Goal: Task Accomplishment & Management: Complete application form

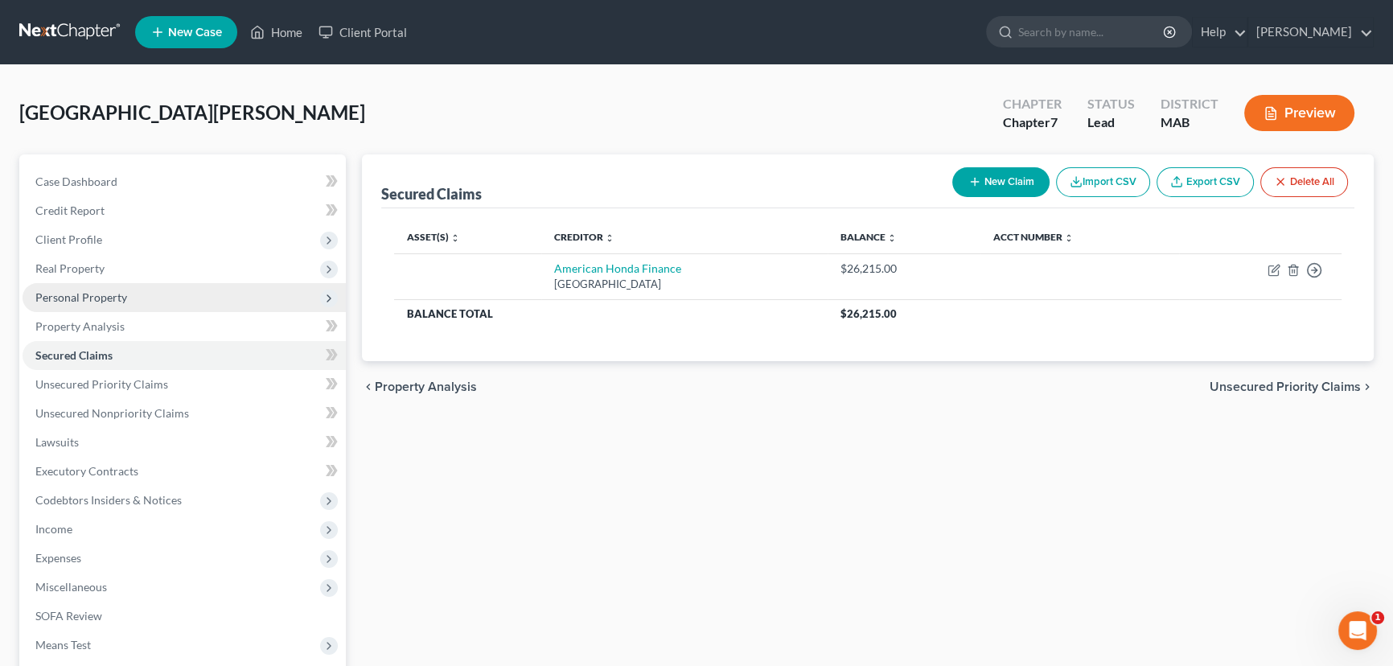
click at [100, 294] on span "Personal Property" at bounding box center [81, 297] width 92 height 14
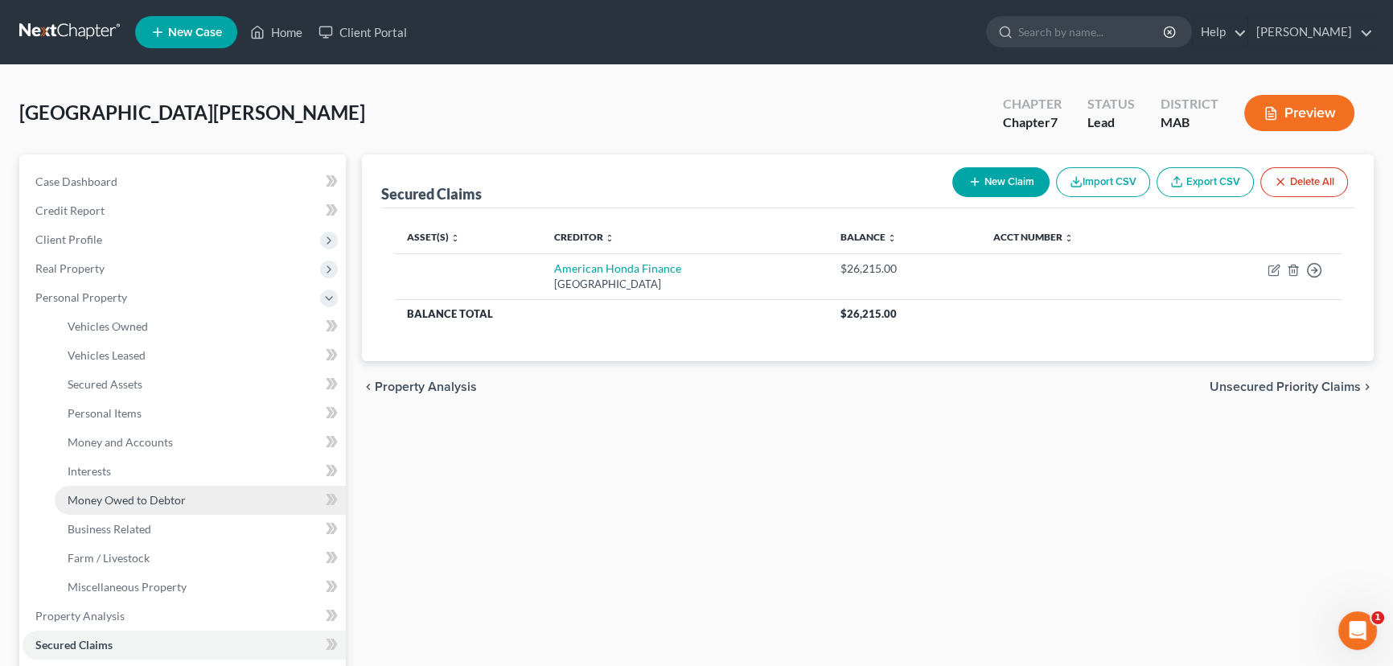
click at [121, 500] on span "Money Owed to Debtor" at bounding box center [127, 500] width 118 height 14
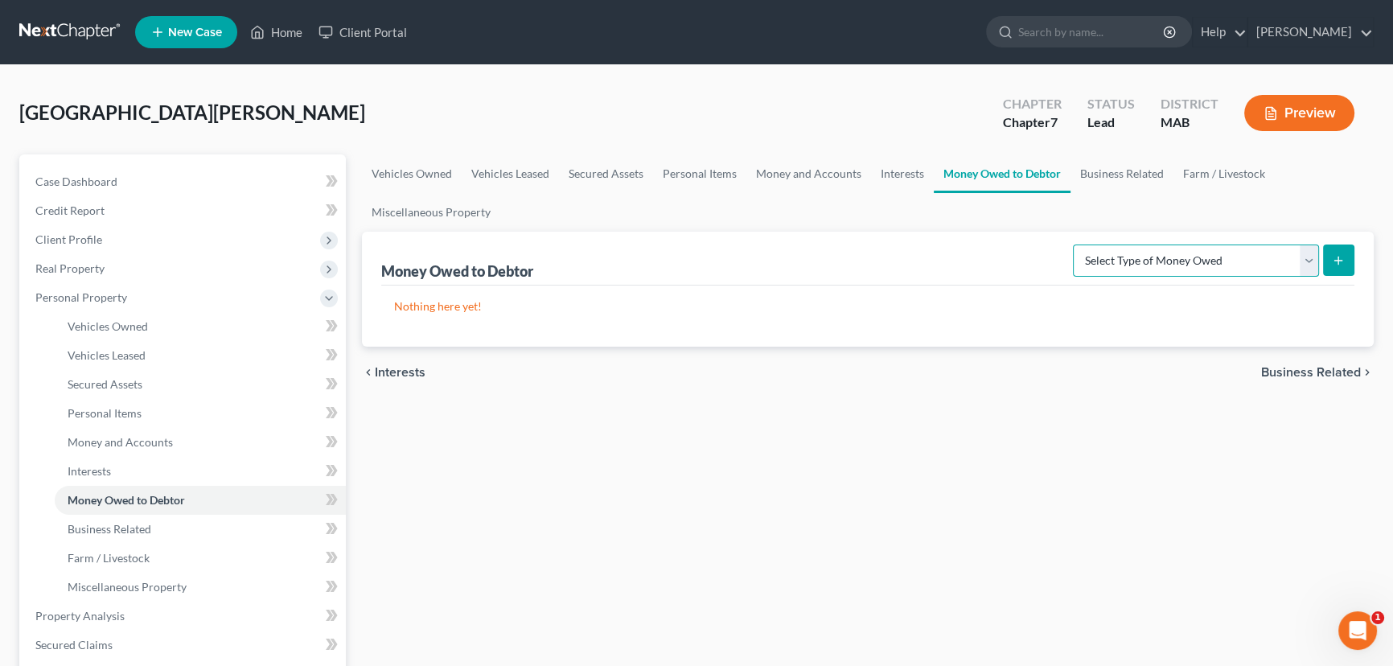
click at [1304, 265] on select "Select Type of Money Owed Accounts Receivable Alimony Child Support Claims Agai…" at bounding box center [1196, 261] width 246 height 32
select select "other_contingent_and_unliquidated_claims"
click at [1076, 245] on select "Select Type of Money Owed Accounts Receivable Alimony Child Support Claims Agai…" at bounding box center [1196, 261] width 246 height 32
click at [1335, 257] on icon "submit" at bounding box center [1338, 260] width 13 height 13
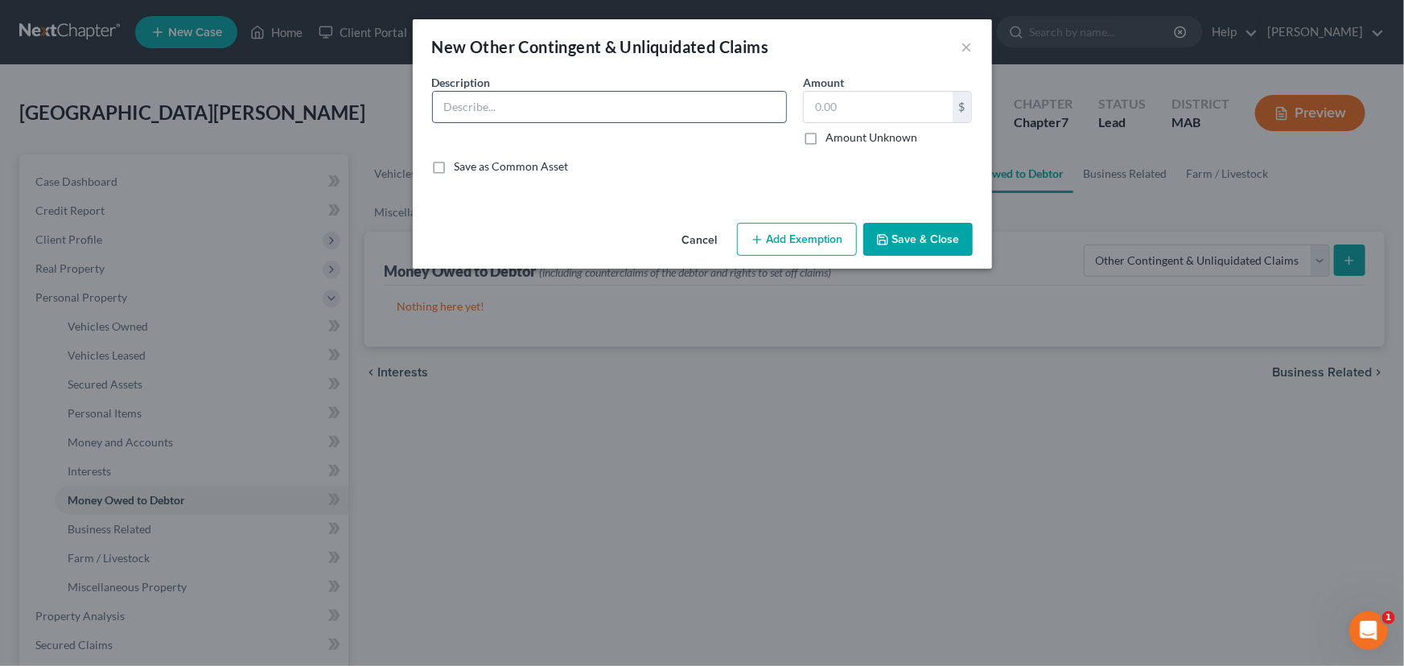
click at [487, 109] on input "text" at bounding box center [609, 107] width 353 height 31
type input "Claims v [GEOGRAPHIC_DATA], Boston Public Schools for negligent infliction of e…"
click at [825, 137] on label "Amount Unknown" at bounding box center [871, 138] width 92 height 16
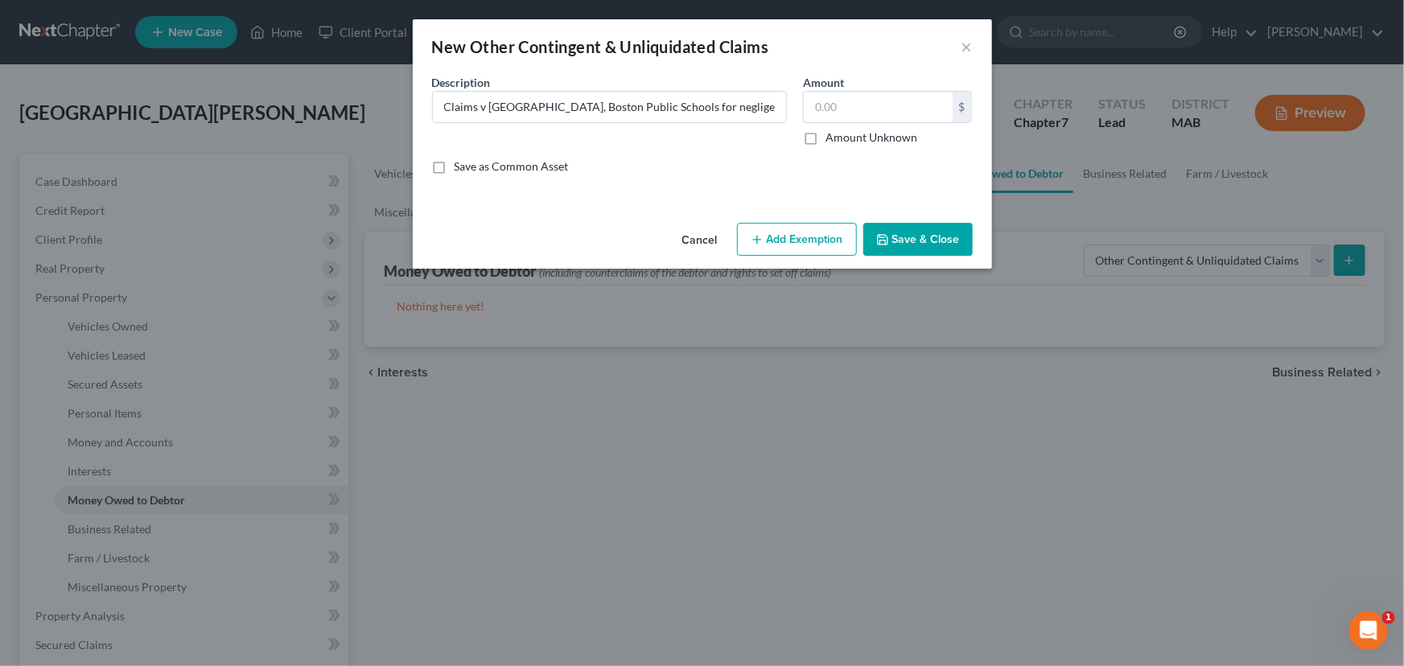
click at [832, 137] on input "Amount Unknown" at bounding box center [837, 135] width 10 height 10
checkbox input "true"
type input "0.00"
click at [784, 230] on button "Add Exemption" at bounding box center [797, 240] width 120 height 34
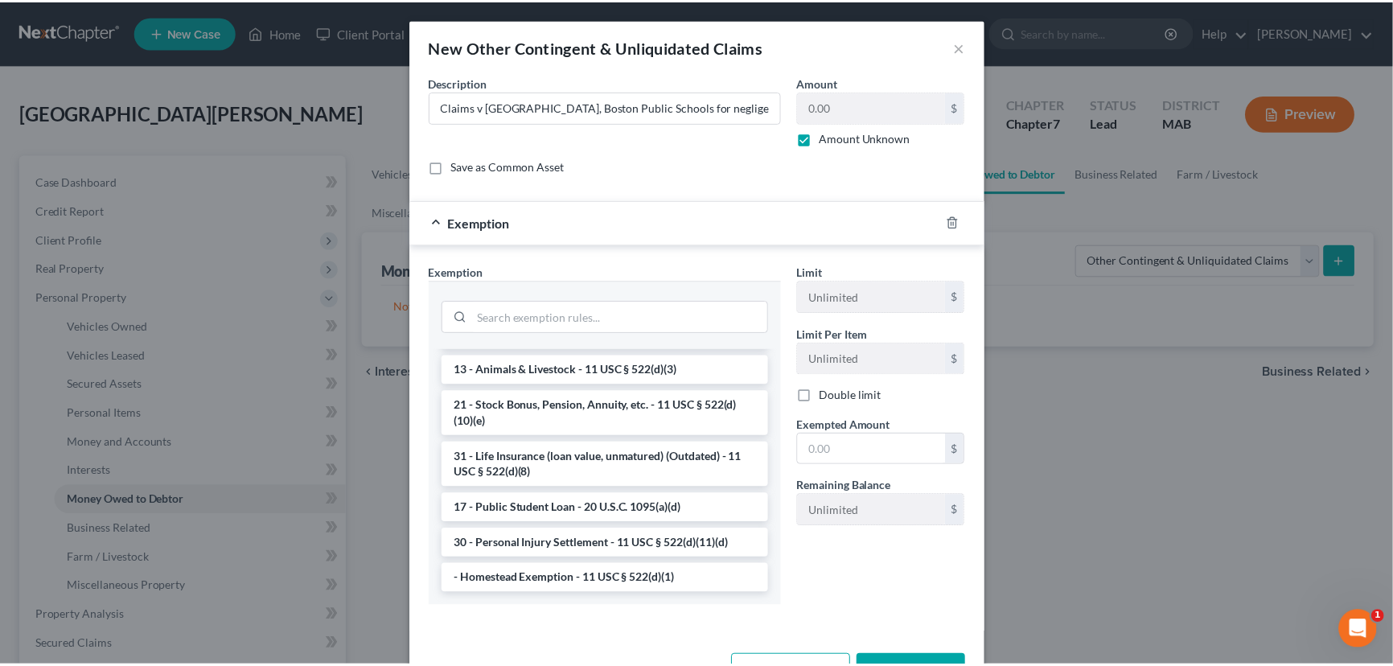
scroll to position [1284, 0]
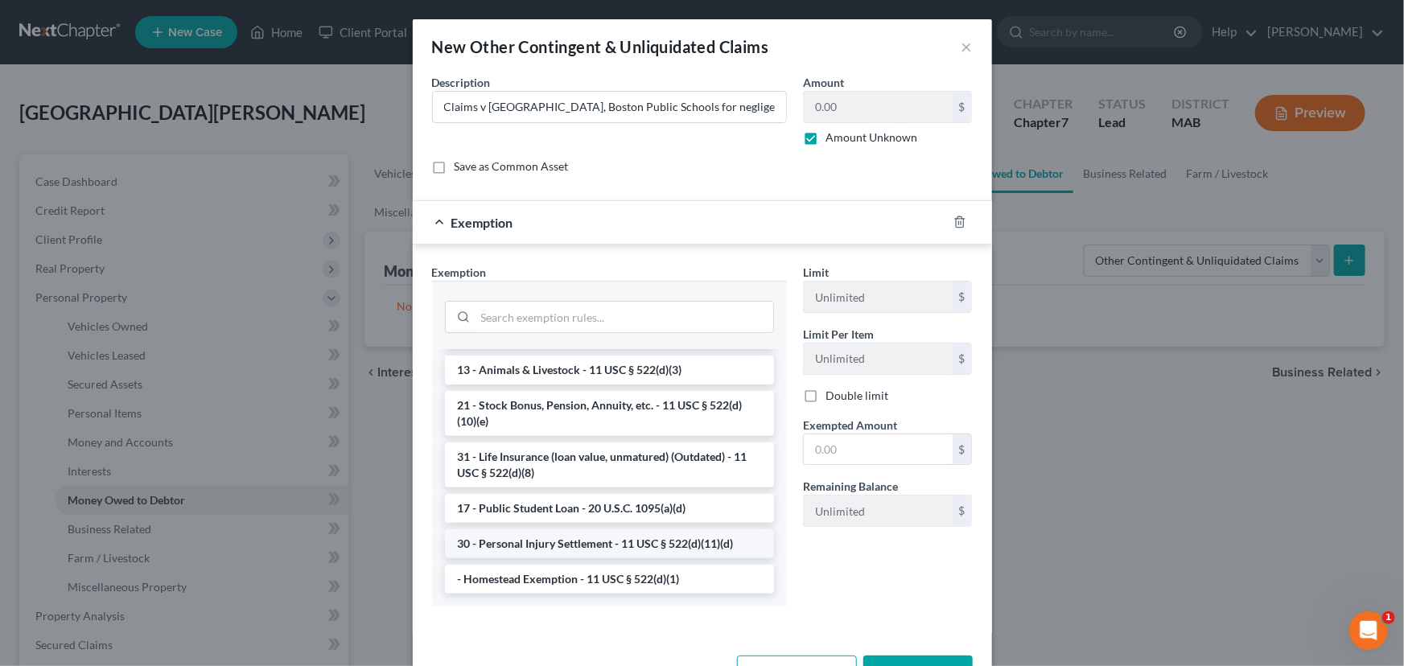
click at [584, 554] on li "30 - Personal Injury Settlement - 11 USC § 522(d)(11)(d)" at bounding box center [609, 543] width 329 height 29
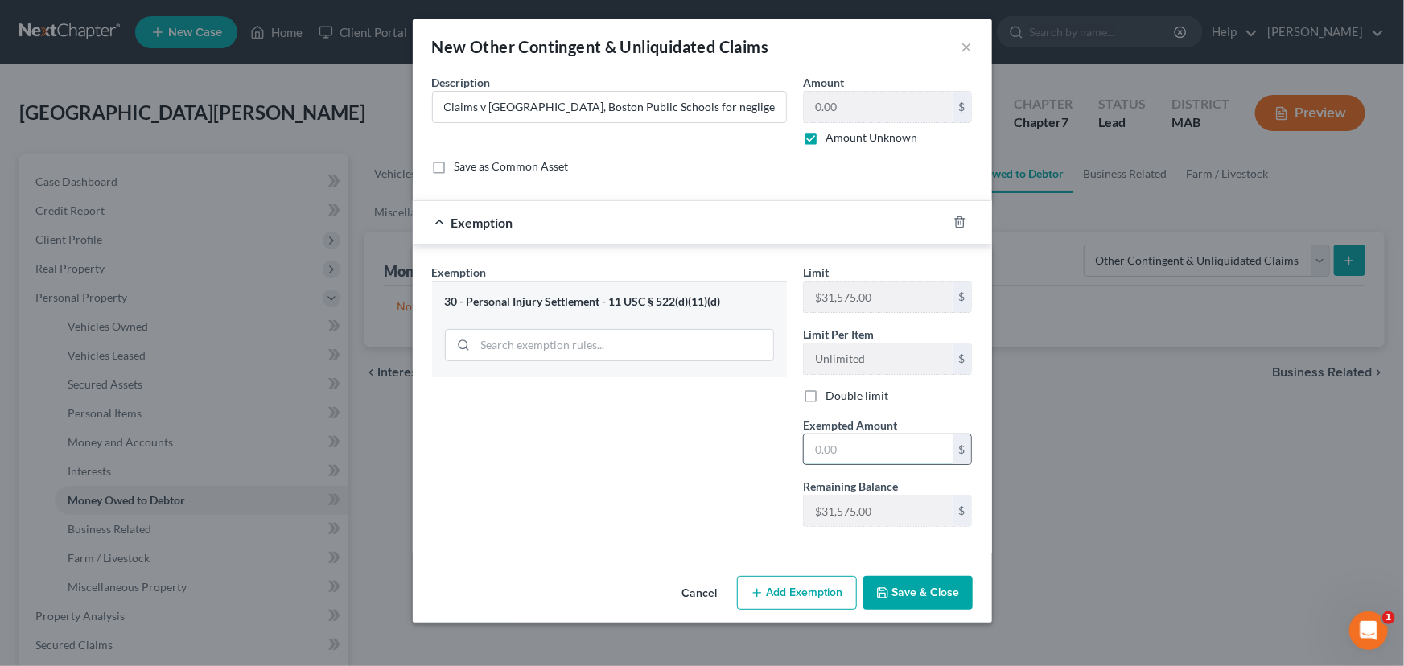
click at [833, 458] on input "text" at bounding box center [878, 449] width 149 height 31
type input "31,575.00"
click at [911, 586] on button "Save & Close" at bounding box center [917, 593] width 109 height 34
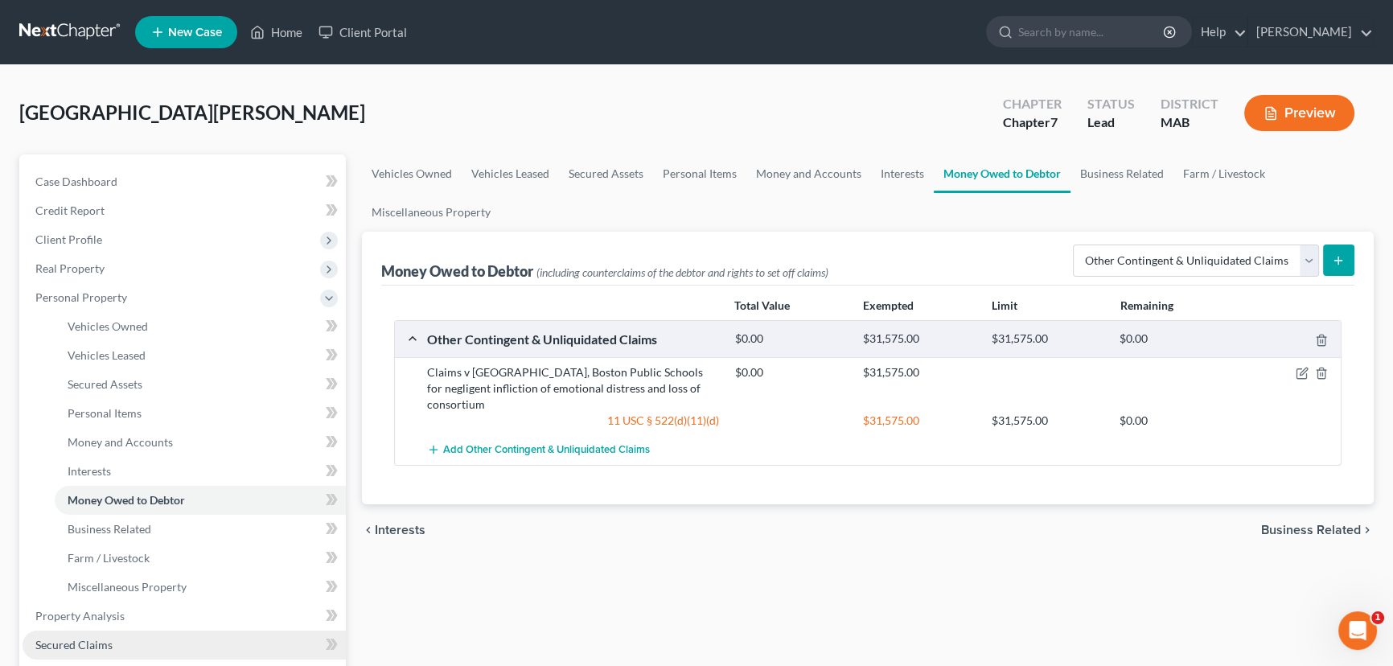
click at [86, 638] on span "Secured Claims" at bounding box center [73, 645] width 77 height 14
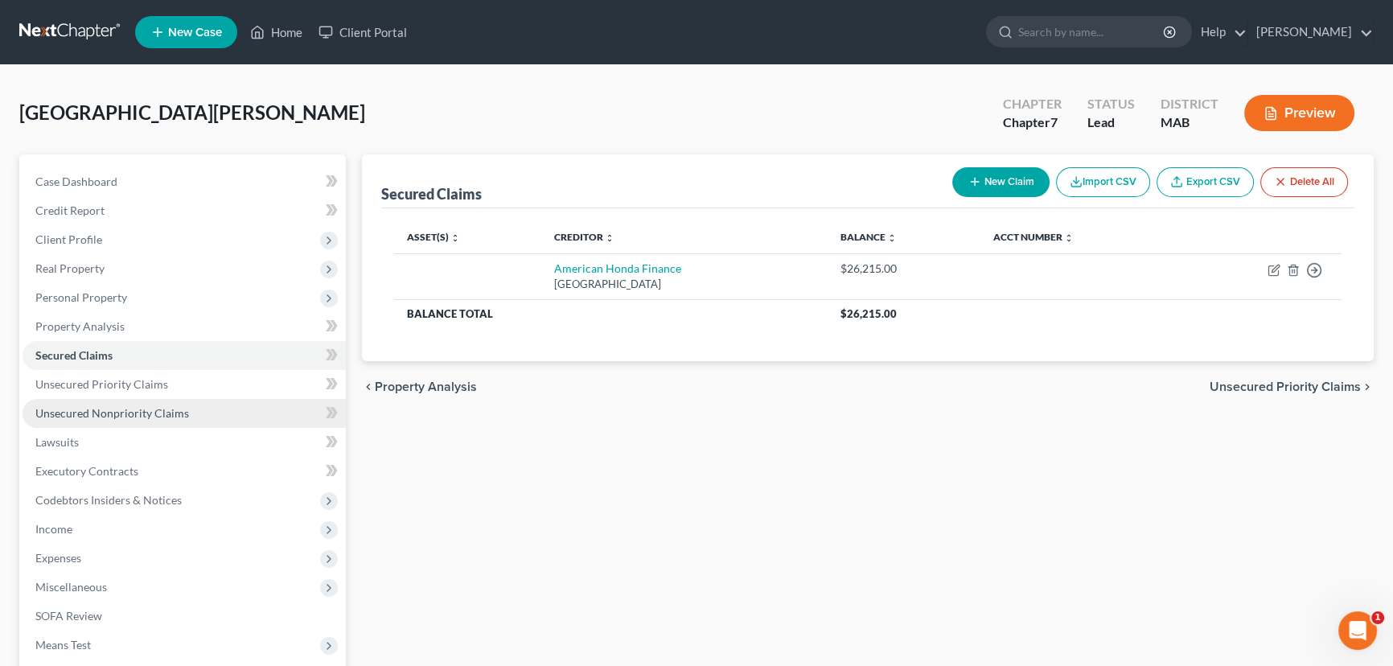
click at [97, 424] on link "Unsecured Nonpriority Claims" at bounding box center [184, 413] width 323 height 29
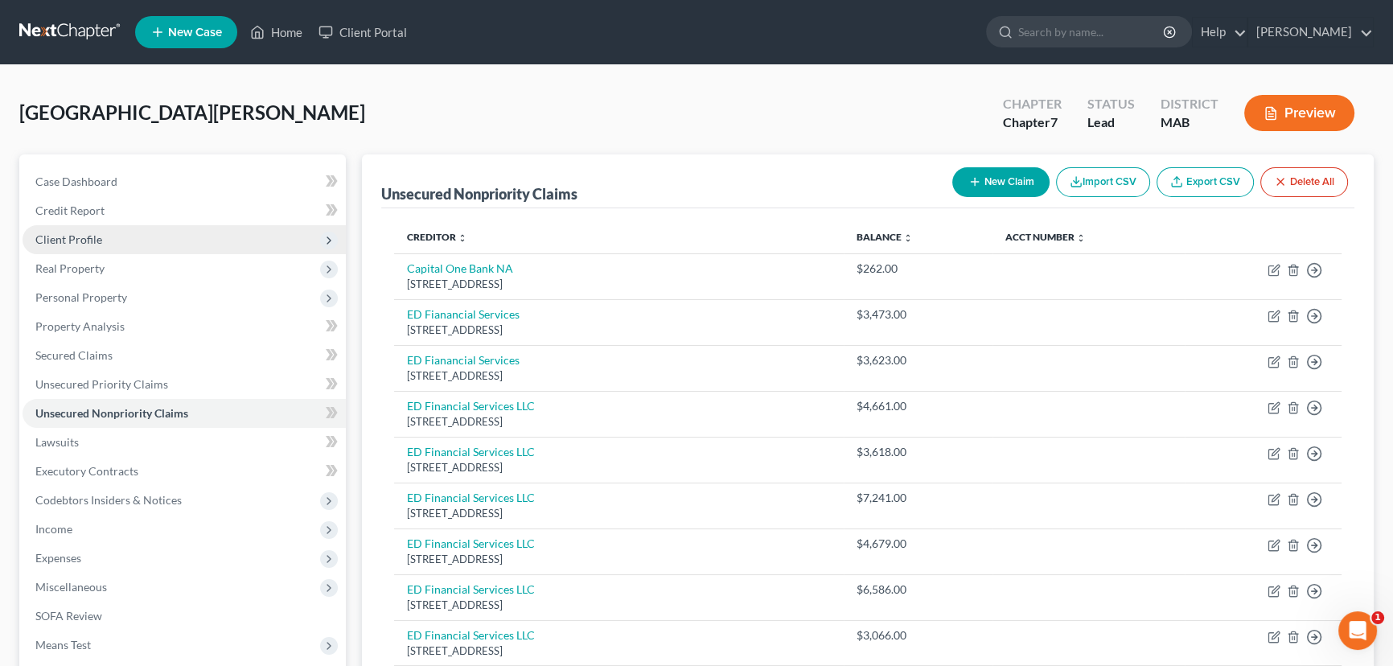
click at [80, 241] on span "Client Profile" at bounding box center [68, 239] width 67 height 14
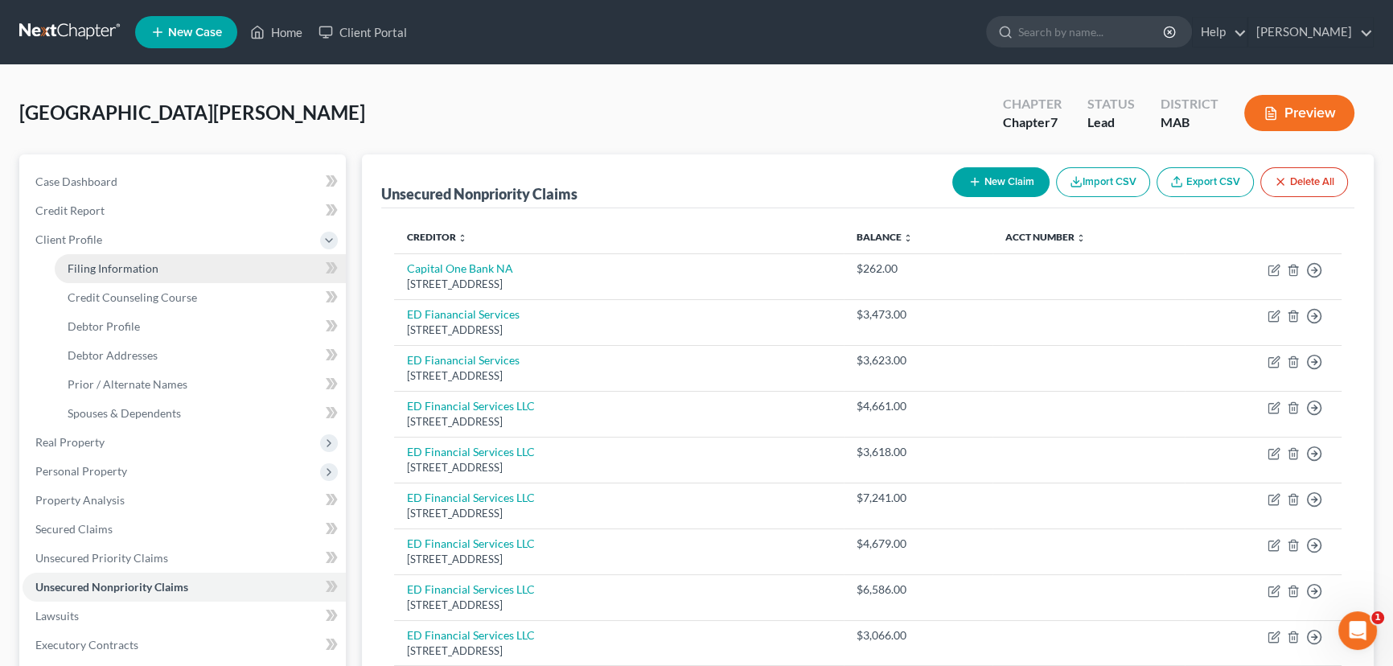
click at [93, 270] on span "Filing Information" at bounding box center [113, 268] width 91 height 14
select select "1"
select select "0"
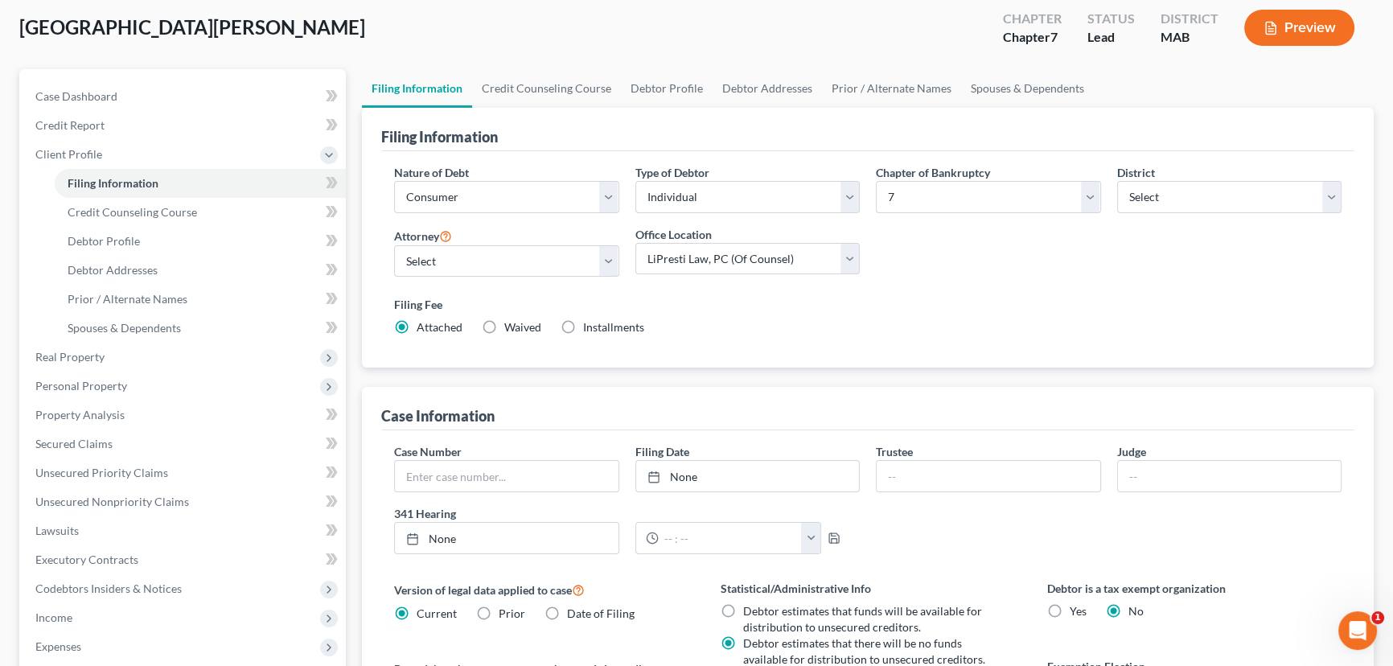
scroll to position [84, 0]
click at [142, 237] on link "Debtor Profile" at bounding box center [200, 242] width 291 height 29
select select "0"
select select "2"
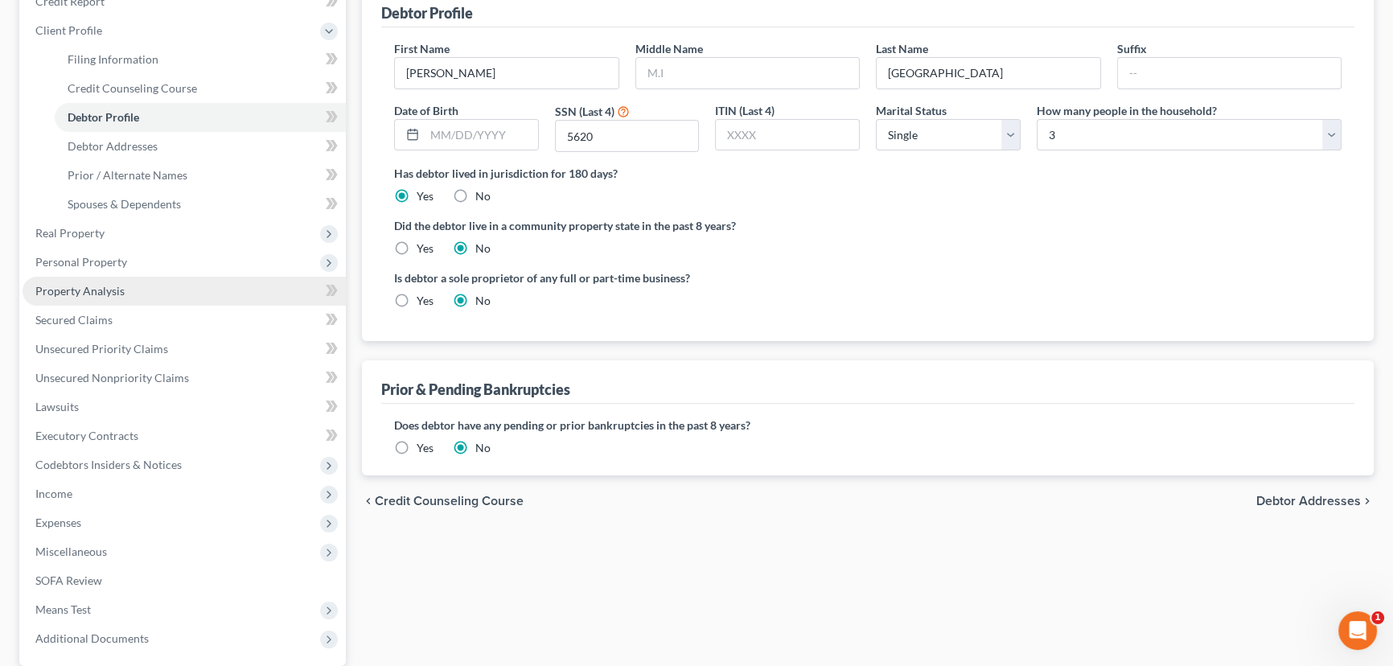
scroll to position [233, 0]
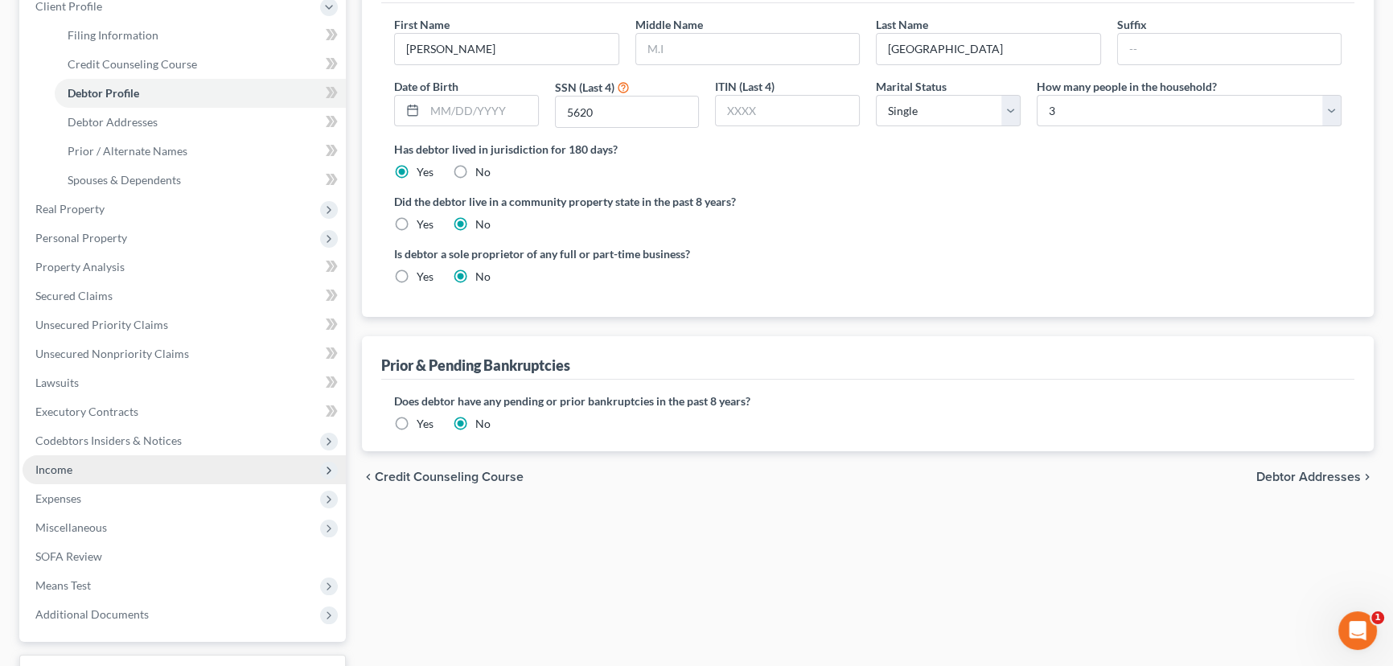
click at [98, 463] on span "Income" at bounding box center [184, 469] width 323 height 29
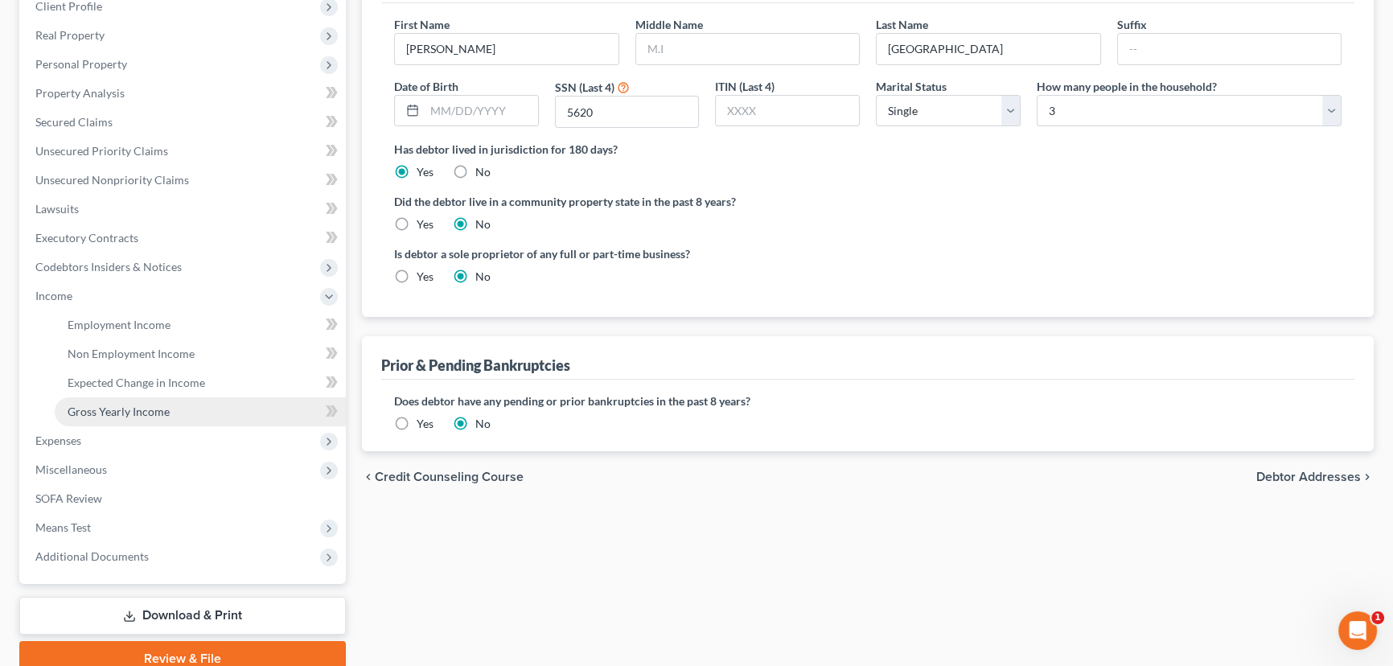
click at [111, 410] on span "Gross Yearly Income" at bounding box center [119, 412] width 102 height 14
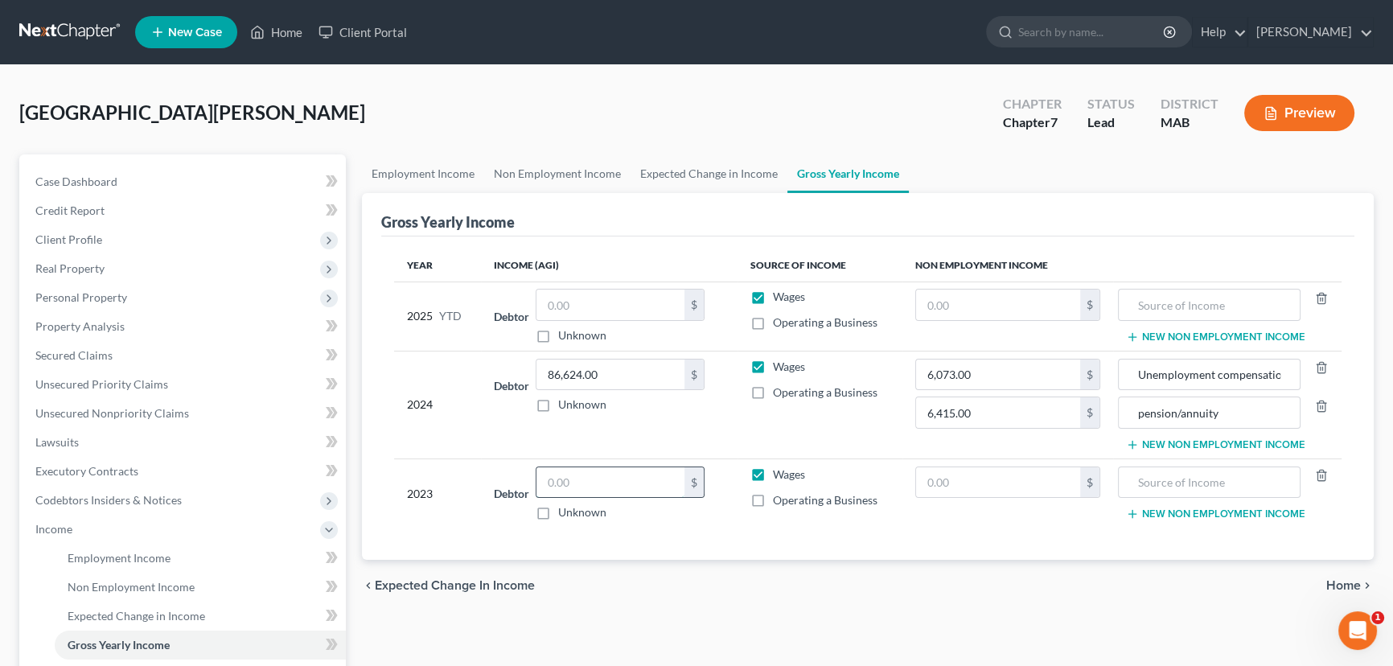
click at [560, 483] on input "text" at bounding box center [611, 482] width 148 height 31
type input "87,332"
click at [121, 563] on span "Employment Income" at bounding box center [119, 558] width 103 height 14
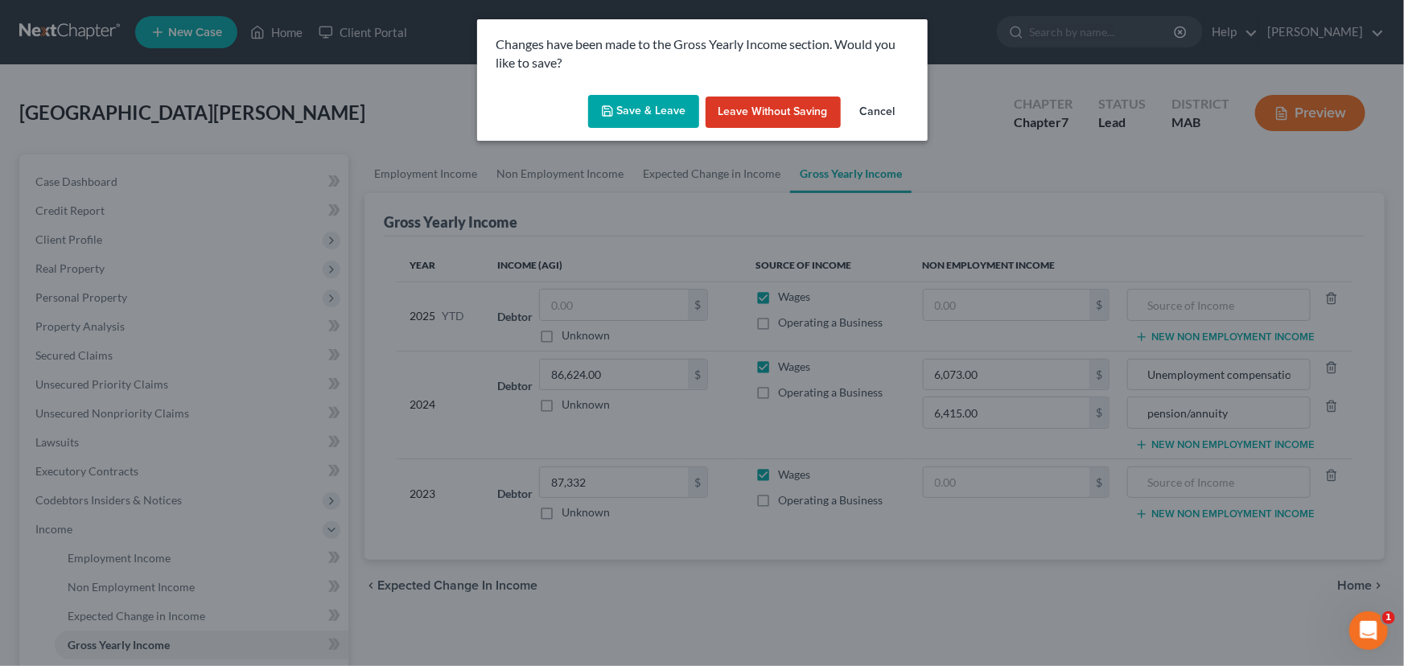
click at [660, 105] on button "Save & Leave" at bounding box center [643, 112] width 111 height 34
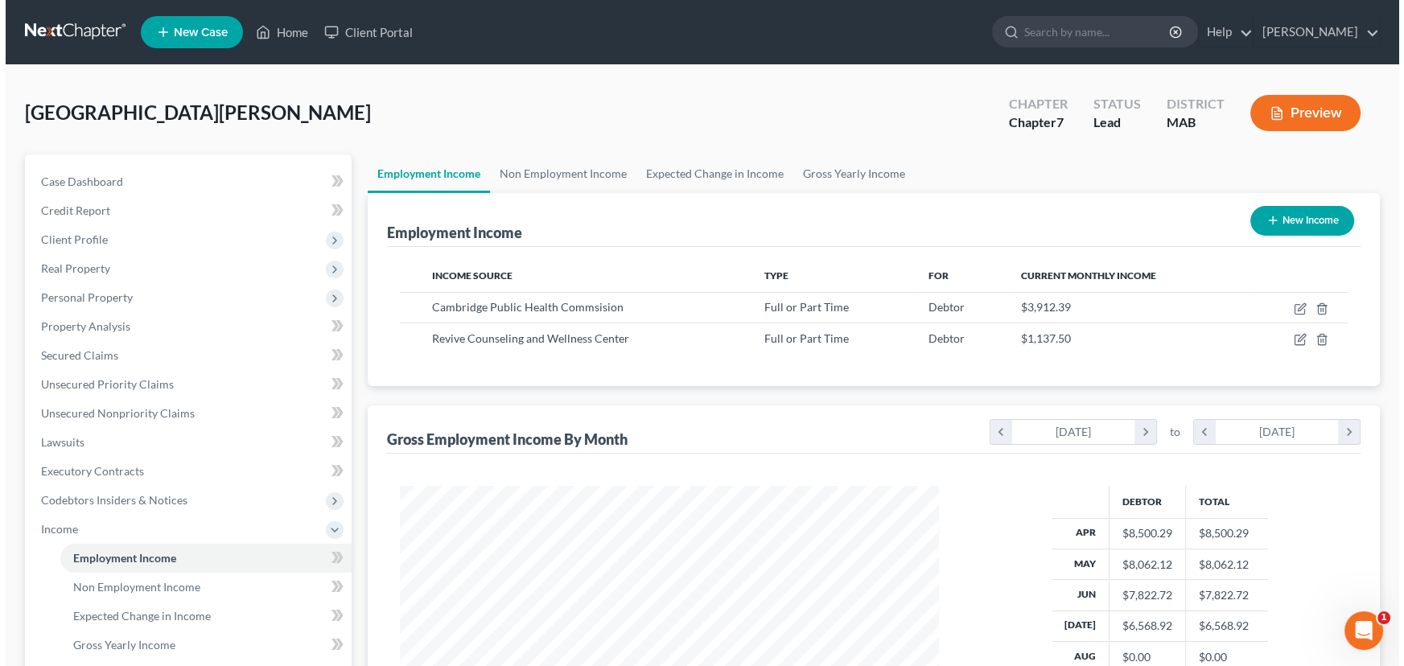
scroll to position [288, 571]
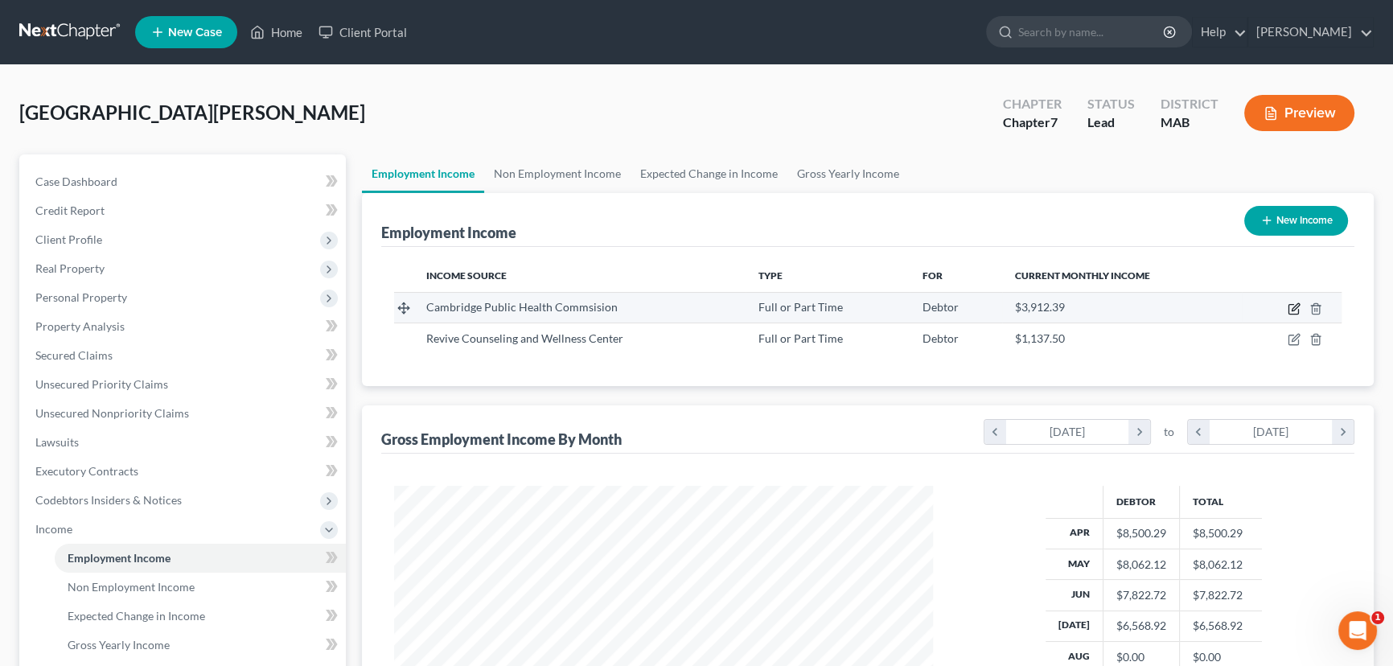
click at [1296, 306] on icon "button" at bounding box center [1295, 306] width 7 height 7
select select "0"
select select "22"
select select "2"
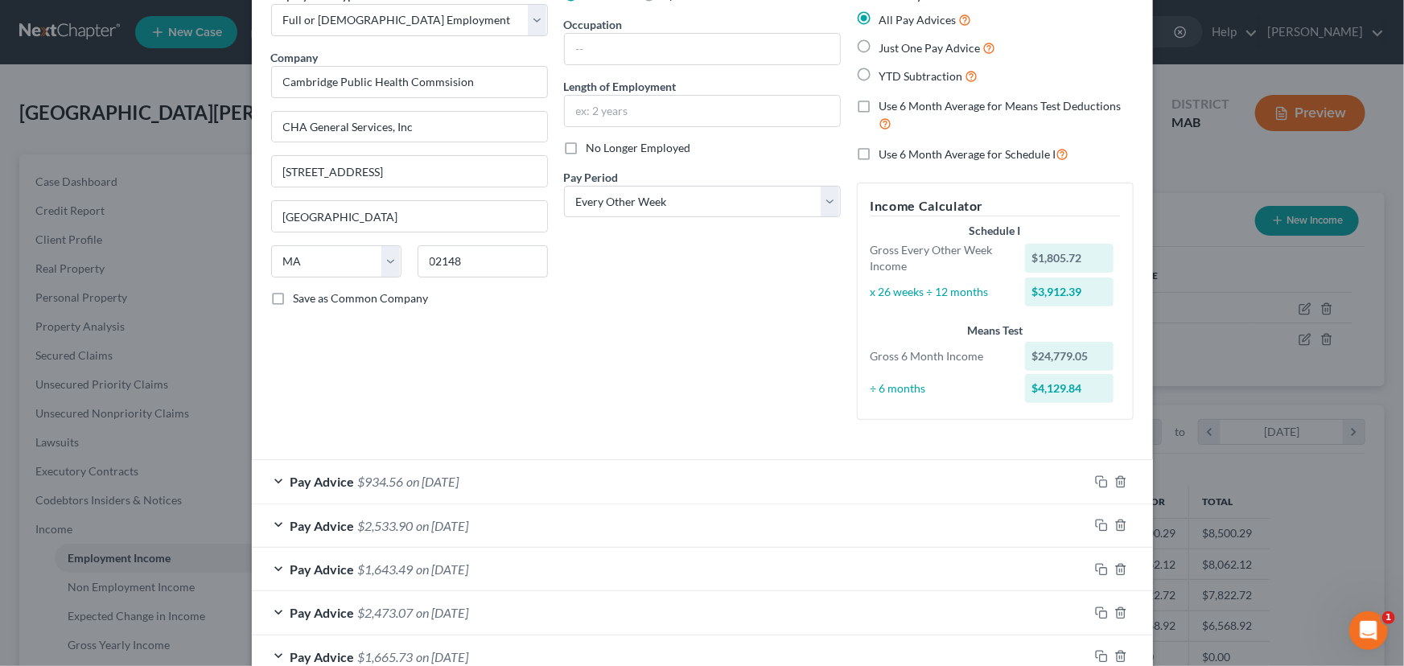
scroll to position [0, 0]
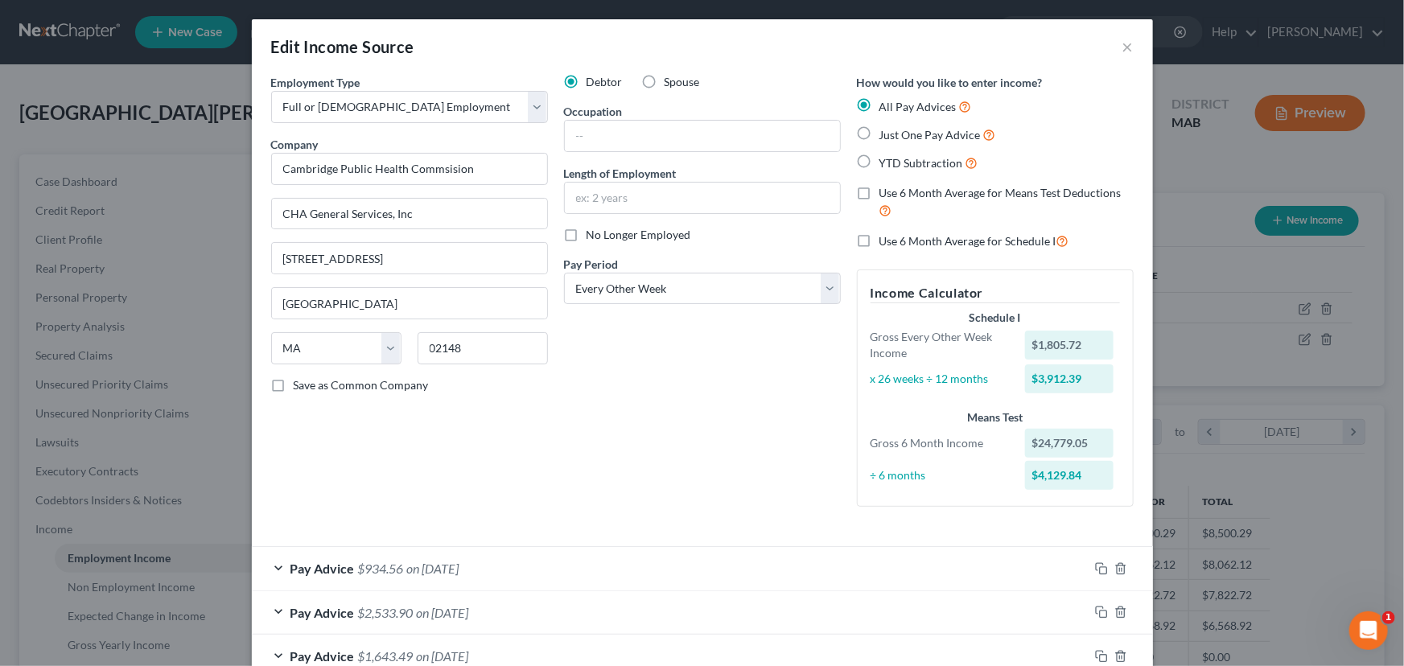
click at [273, 566] on div "Pay Advice $934.56 on [DATE]" at bounding box center [670, 568] width 837 height 43
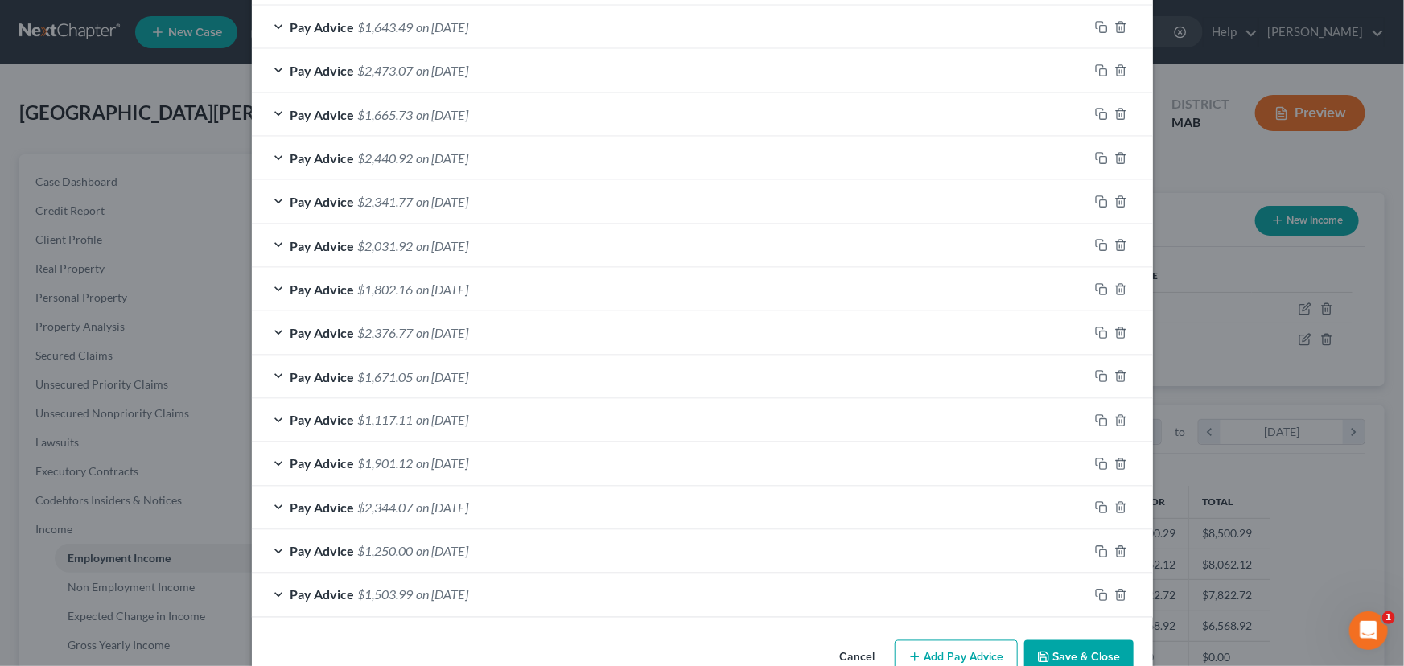
scroll to position [1194, 0]
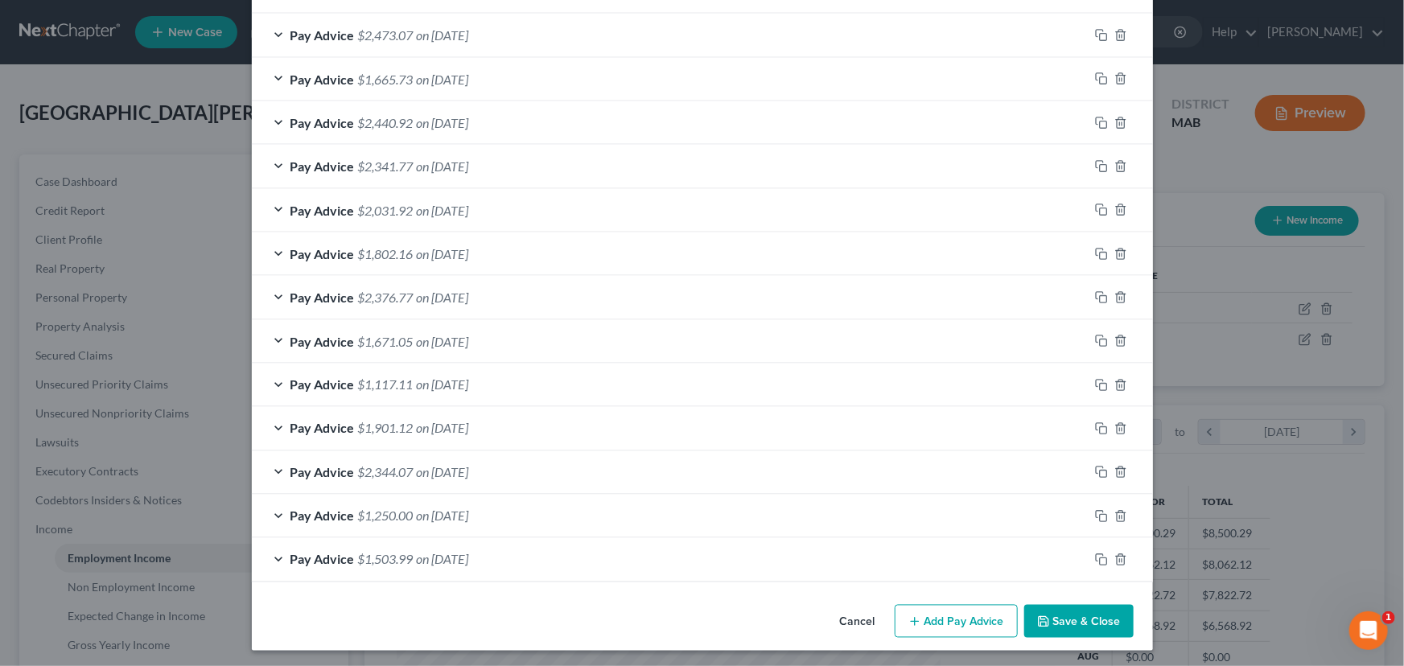
click at [265, 553] on div "Pay Advice $1,503.99 on [DATE]" at bounding box center [670, 559] width 837 height 43
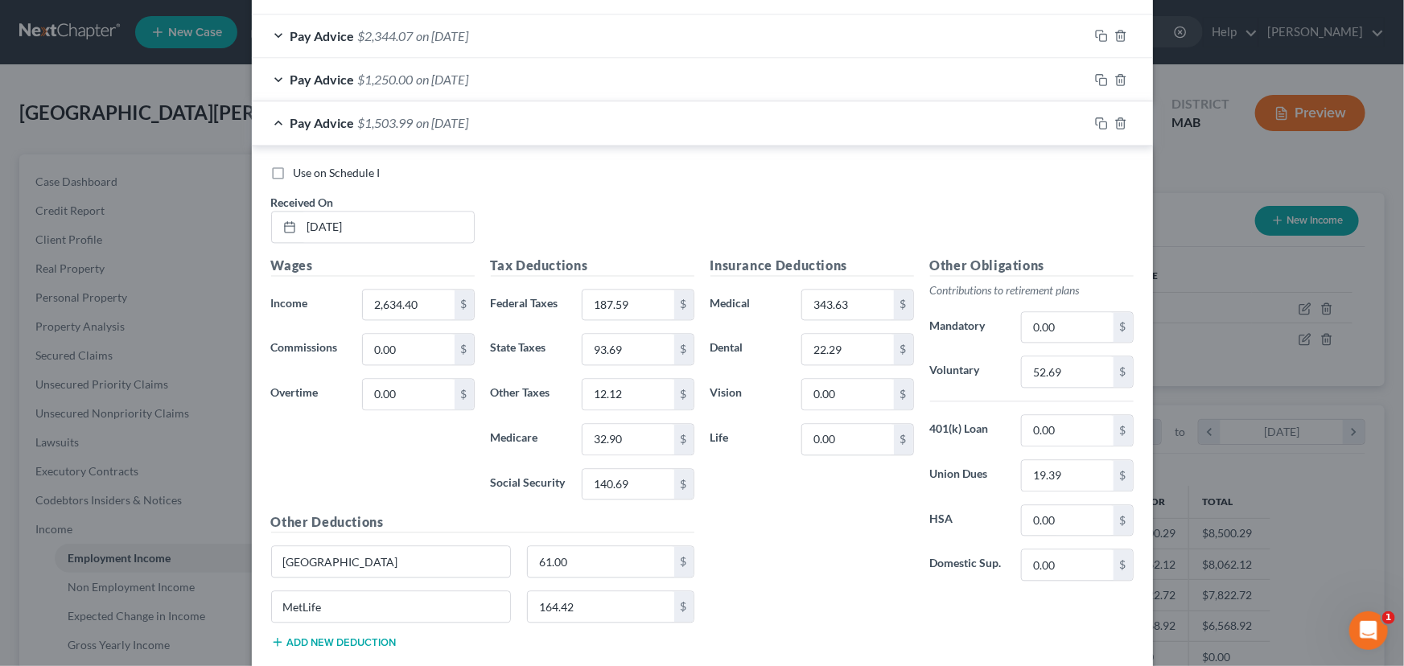
scroll to position [1722, 0]
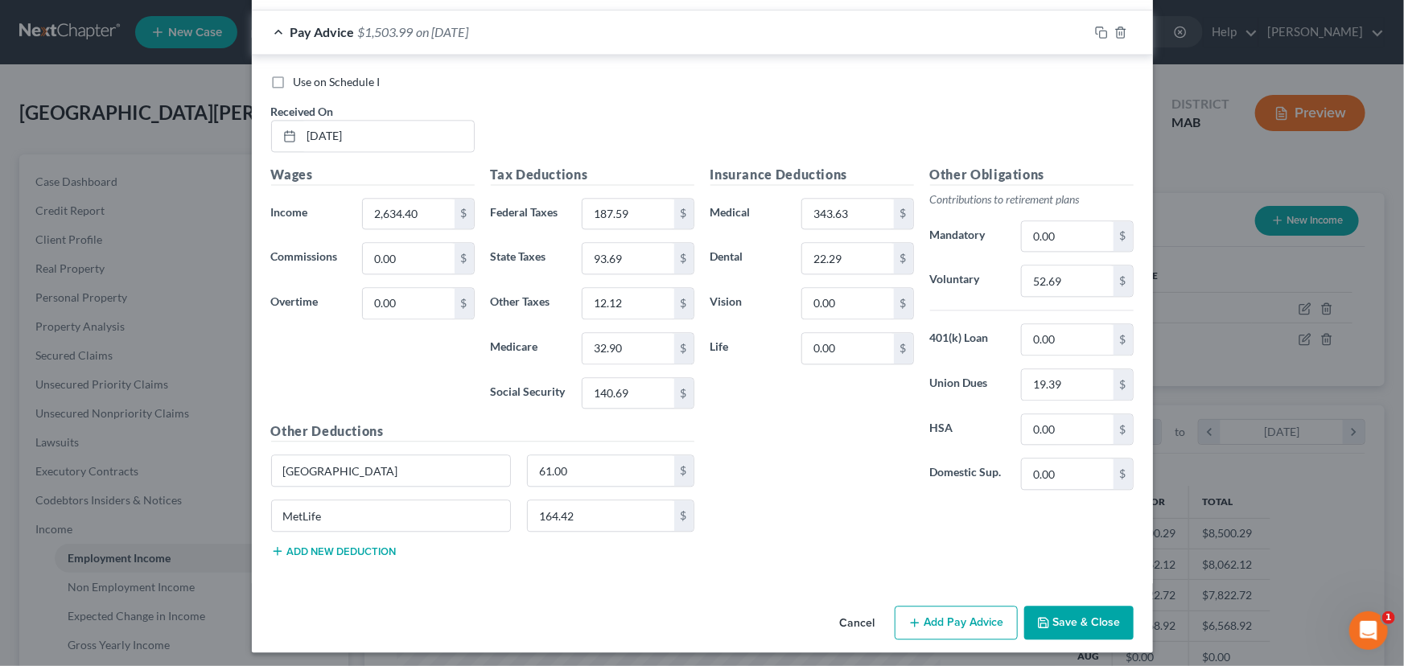
click at [950, 626] on button "Add Pay Advice" at bounding box center [956, 623] width 123 height 34
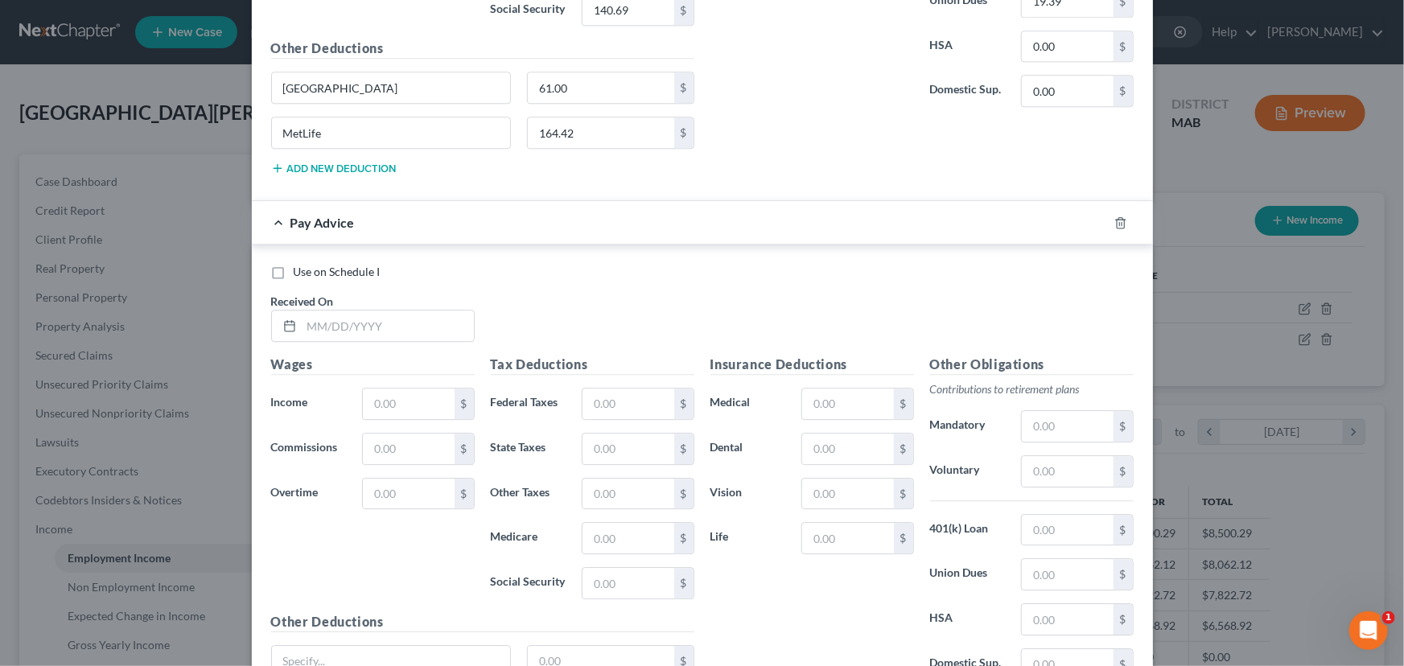
scroll to position [2117, 0]
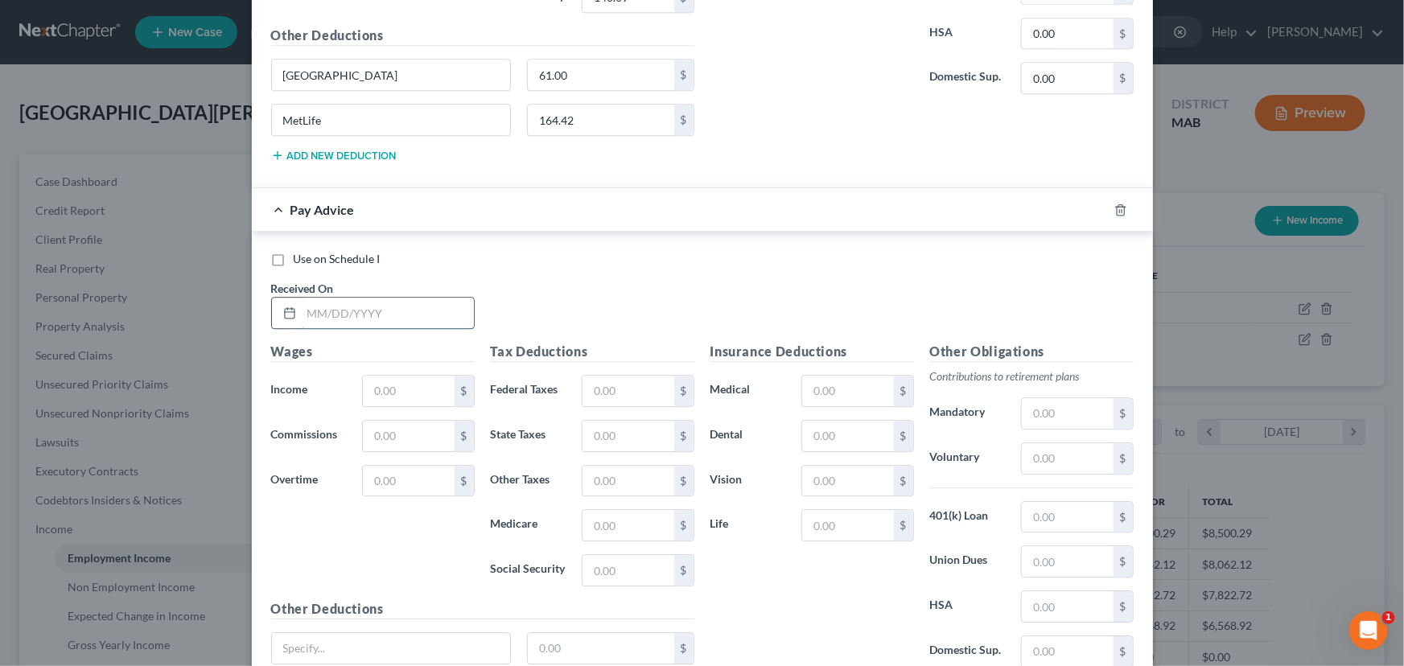
click at [302, 302] on input "text" at bounding box center [388, 313] width 172 height 31
type input "[DATE]"
click at [370, 388] on input "text" at bounding box center [408, 391] width 91 height 31
type input "2,659.43"
click at [587, 386] on input "text" at bounding box center [627, 391] width 91 height 31
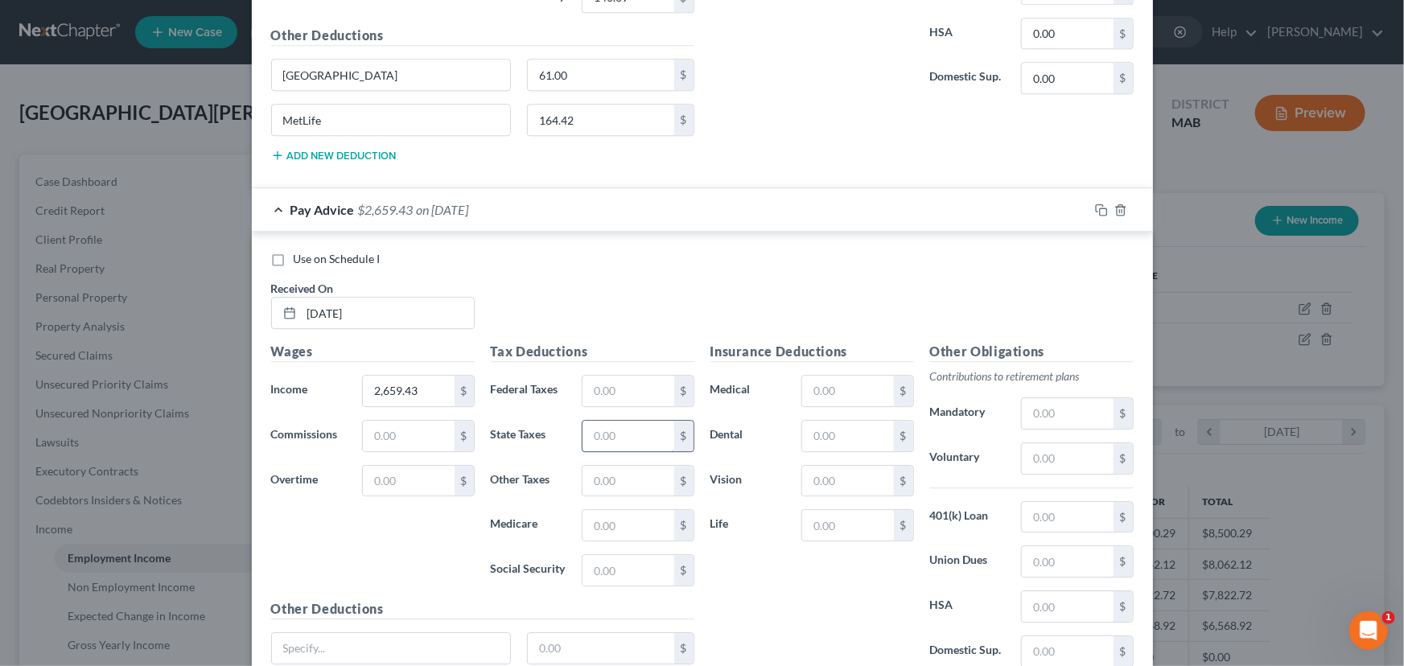
click at [590, 421] on input "text" at bounding box center [627, 436] width 91 height 31
type input "102.27"
click at [584, 466] on input "text" at bounding box center [627, 481] width 91 height 31
type input "12.30"
click at [582, 510] on input "text" at bounding box center [627, 525] width 91 height 31
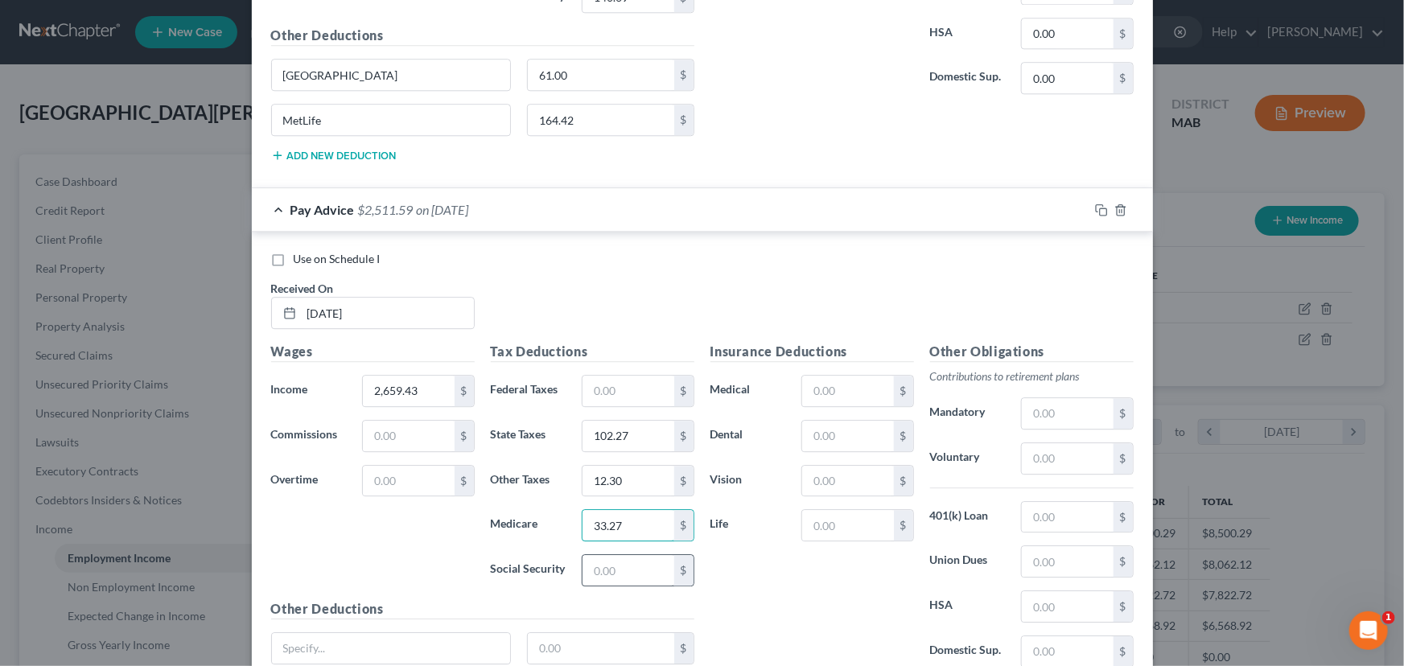
type input "33.27"
click at [607, 571] on input "text" at bounding box center [627, 570] width 91 height 31
type input "142.25"
click at [827, 377] on input "text" at bounding box center [847, 391] width 91 height 31
type input "343.63"
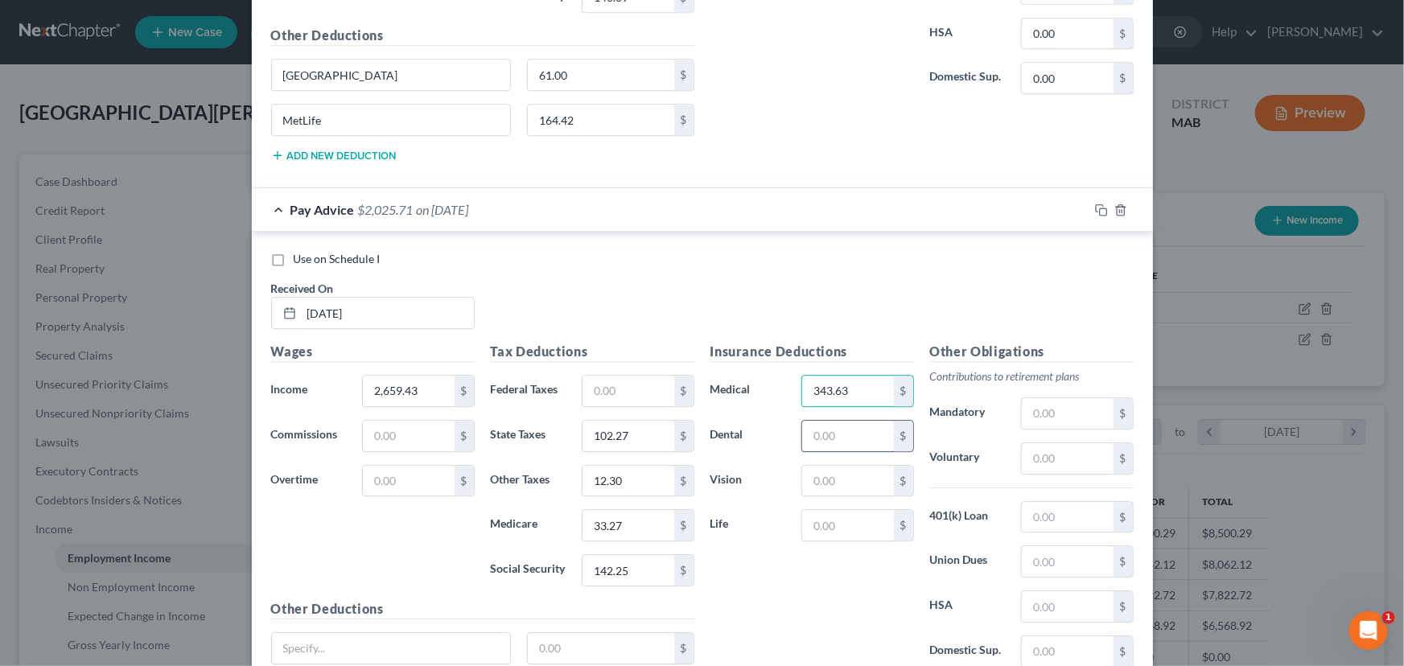
click at [815, 422] on input "text" at bounding box center [847, 436] width 91 height 31
type input "22.29"
click at [1038, 424] on div "Other Obligations Contributions to retirement plans Mandatory $ Voluntary $ 401…" at bounding box center [1032, 511] width 220 height 339
click at [1038, 454] on input "text" at bounding box center [1067, 458] width 91 height 31
type input "79.78"
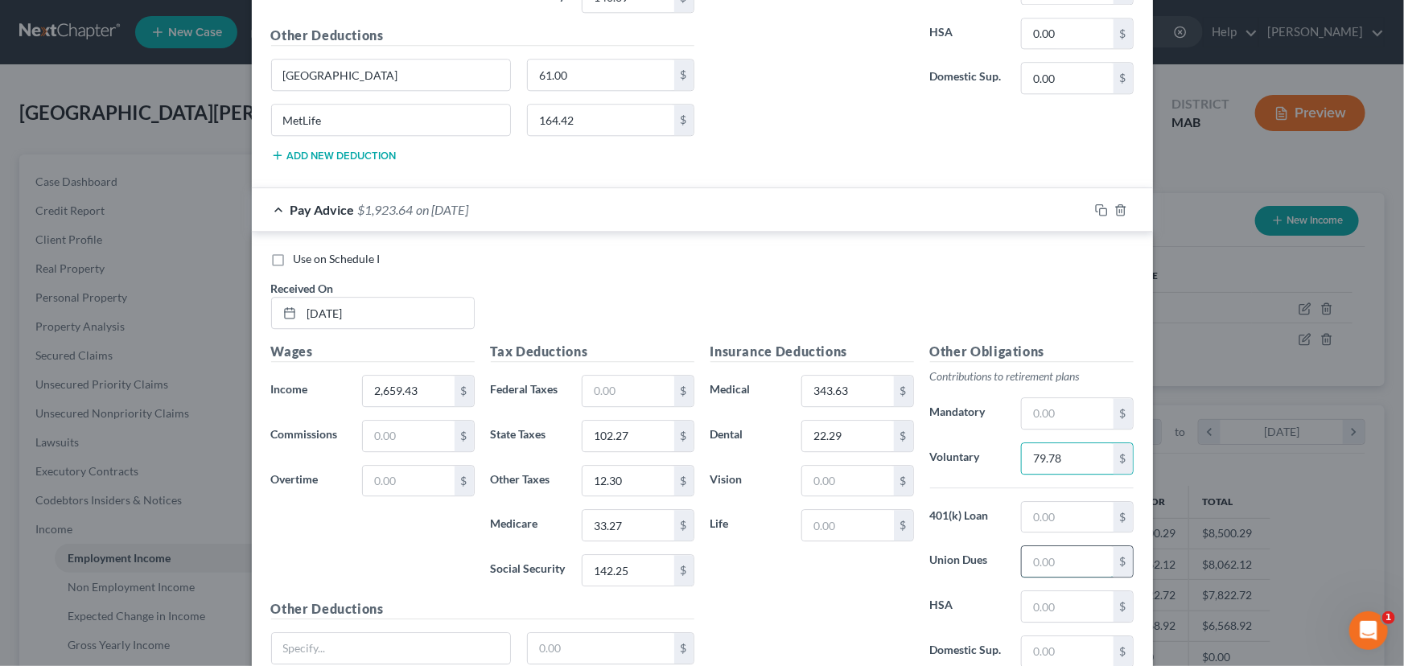
click at [1052, 548] on input "text" at bounding box center [1067, 561] width 91 height 31
type input "19.85"
type input "106.35"
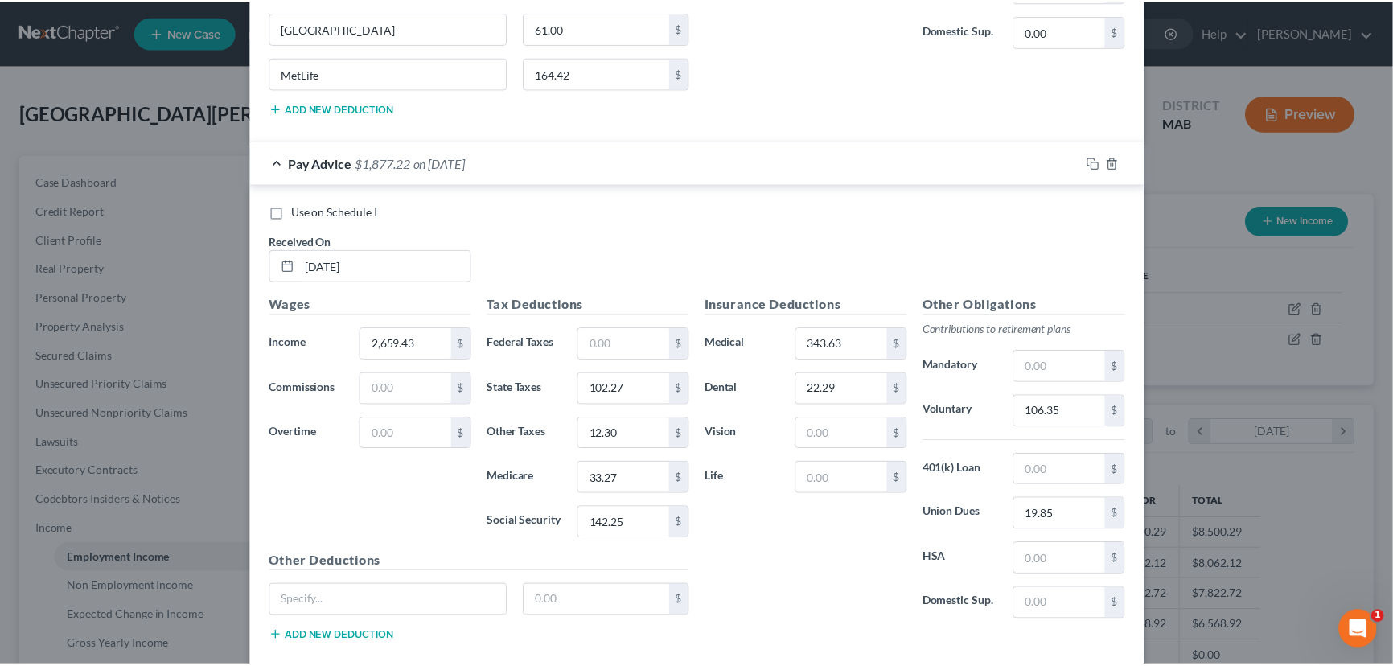
scroll to position [2248, 0]
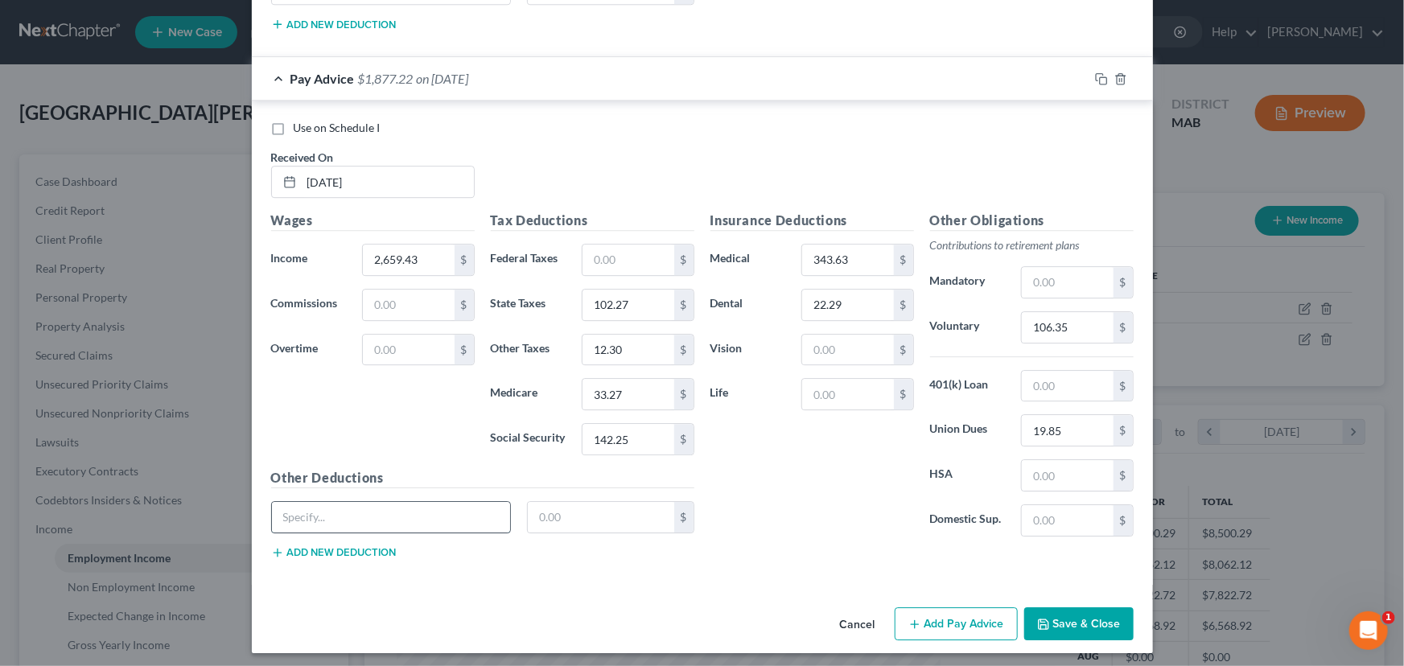
click at [357, 517] on input "text" at bounding box center [391, 517] width 239 height 31
type input "[GEOGRAPHIC_DATA]"
type input "61.00"
click at [334, 538] on div "Farmington 61.00 $" at bounding box center [482, 523] width 439 height 45
click at [330, 547] on button "Add new deduction" at bounding box center [333, 552] width 125 height 13
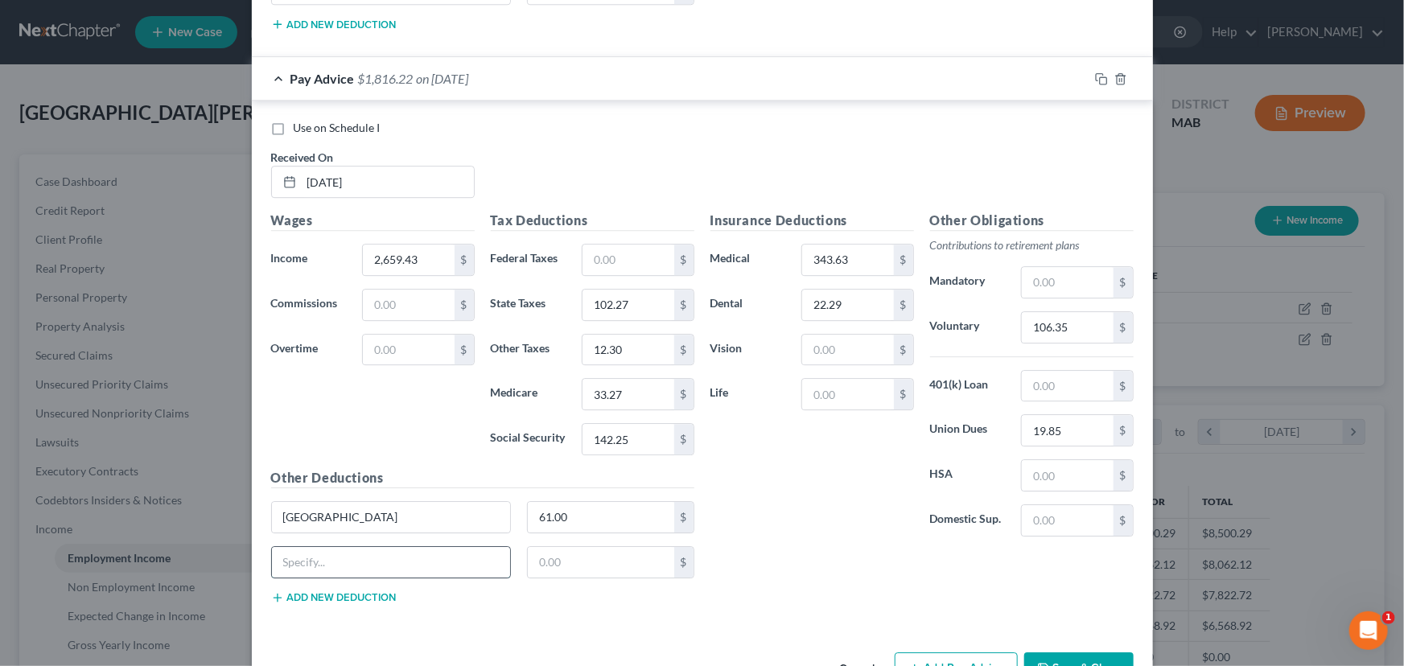
click at [323, 548] on input "text" at bounding box center [391, 562] width 239 height 31
type input "Metlife"
type input "328.34"
click at [1067, 324] on input "106.35" at bounding box center [1067, 327] width 91 height 31
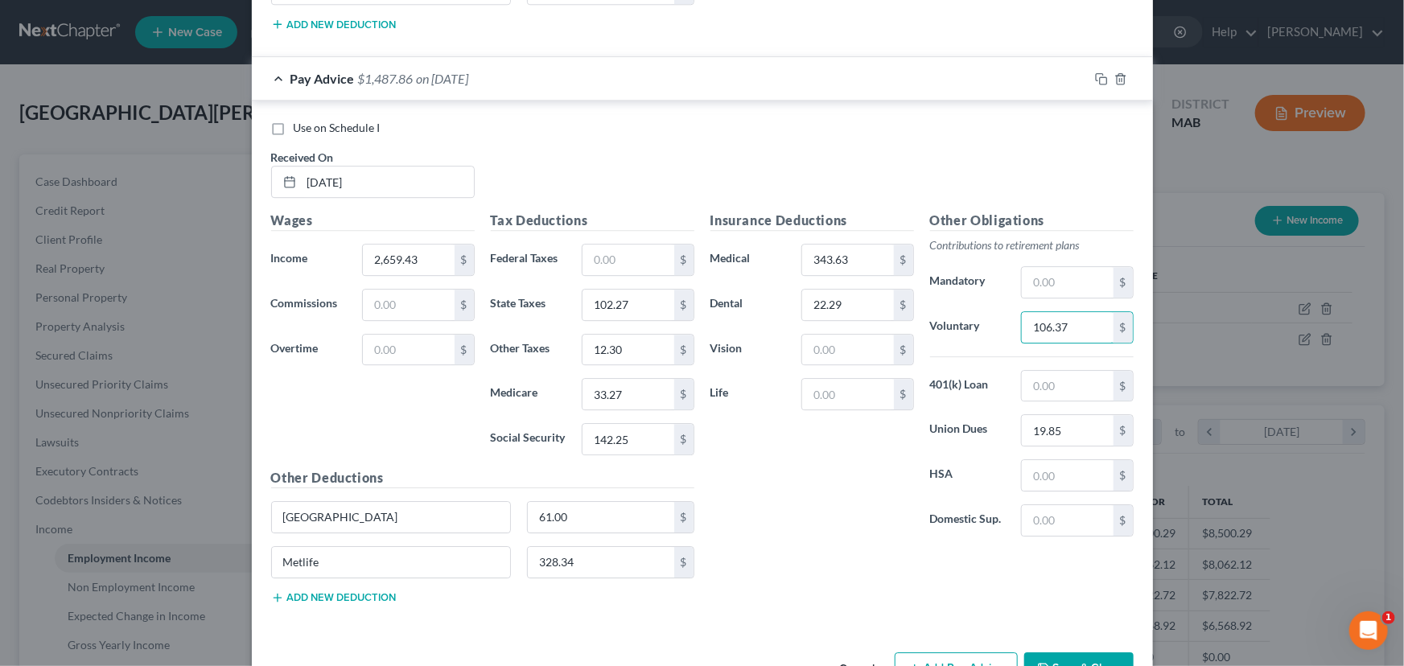
type input "106.37"
click at [1043, 652] on button "Save & Close" at bounding box center [1078, 669] width 109 height 34
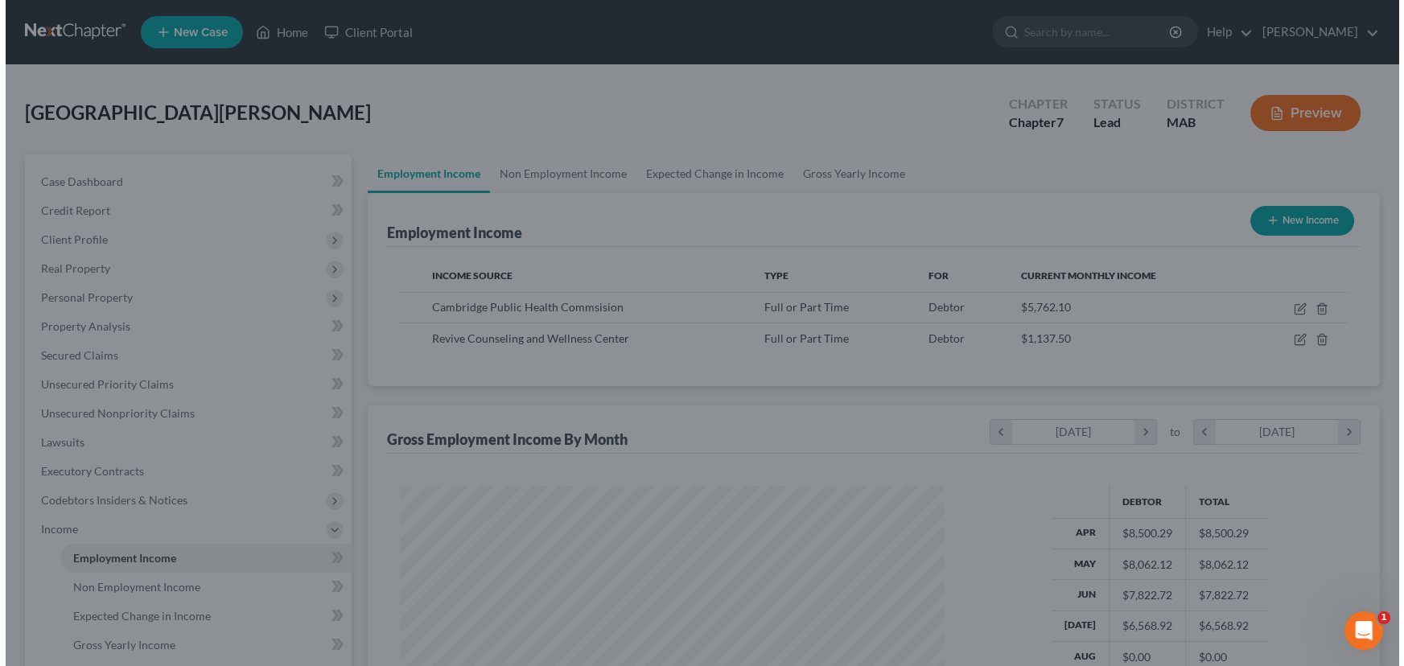
scroll to position [804164, 803880]
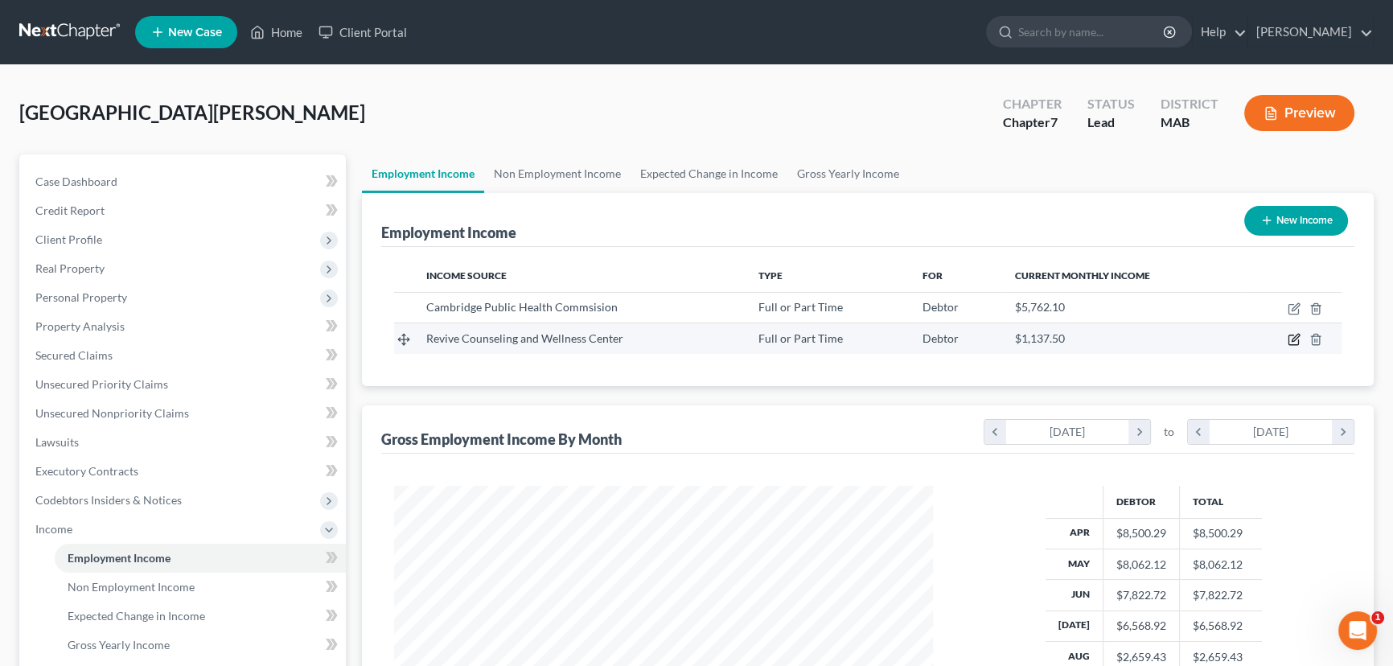
click at [1298, 335] on icon "button" at bounding box center [1294, 339] width 13 height 13
select select "0"
select select "22"
select select "2"
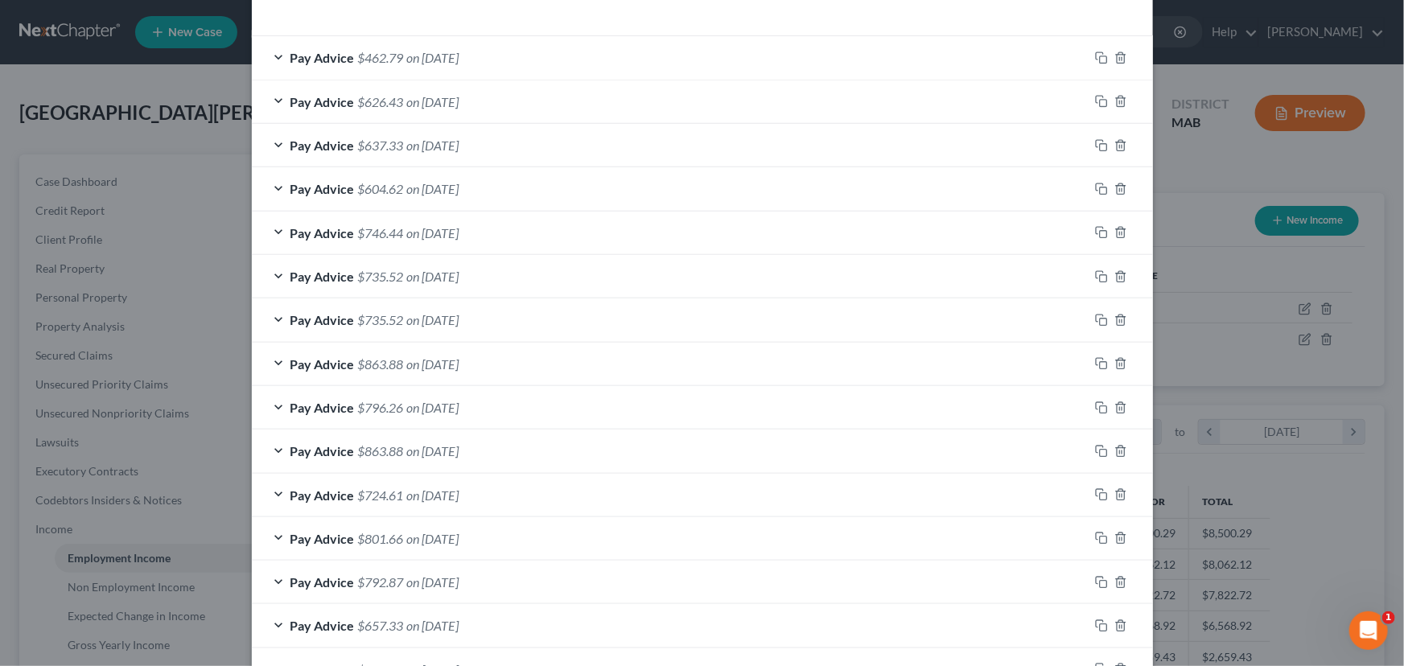
scroll to position [623, 0]
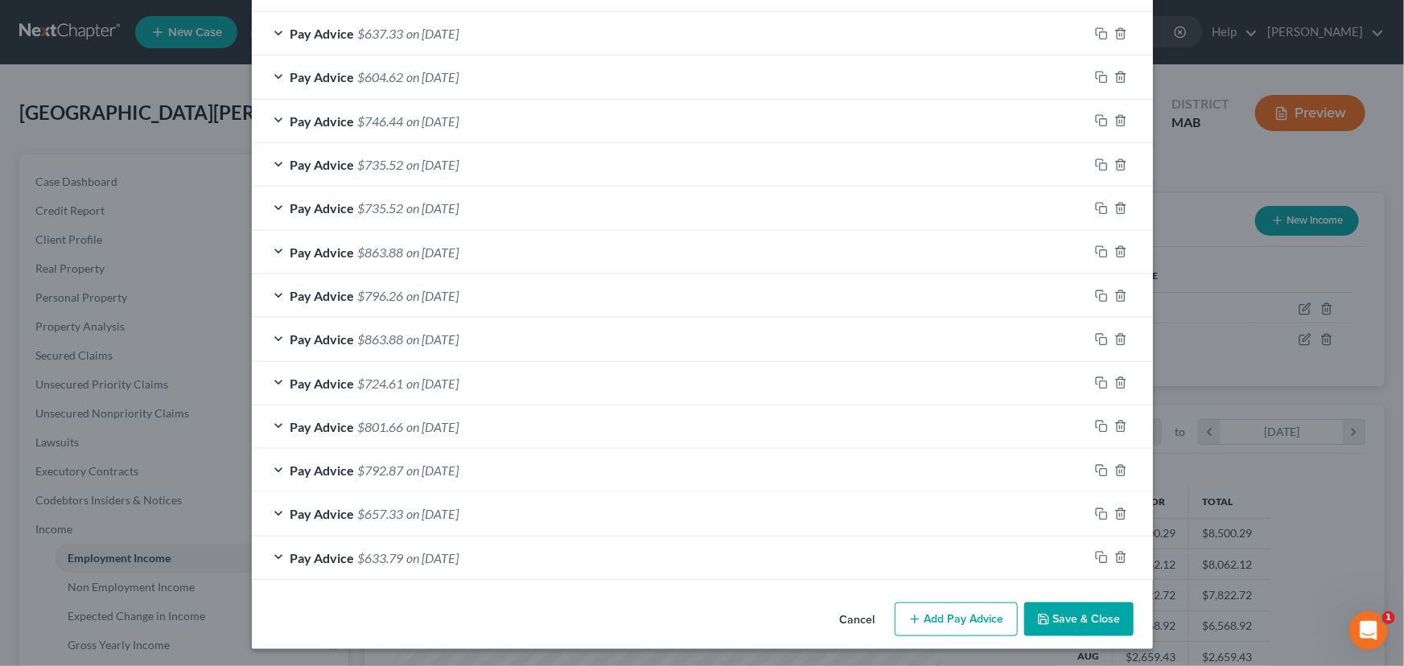
click at [273, 551] on div "Pay Advice $633.79 on [DATE]" at bounding box center [670, 558] width 837 height 43
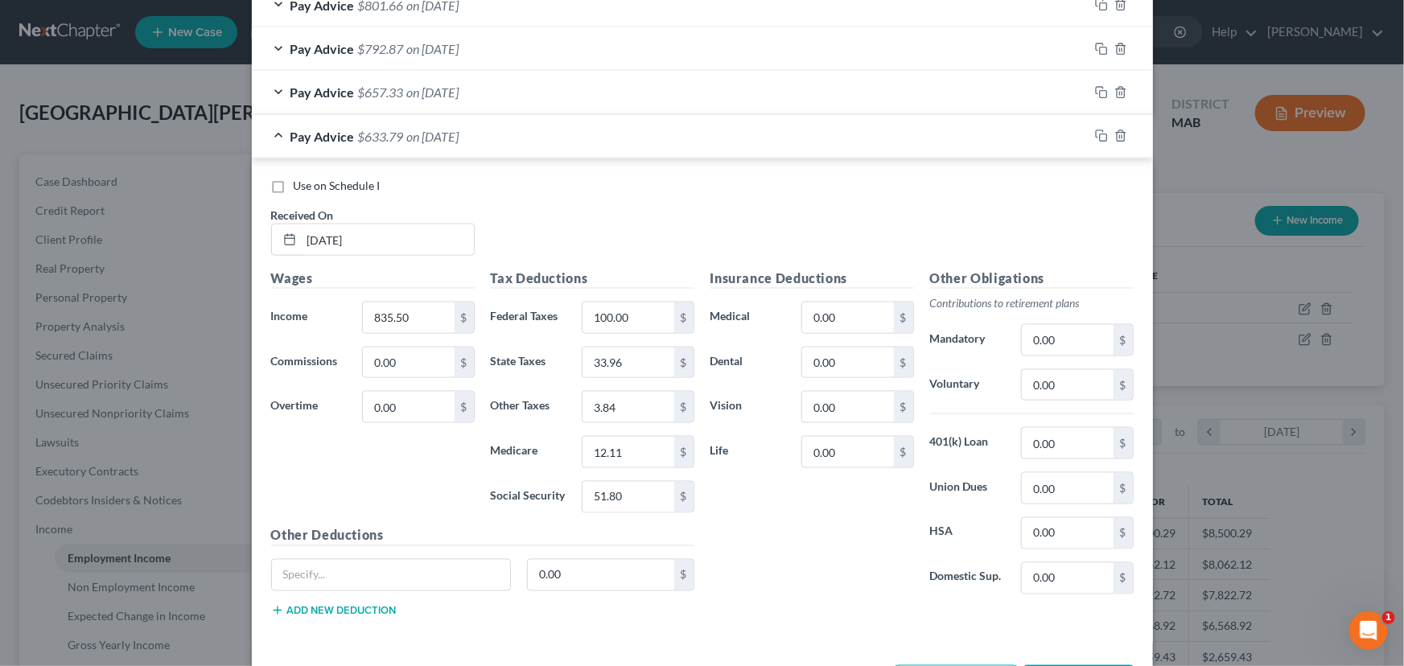
scroll to position [1094, 0]
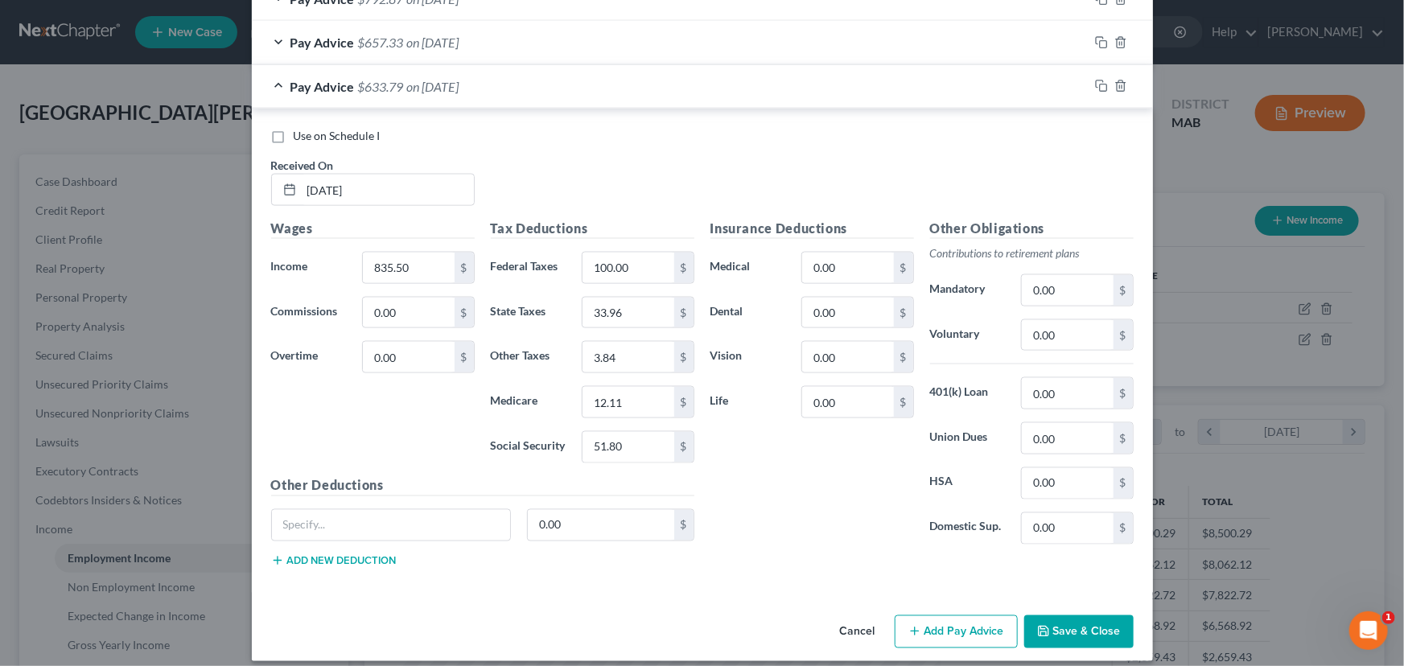
click at [913, 625] on icon "button" at bounding box center [914, 631] width 13 height 13
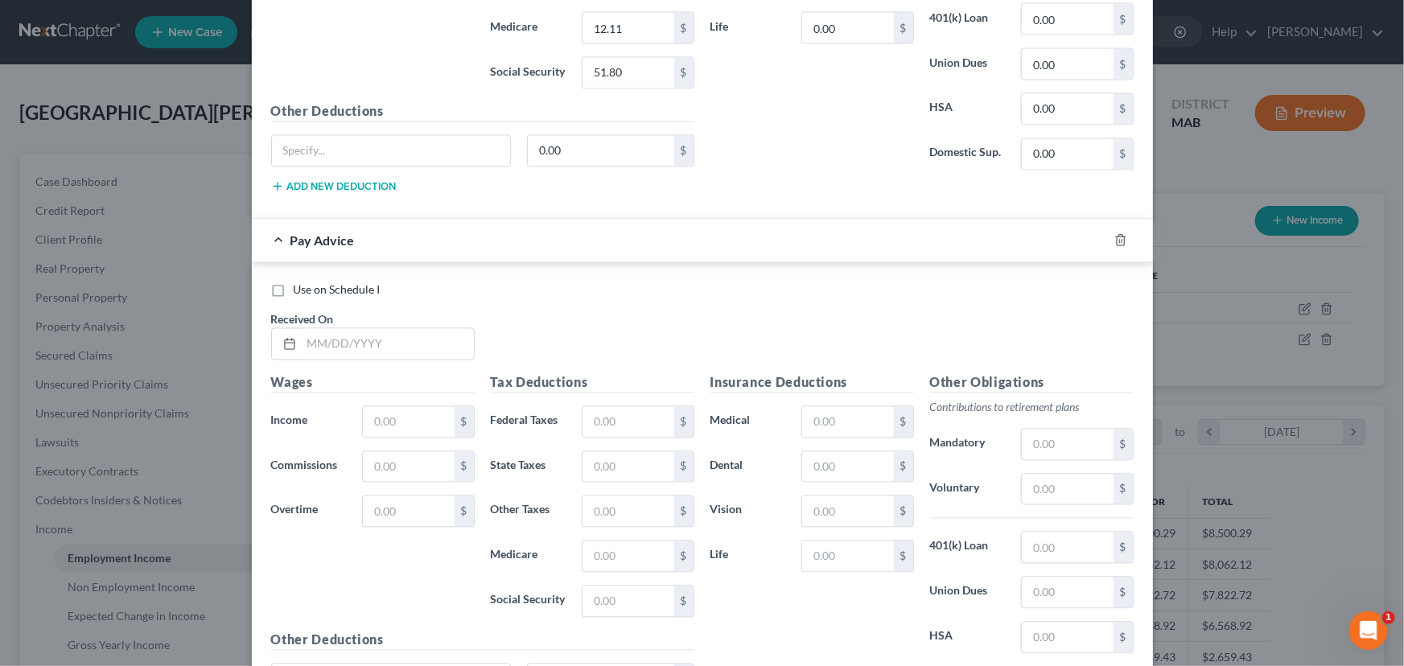
scroll to position [1471, 0]
click at [306, 341] on input "text" at bounding box center [388, 342] width 172 height 31
click at [315, 339] on input "0731/2025" at bounding box center [388, 342] width 172 height 31
type input "[DATE]"
click at [363, 422] on input "text" at bounding box center [408, 420] width 91 height 31
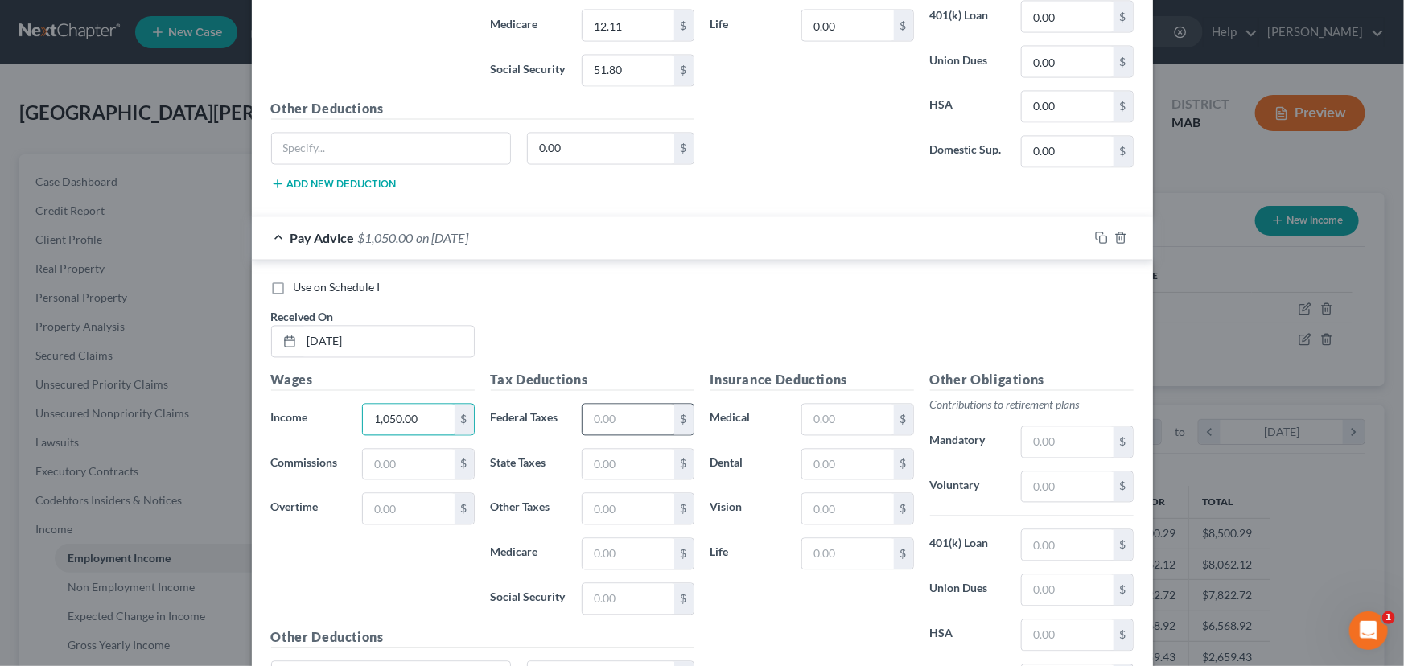
type input "1,050.00"
click at [582, 421] on input "text" at bounding box center [627, 420] width 91 height 31
type input "18.46"
click at [585, 450] on input "text" at bounding box center [627, 465] width 91 height 31
type input "43.87"
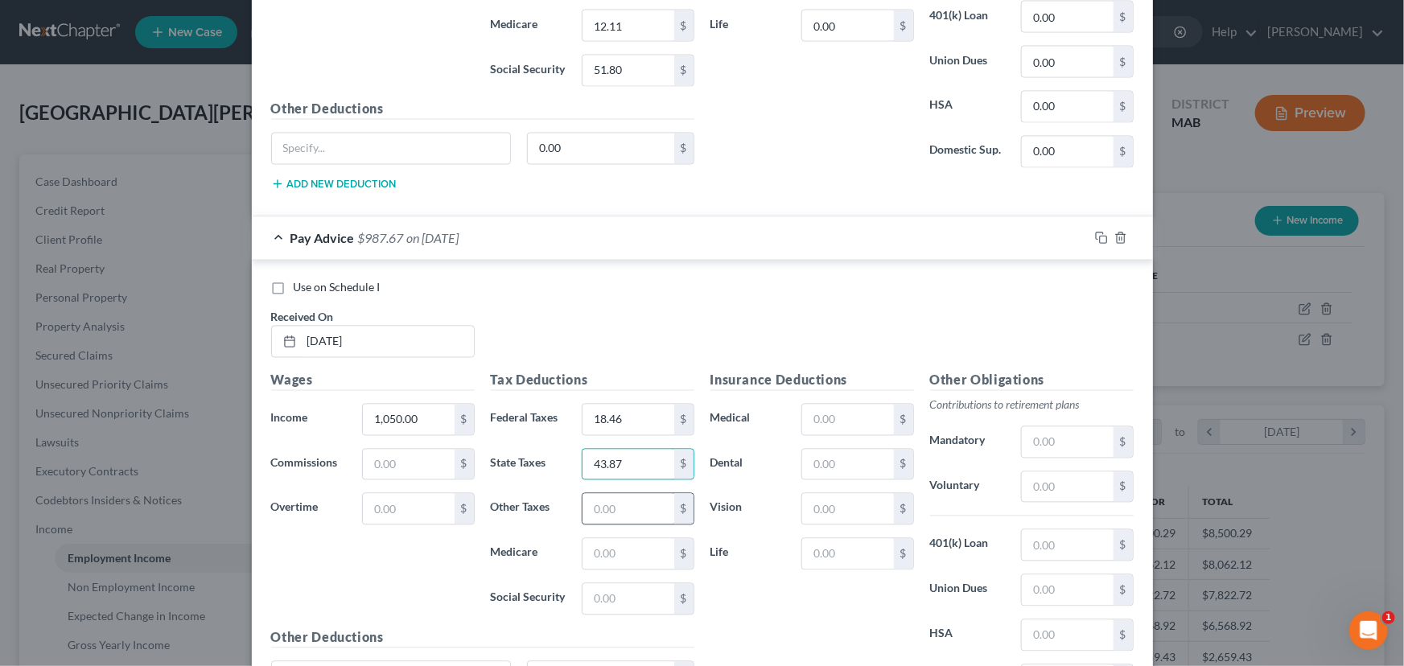
click at [587, 502] on input "text" at bounding box center [627, 509] width 91 height 31
type input "4.83"
click at [599, 553] on input "text" at bounding box center [627, 554] width 91 height 31
type input "15.22"
click at [594, 585] on input "text" at bounding box center [627, 599] width 91 height 31
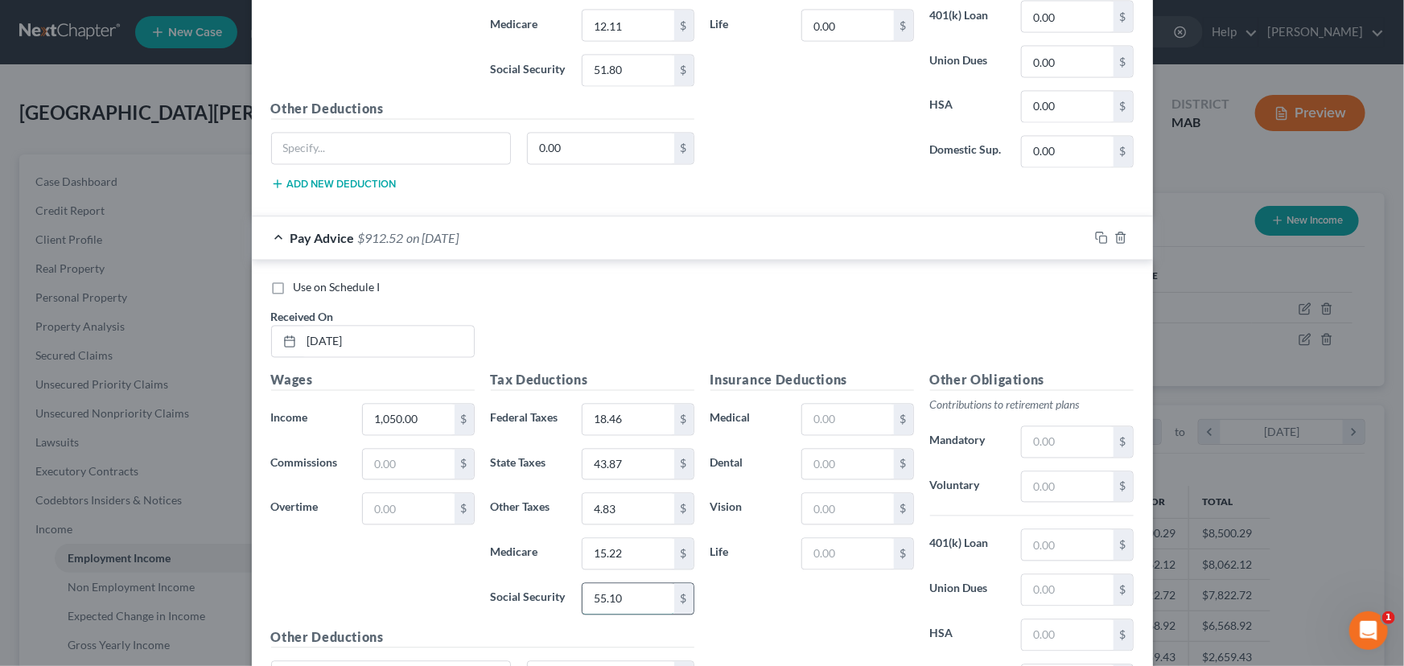
click at [594, 592] on input "55.10" at bounding box center [627, 599] width 91 height 31
type input "65.10"
drag, startPoint x: 1392, startPoint y: 588, endPoint x: 1391, endPoint y: 625, distance: 37.0
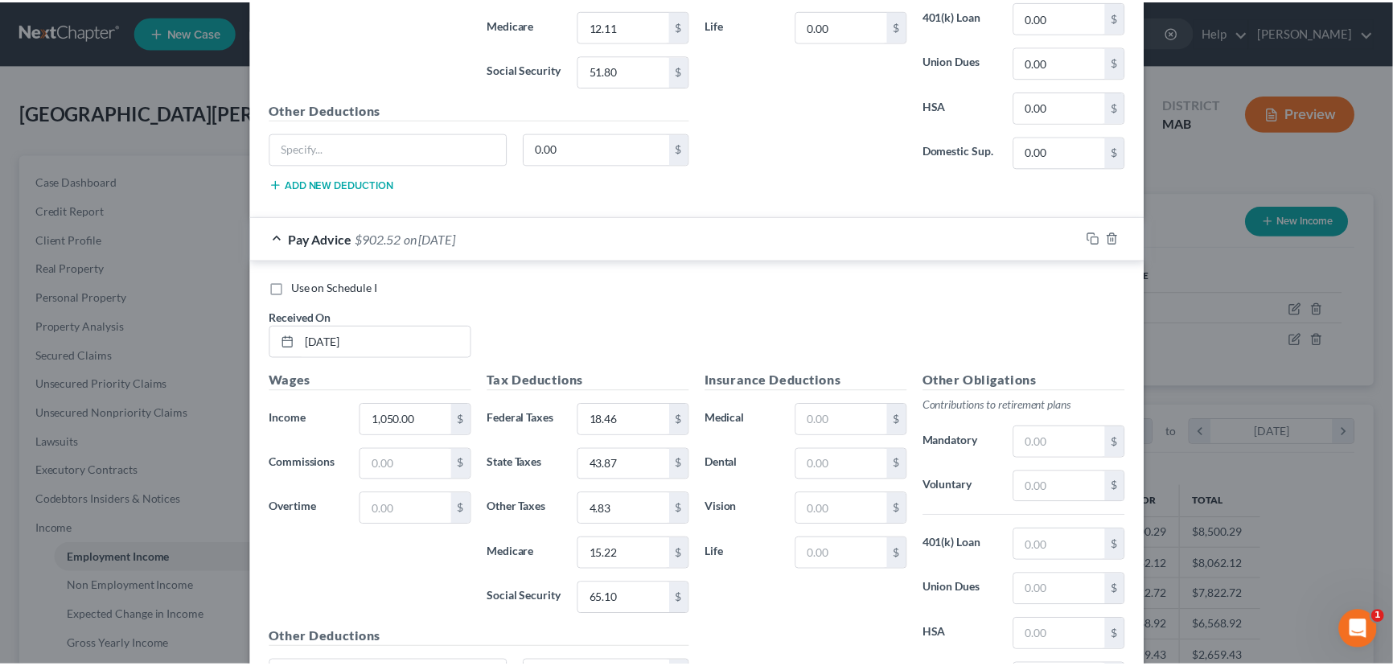
scroll to position [1632, 0]
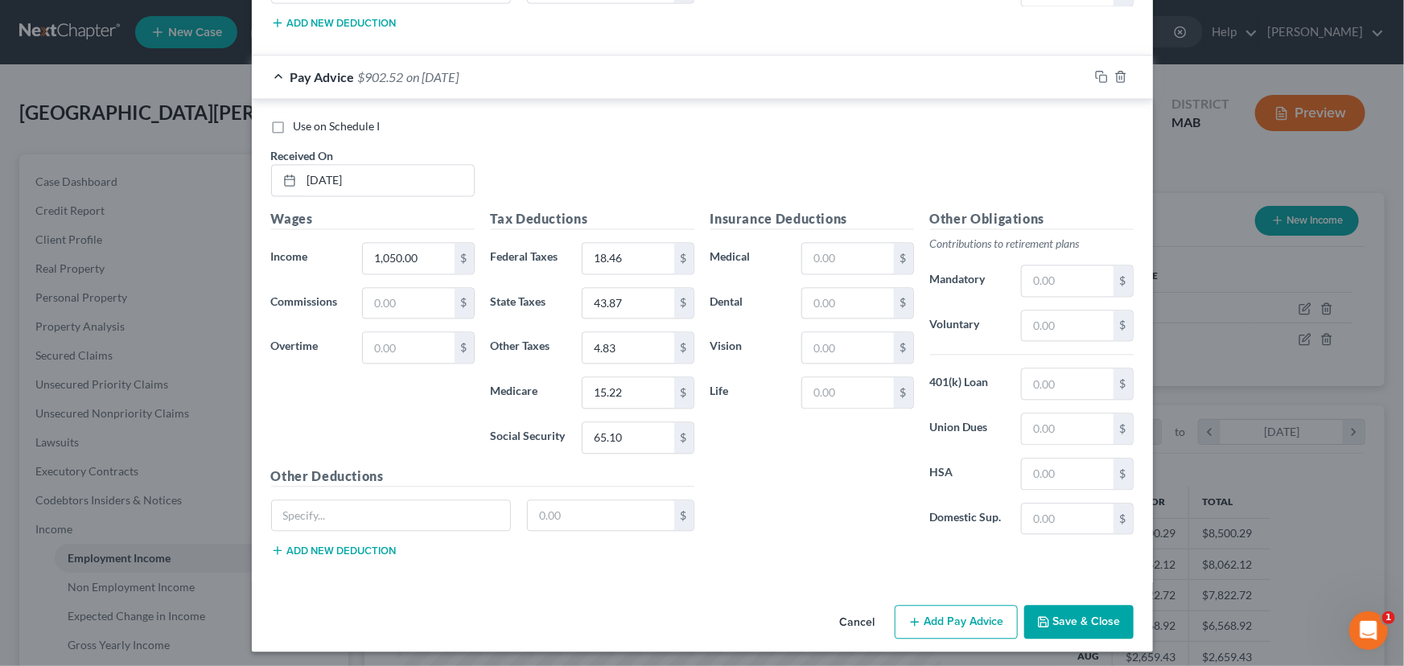
click at [1080, 612] on button "Save & Close" at bounding box center [1078, 622] width 109 height 34
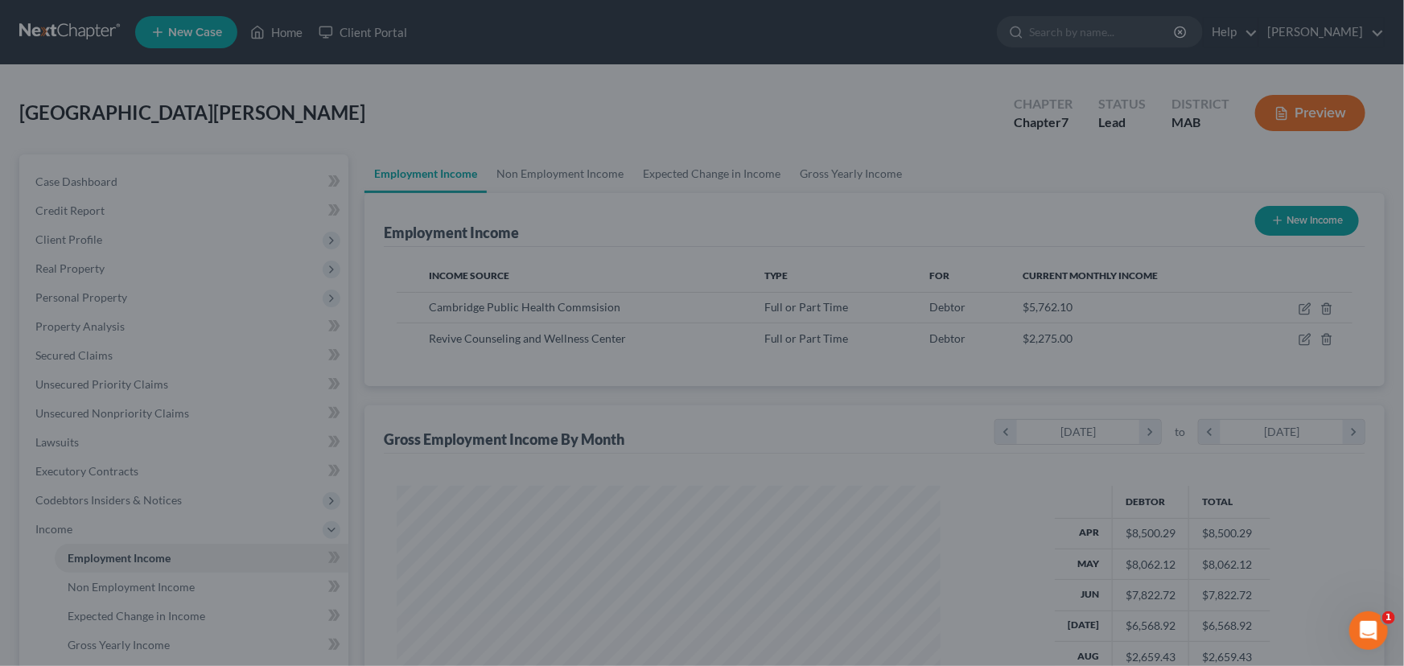
scroll to position [804164, 803880]
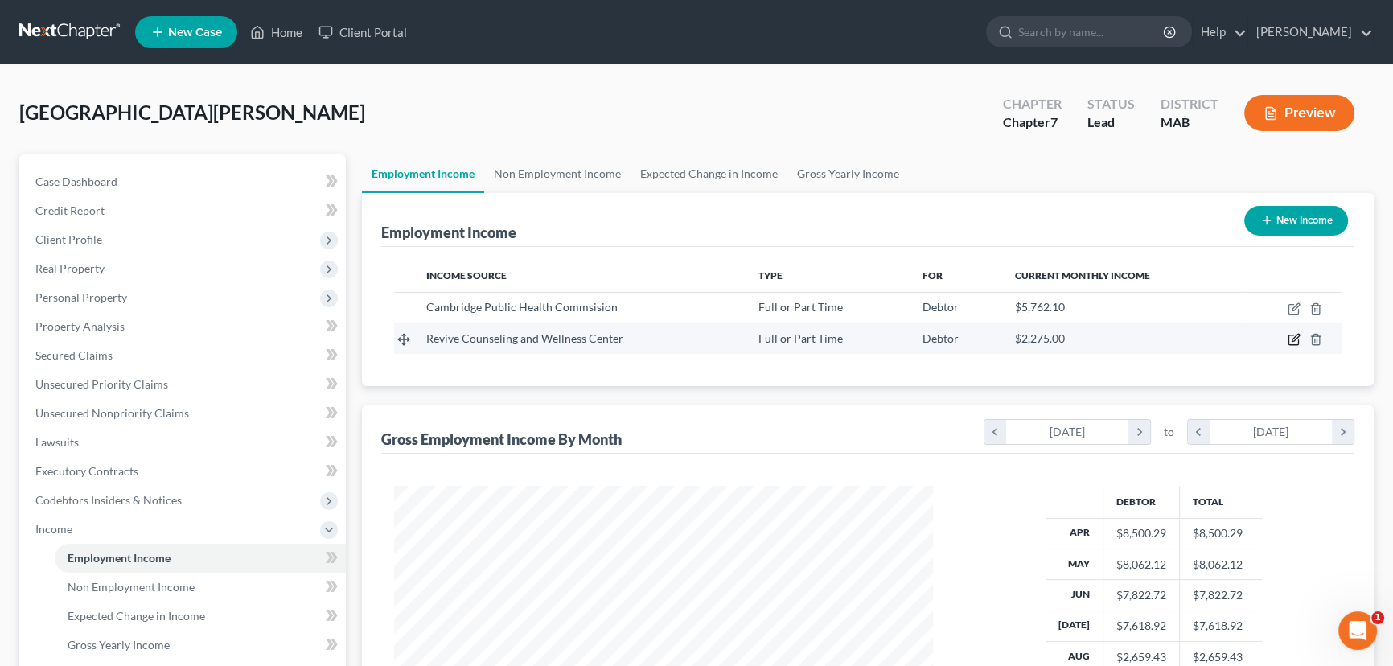
click at [1295, 337] on icon "button" at bounding box center [1294, 339] width 13 height 13
select select "0"
select select "22"
select select "2"
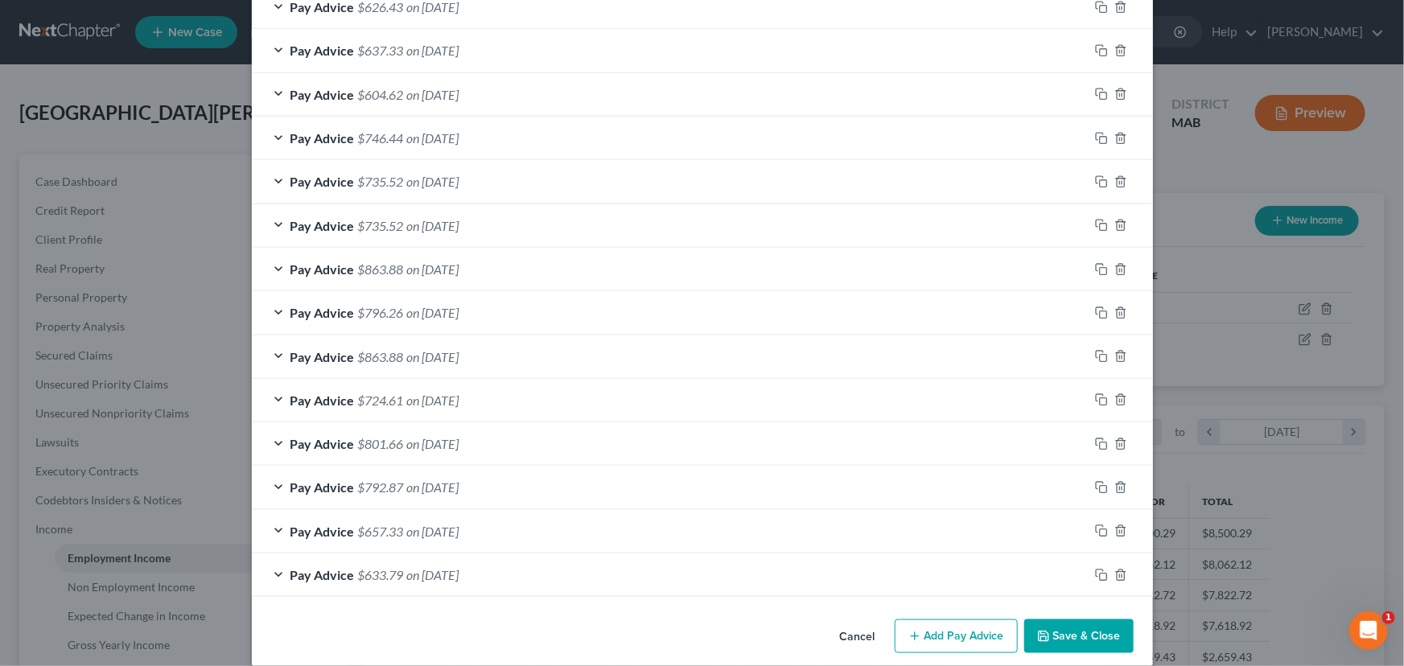
scroll to position [666, 0]
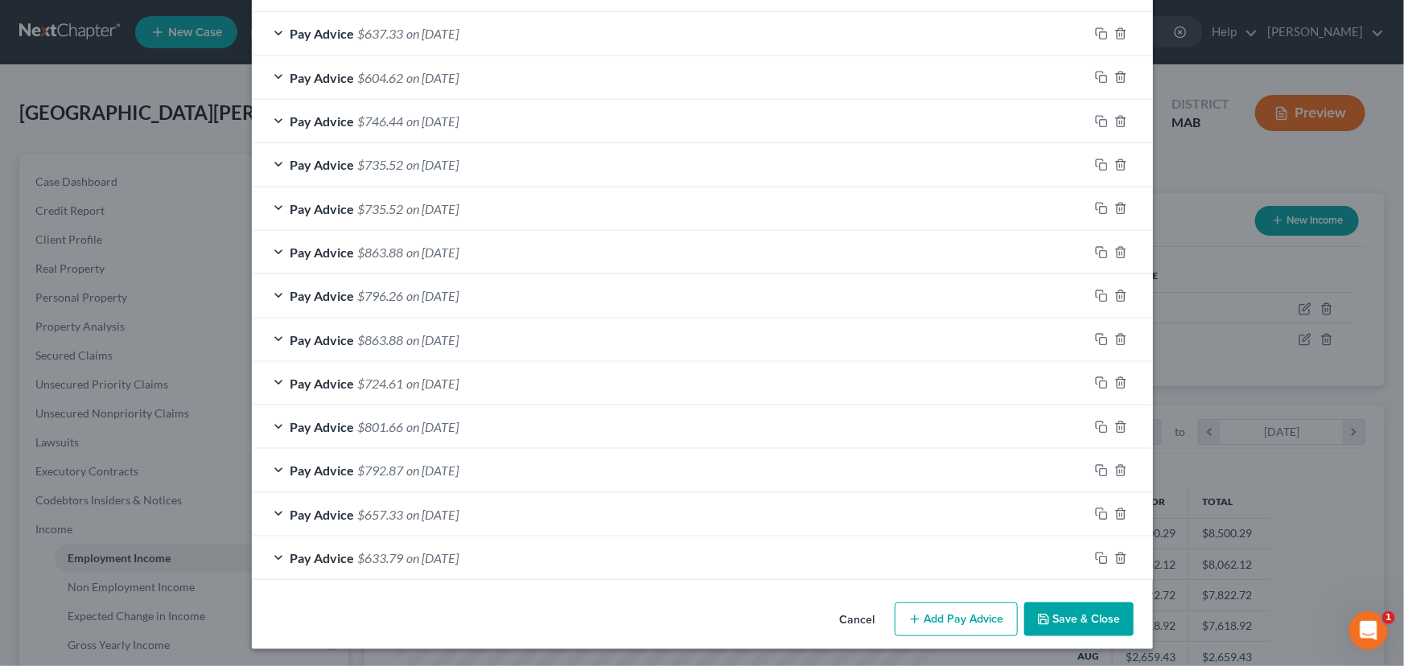
click at [934, 611] on button "Add Pay Advice" at bounding box center [956, 620] width 123 height 34
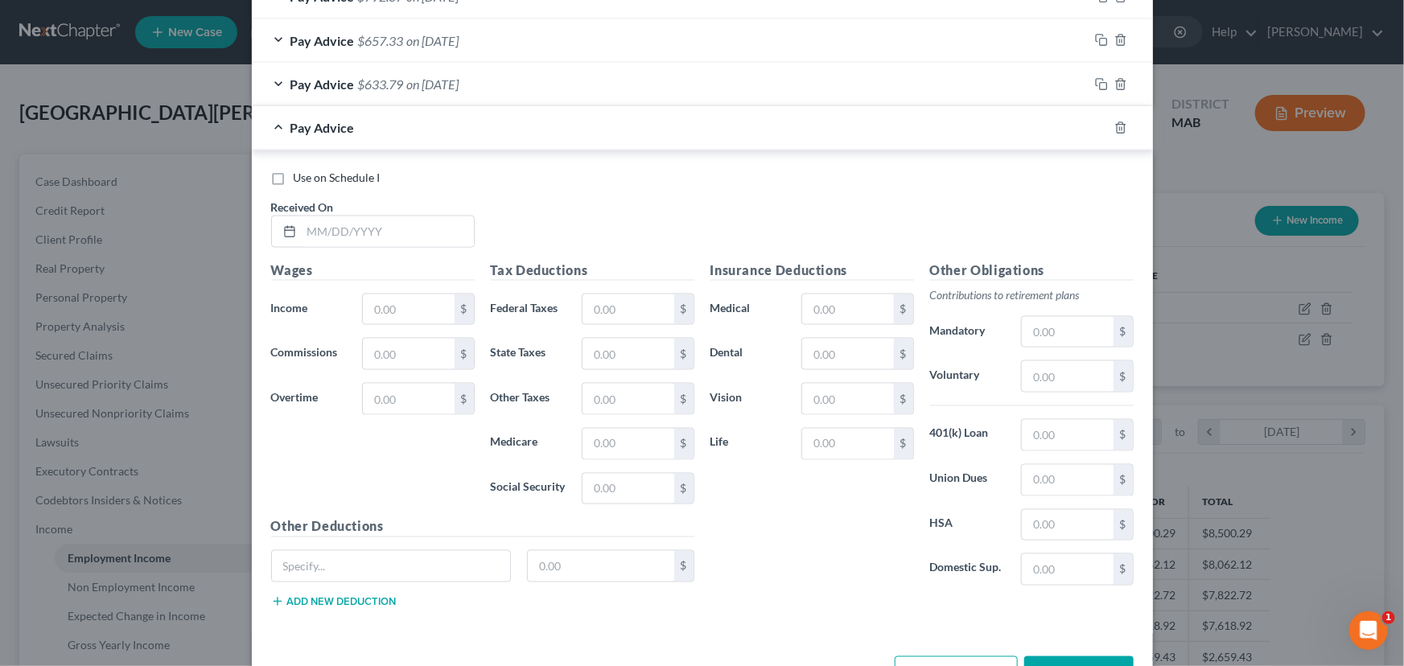
scroll to position [1192, 0]
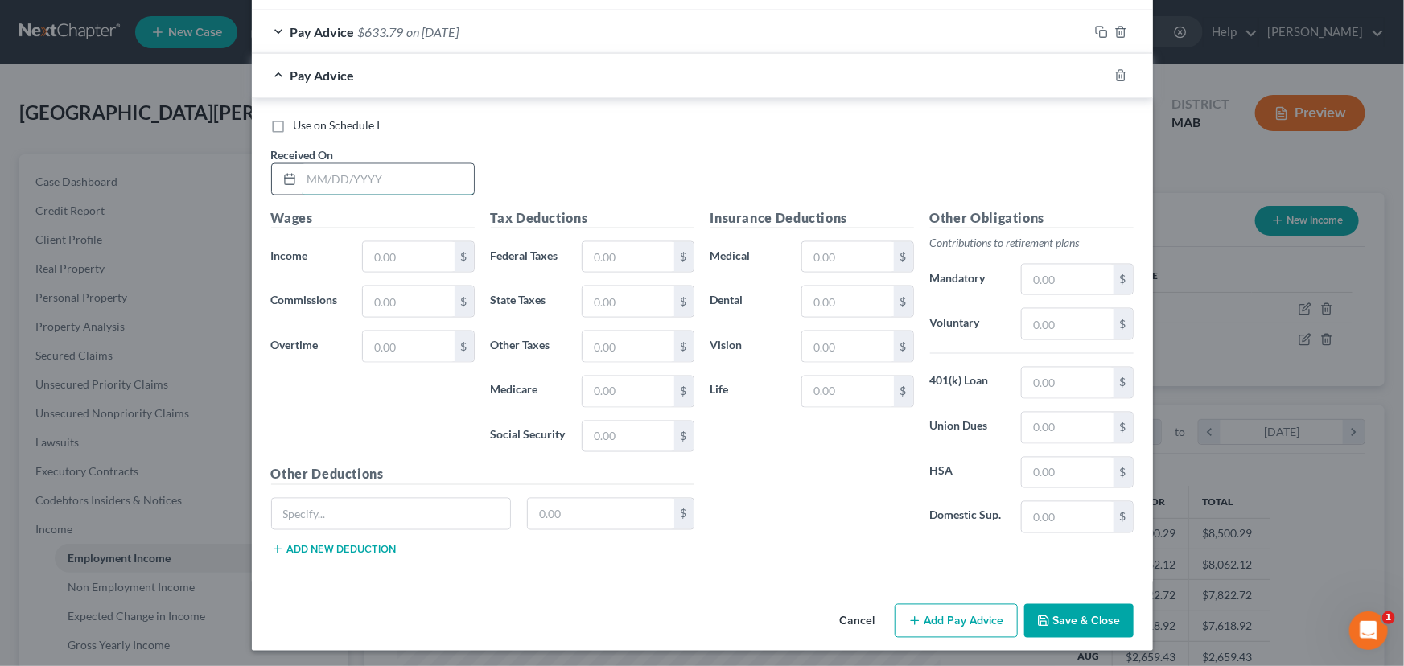
click at [311, 175] on input "text" at bounding box center [388, 179] width 172 height 31
type input "[DATE]"
click at [367, 249] on input "text" at bounding box center [408, 257] width 91 height 31
type input "1,000"
click at [595, 245] on input "text" at bounding box center [627, 257] width 91 height 31
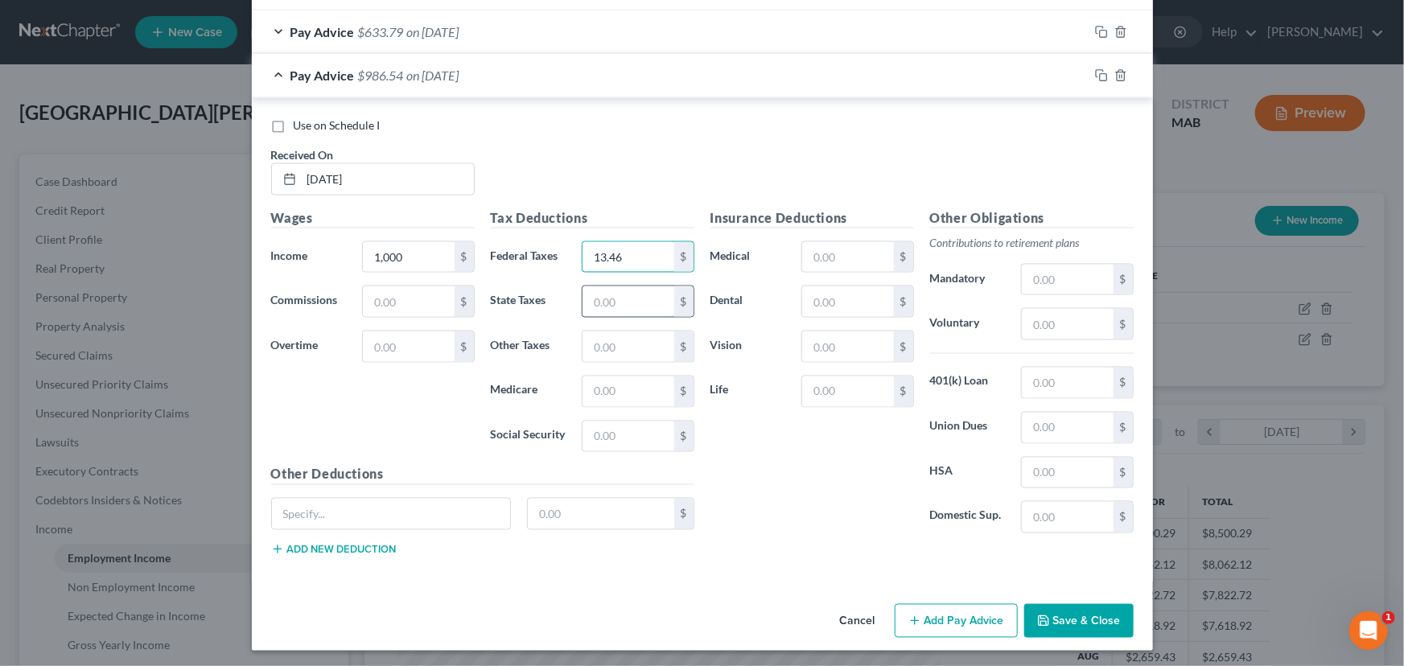
type input "13.46"
click at [592, 286] on input "text" at bounding box center [627, 301] width 91 height 31
type input "41.56"
click at [601, 331] on input "text" at bounding box center [627, 346] width 91 height 31
type input "4.60"
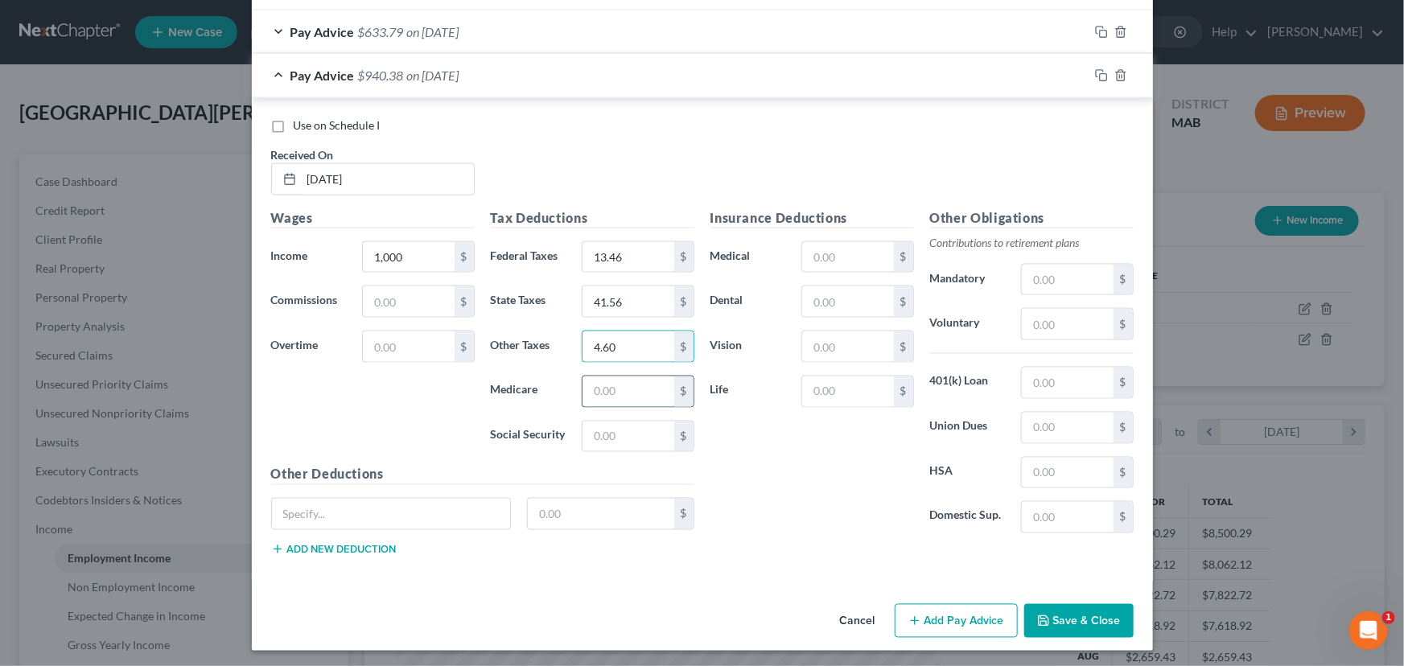
click at [610, 377] on input "text" at bounding box center [627, 391] width 91 height 31
type input "14.50"
click at [604, 422] on input "text" at bounding box center [627, 437] width 91 height 31
click at [604, 422] on input "62.00" at bounding box center [627, 437] width 91 height 31
type input "62.00"
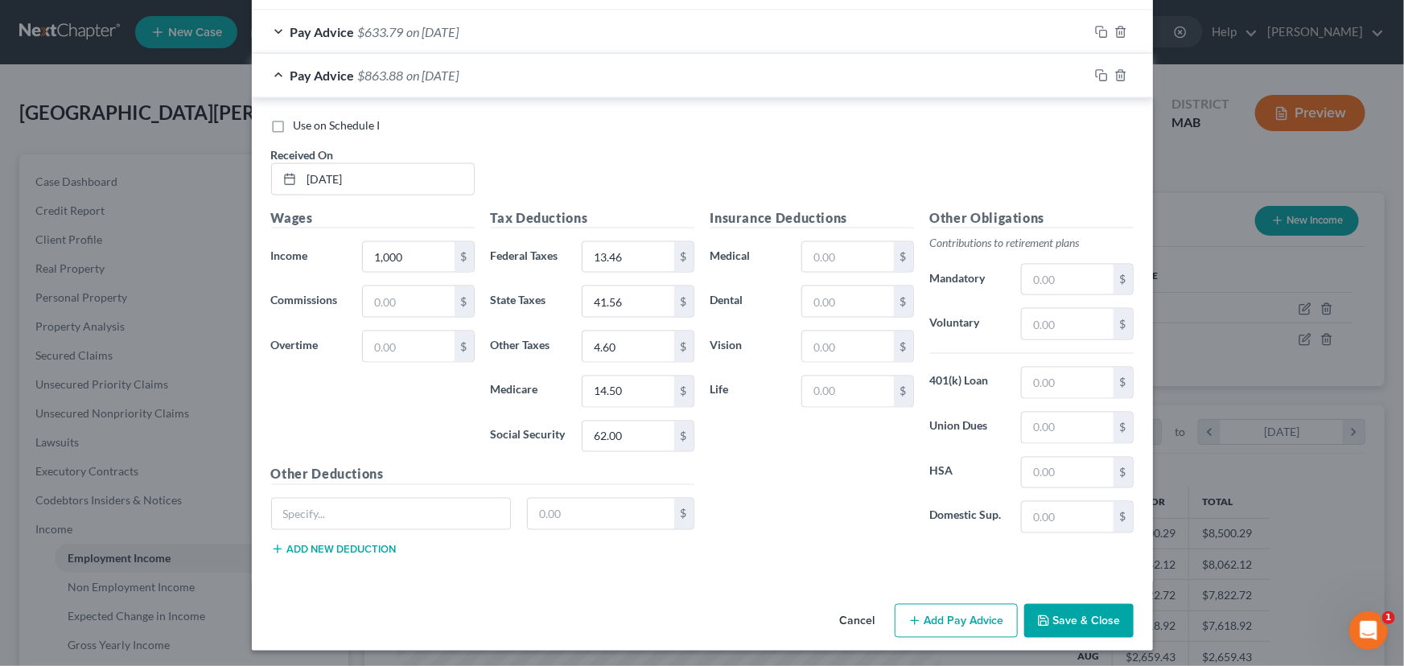
click at [929, 625] on button "Add Pay Advice" at bounding box center [956, 621] width 123 height 34
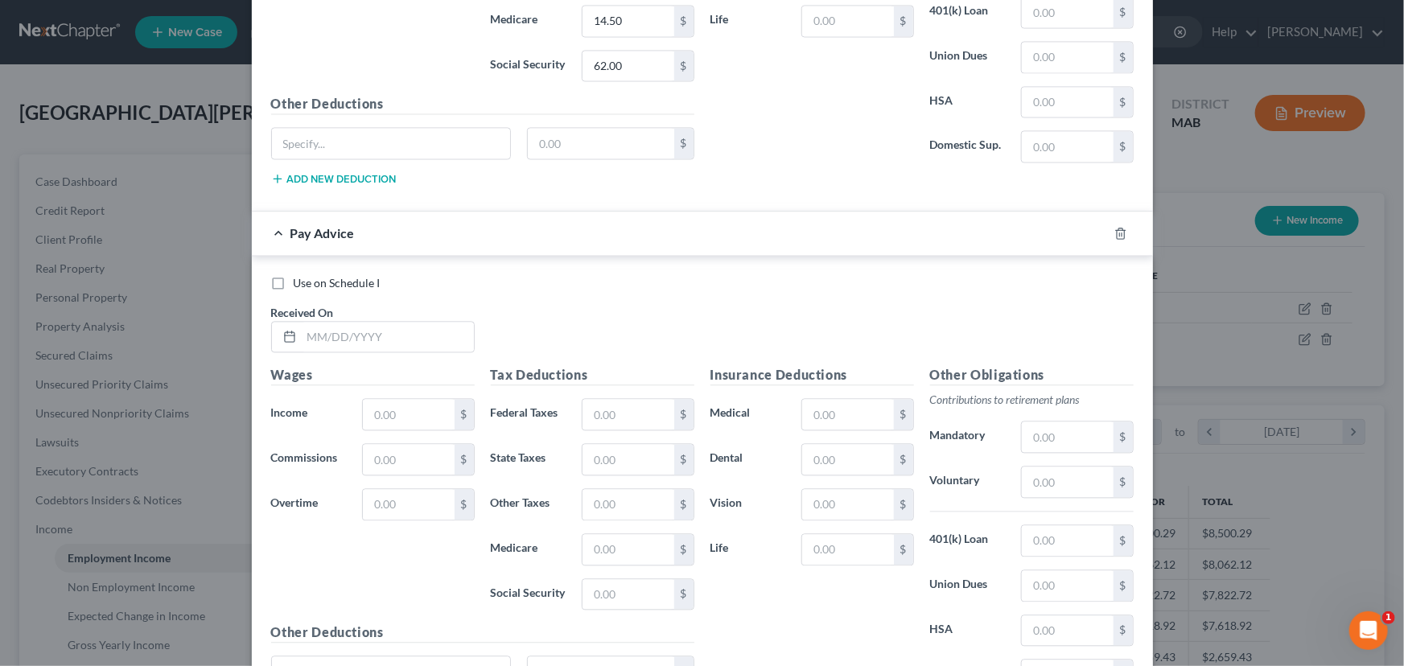
scroll to position [1565, 0]
click at [306, 332] on input "text" at bounding box center [388, 334] width 172 height 31
type input "[DATE]"
click at [371, 408] on input "text" at bounding box center [408, 412] width 91 height 31
type input "887.50"
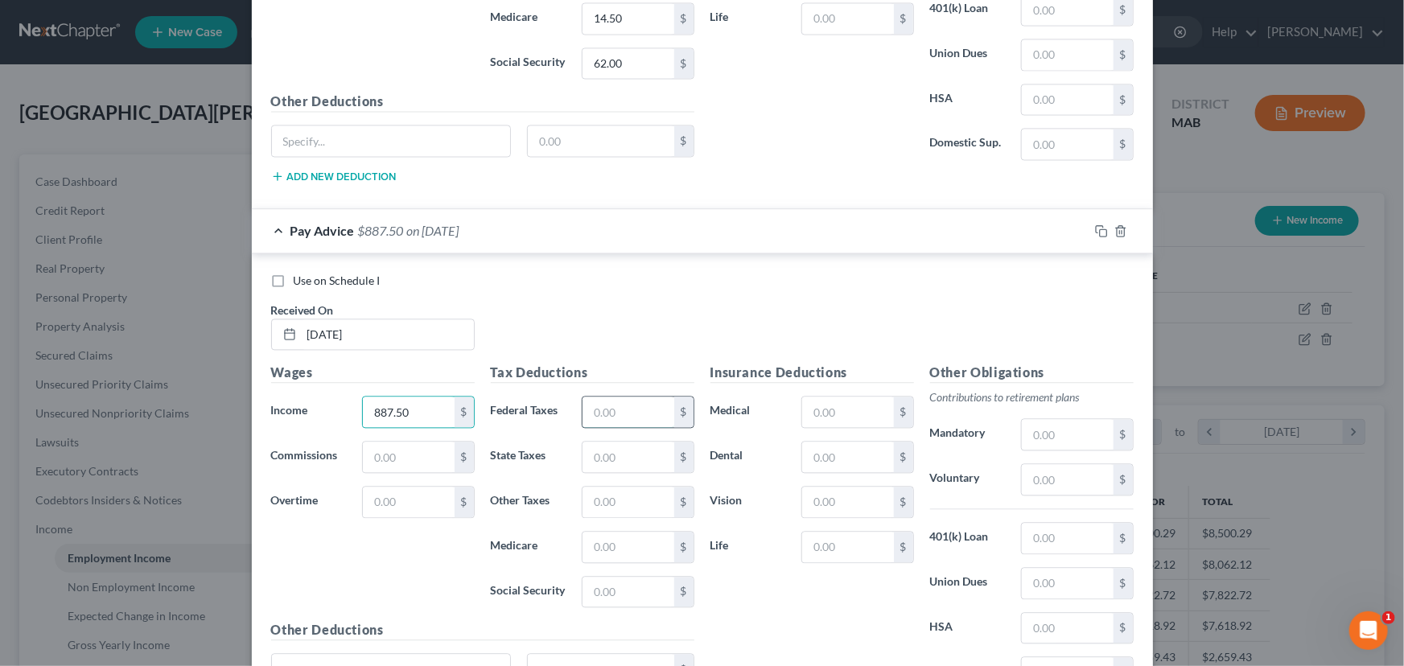
click at [587, 410] on input "text" at bounding box center [627, 412] width 91 height 31
type input "2.21"
click at [594, 452] on input "text" at bounding box center [627, 457] width 91 height 31
type input "36.36"
click at [614, 500] on input "text" at bounding box center [627, 502] width 91 height 31
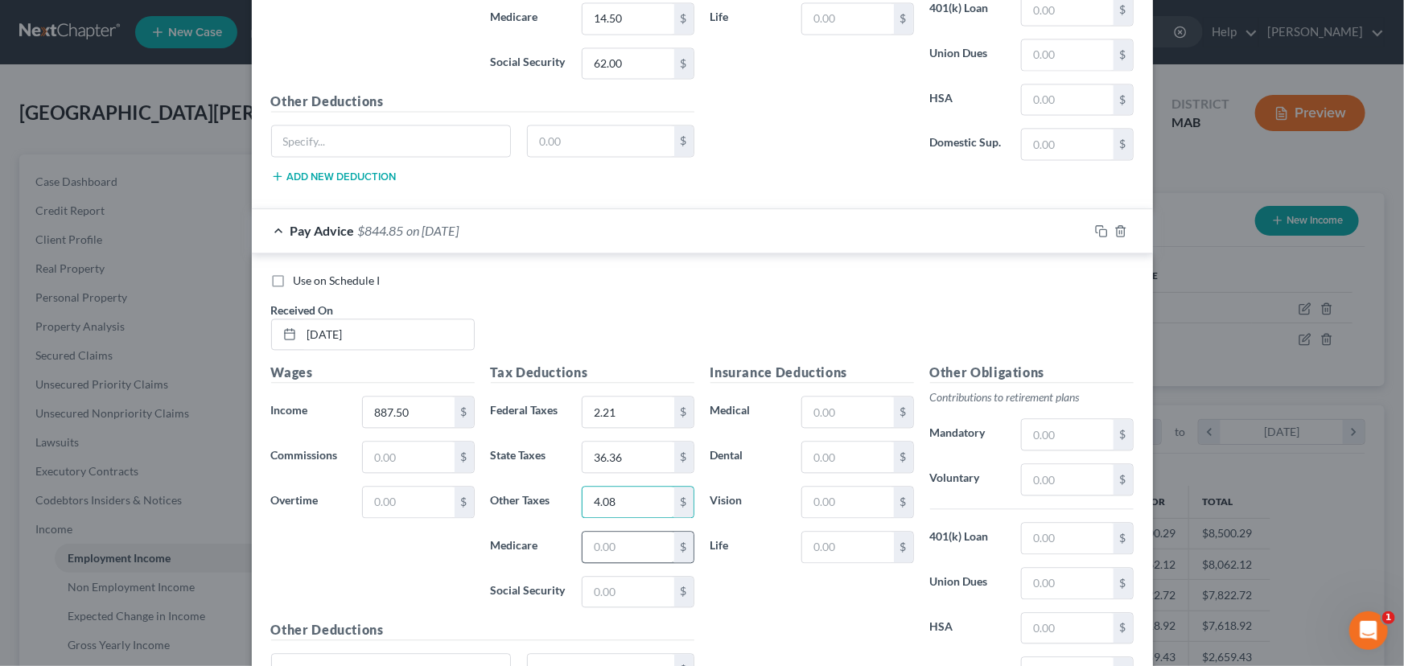
type input "4.08"
click at [606, 535] on input "text" at bounding box center [627, 547] width 91 height 31
type input "12.87"
click at [599, 577] on input "text" at bounding box center [627, 592] width 91 height 31
type input "55.03"
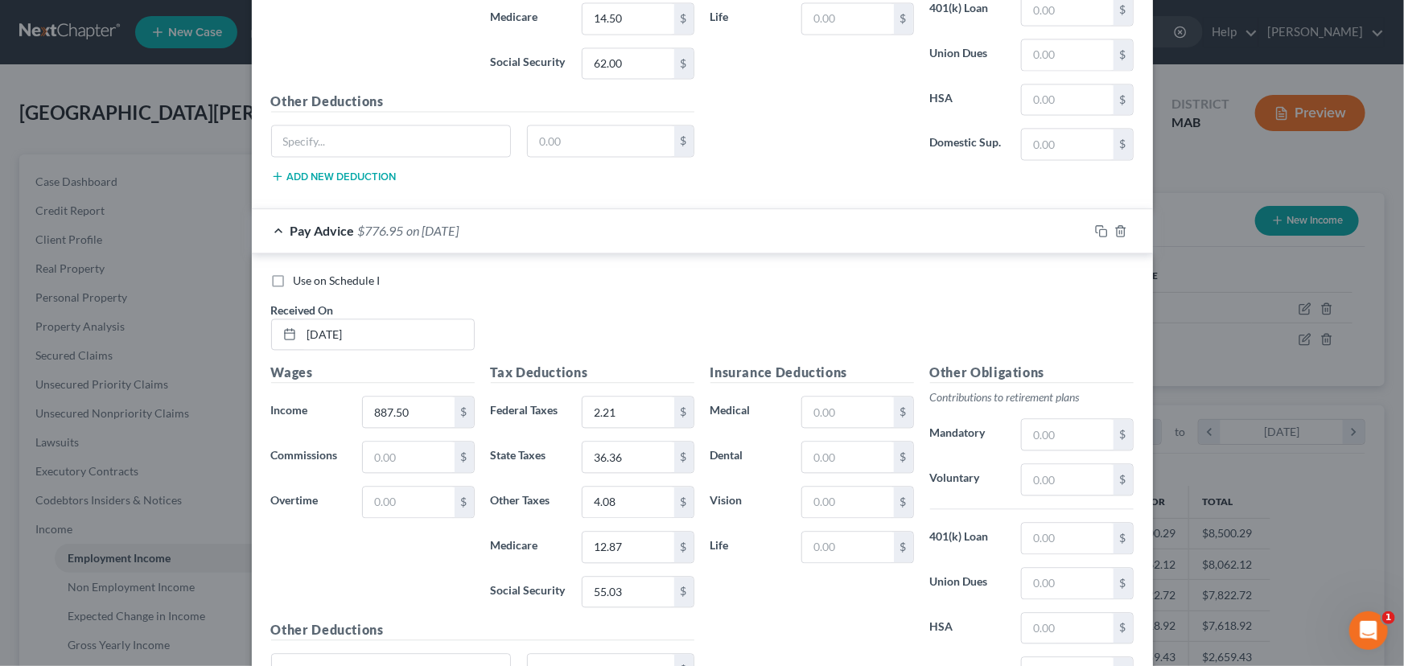
scroll to position [1719, 0]
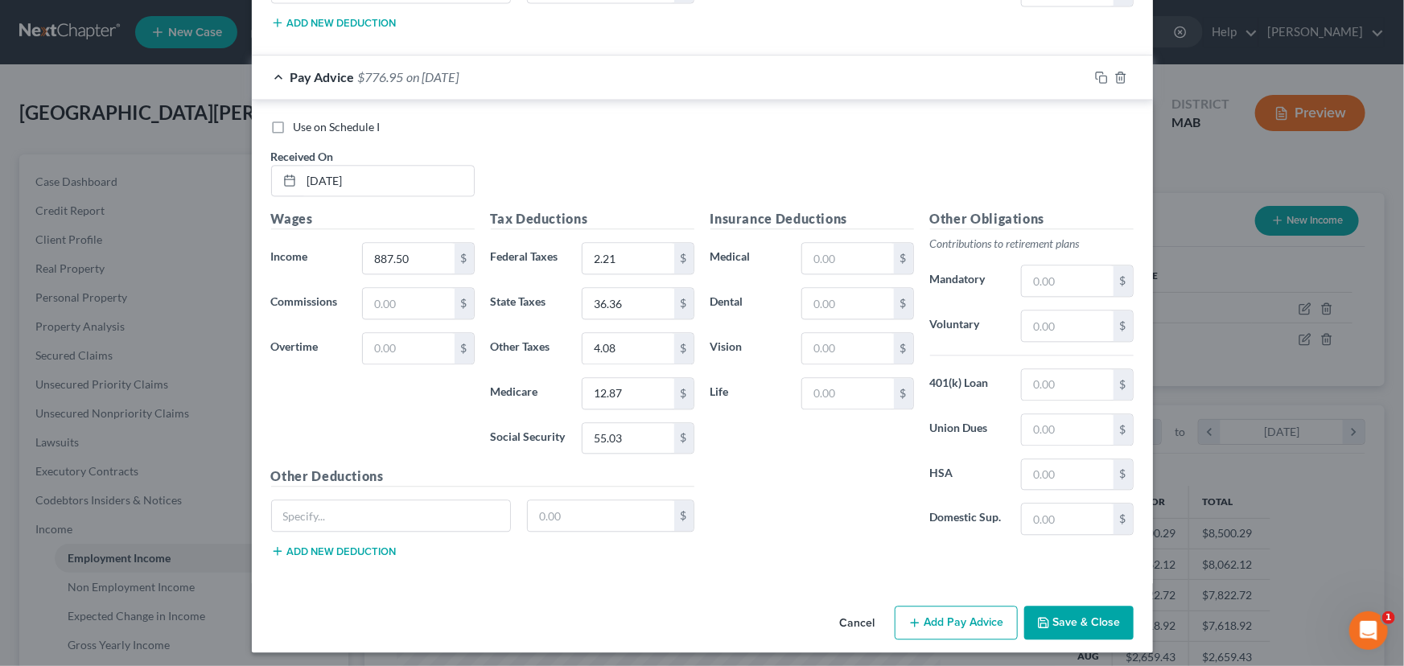
click at [941, 607] on button "Add Pay Advice" at bounding box center [956, 623] width 123 height 34
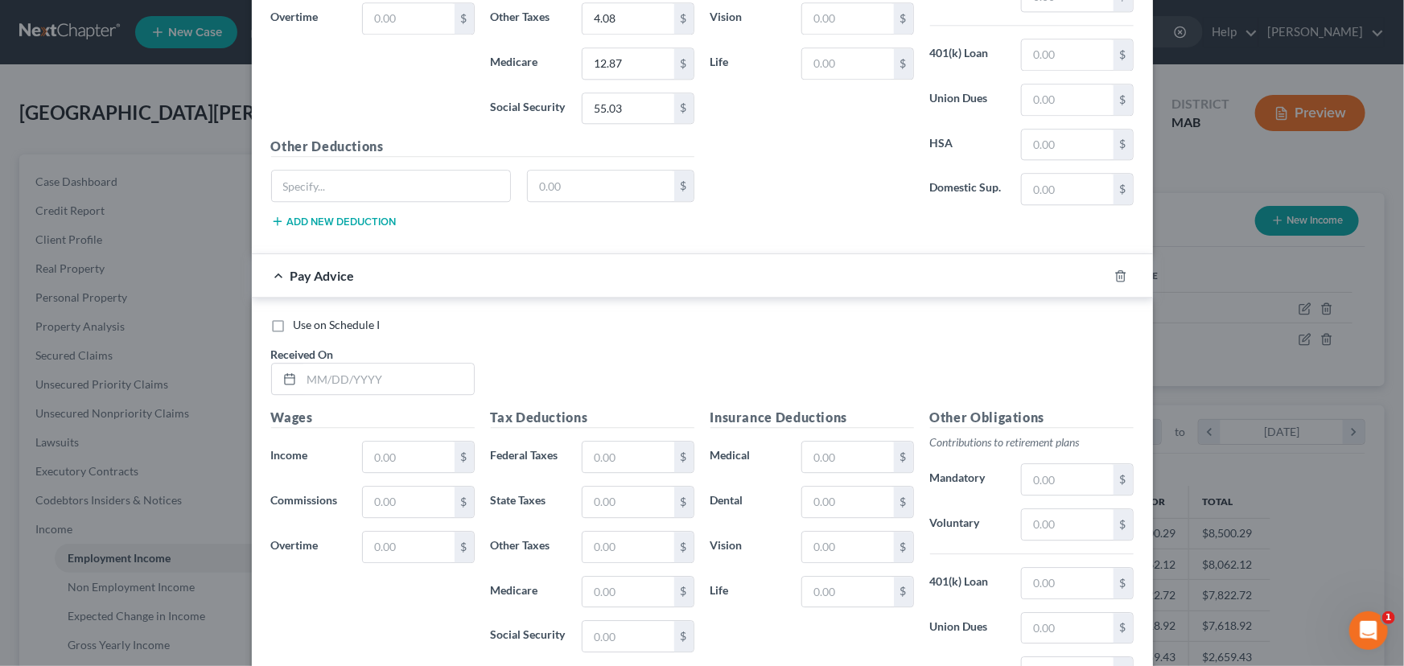
scroll to position [2051, 0]
click at [314, 372] on input "text" at bounding box center [388, 376] width 172 height 31
type input "[DATE]"
click at [364, 448] on input "text" at bounding box center [408, 454] width 91 height 31
type input "1,050"
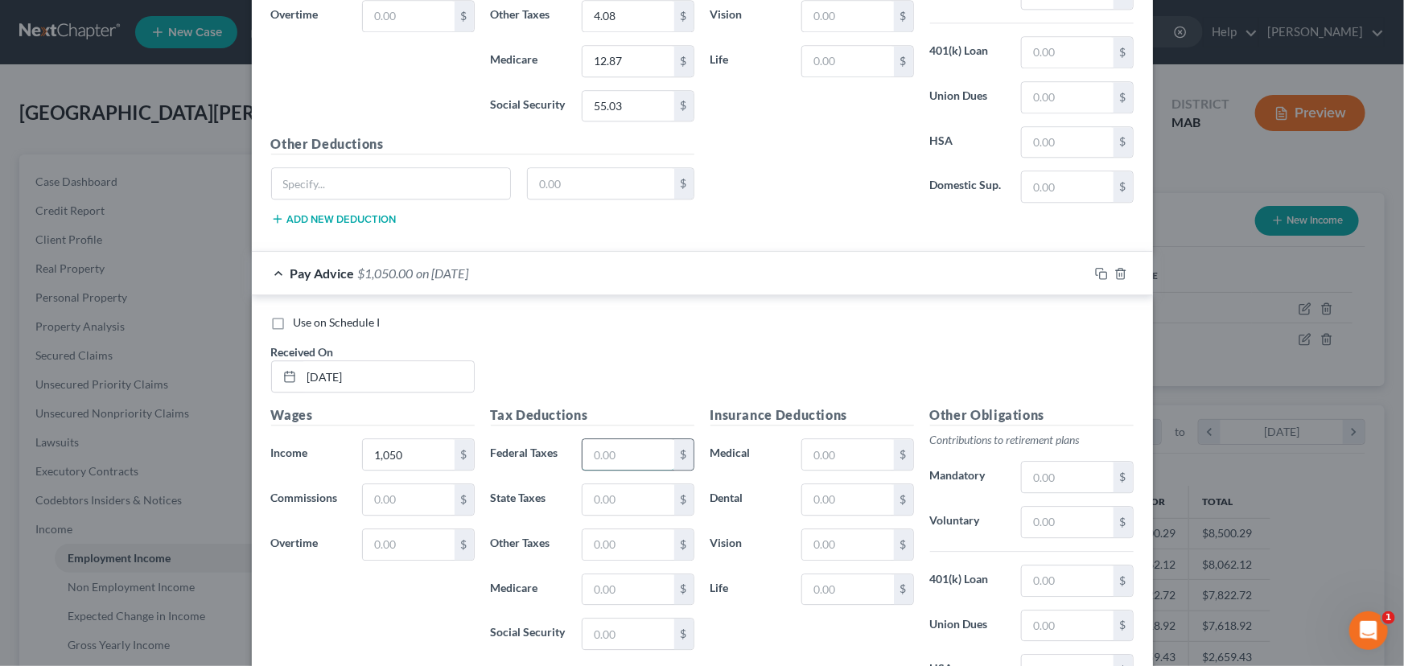
click at [587, 451] on input "text" at bounding box center [627, 454] width 91 height 31
type input "18.46"
click at [590, 484] on input "text" at bounding box center [627, 499] width 91 height 31
type input "43.87"
click at [592, 532] on input "text" at bounding box center [627, 544] width 91 height 31
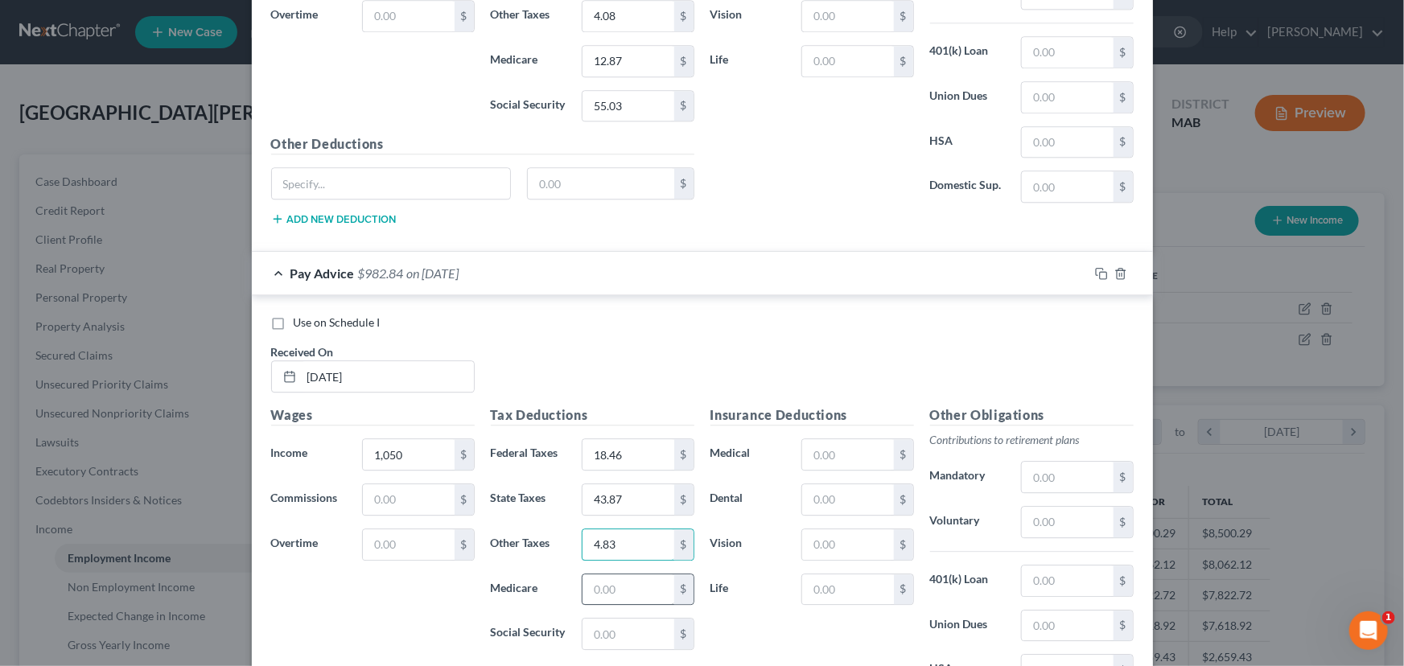
type input "4.83"
click at [595, 578] on input "text" at bounding box center [627, 589] width 91 height 31
type input "15.22"
click at [594, 625] on input "text" at bounding box center [627, 634] width 91 height 31
type input "65.10"
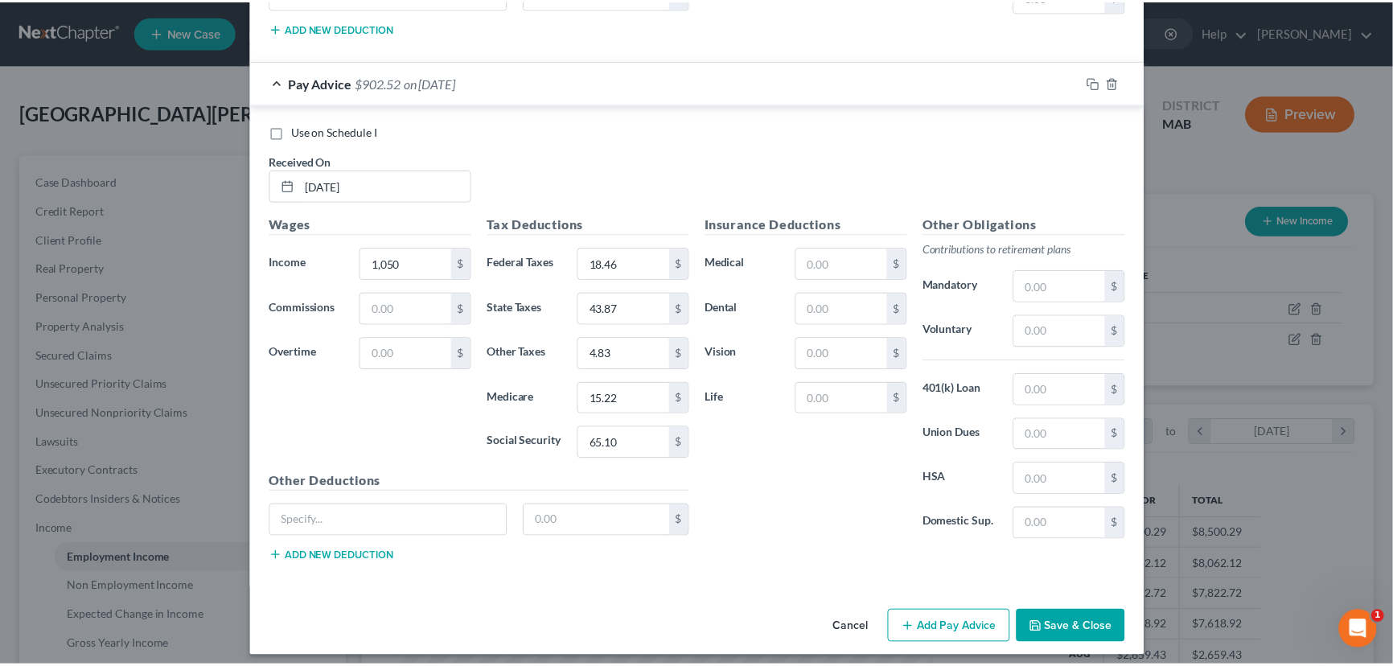
scroll to position [2246, 0]
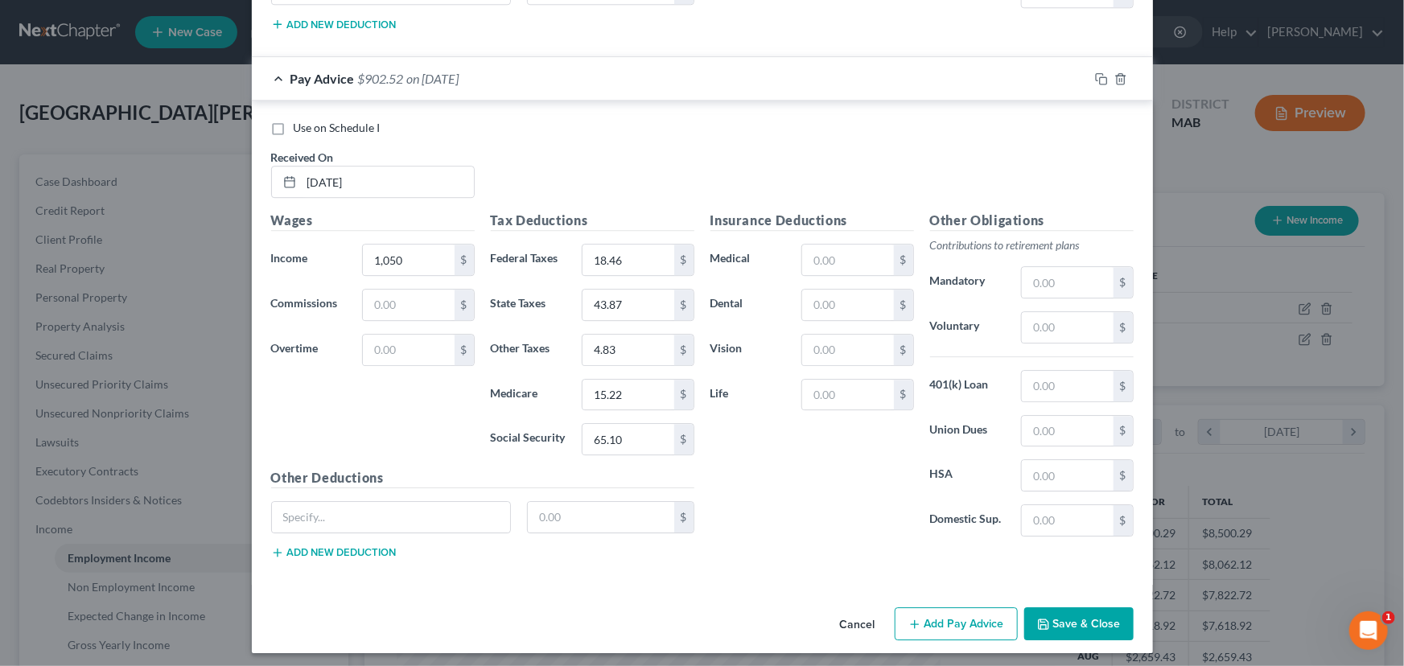
click at [1104, 620] on button "Save & Close" at bounding box center [1078, 624] width 109 height 34
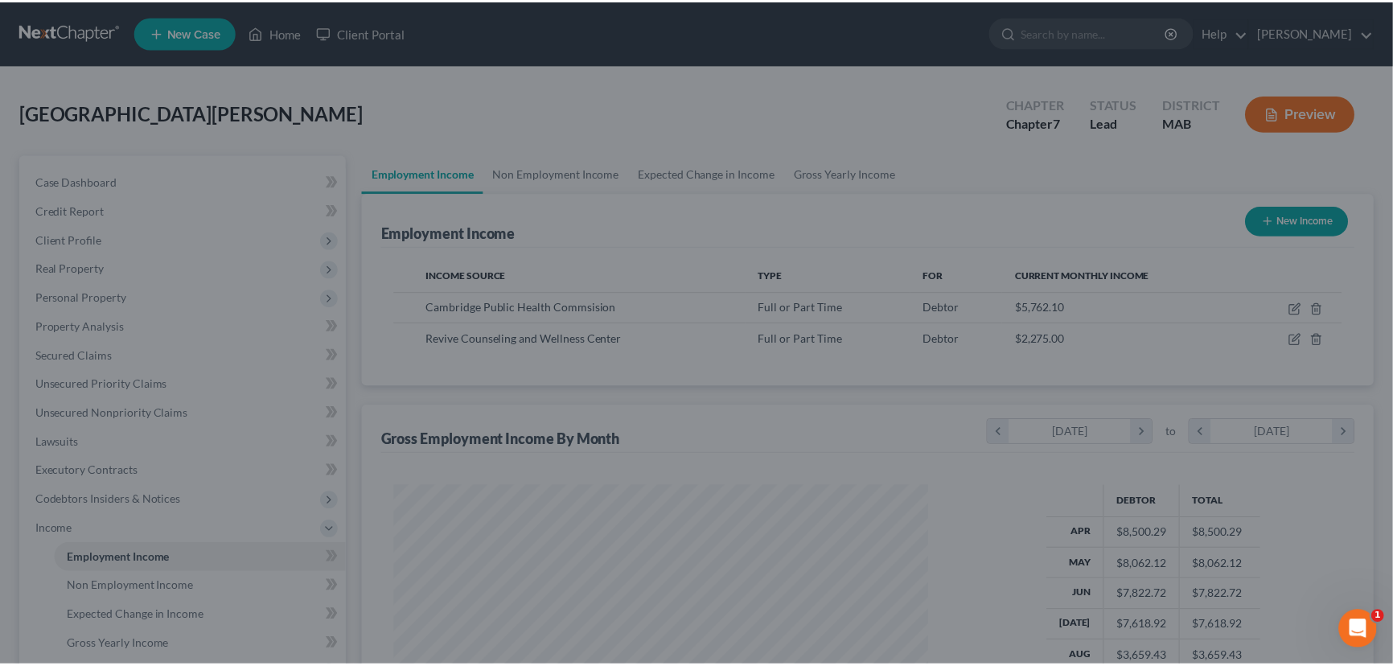
scroll to position [804164, 803880]
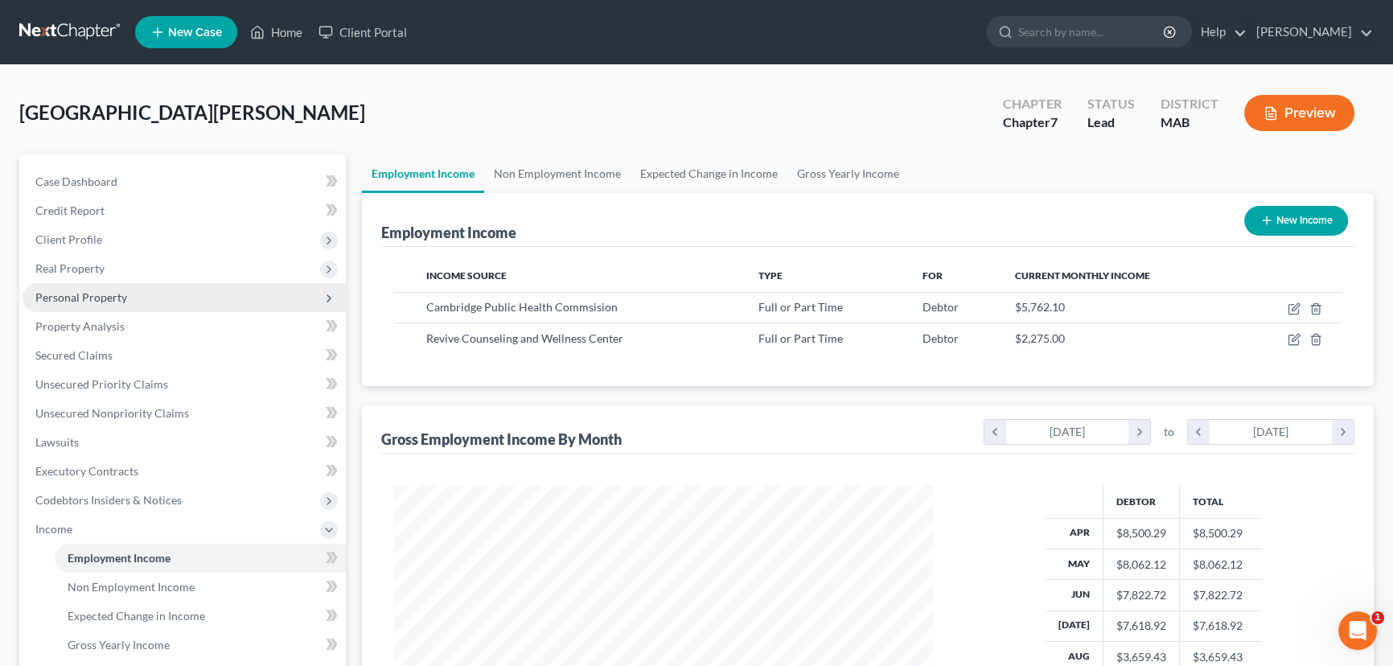
click at [84, 294] on span "Personal Property" at bounding box center [81, 297] width 92 height 14
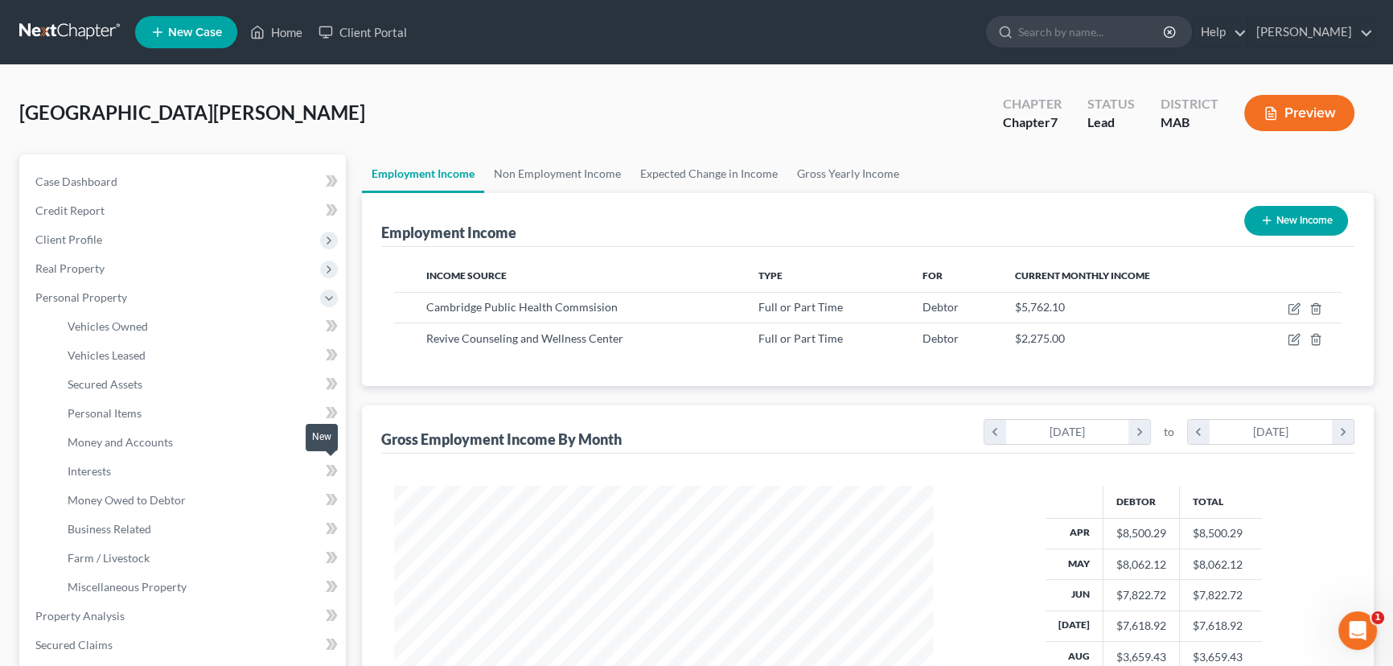
click at [326, 473] on icon at bounding box center [332, 471] width 12 height 20
click at [164, 466] on link "Interests" at bounding box center [200, 471] width 291 height 29
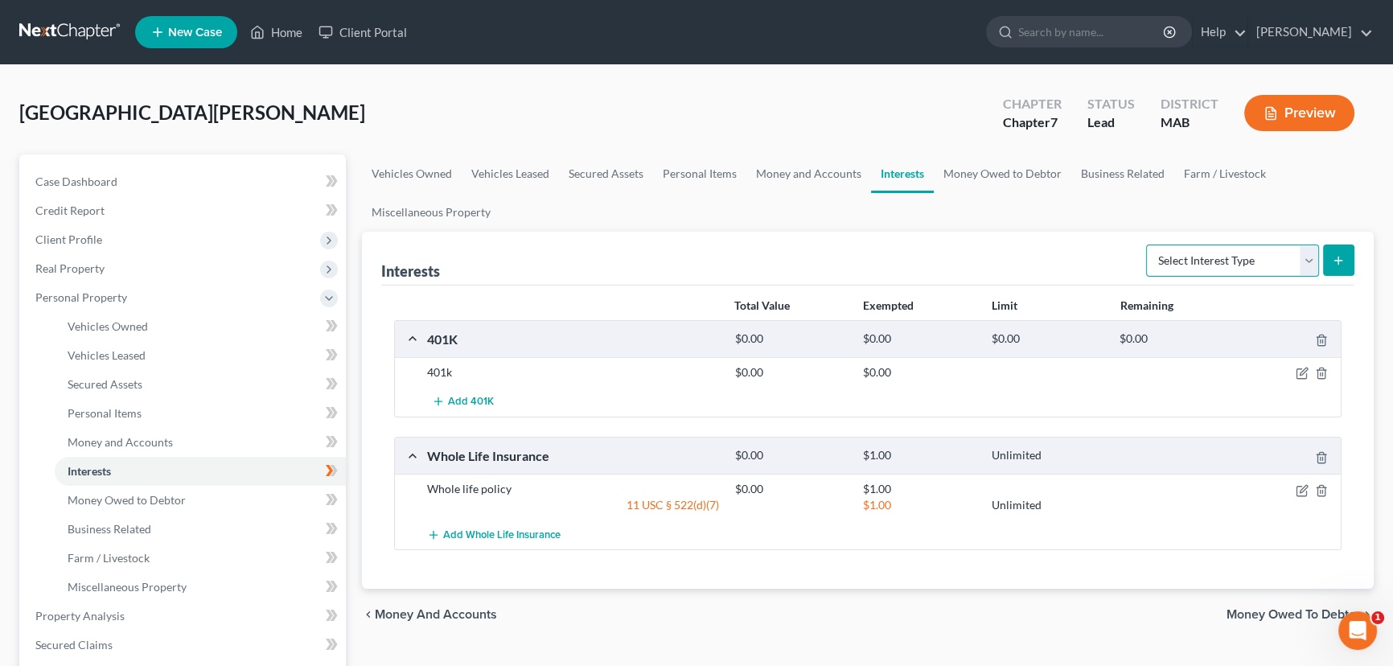
click at [1311, 257] on select "Select Interest Type 401K Annuity Bond Education IRA Government Bond Government…" at bounding box center [1232, 261] width 173 height 32
select select "ira"
click at [1148, 245] on select "Select Interest Type 401K Annuity Bond Education IRA Government Bond Government…" at bounding box center [1232, 261] width 173 height 32
click at [1337, 250] on button "submit" at bounding box center [1338, 260] width 31 height 31
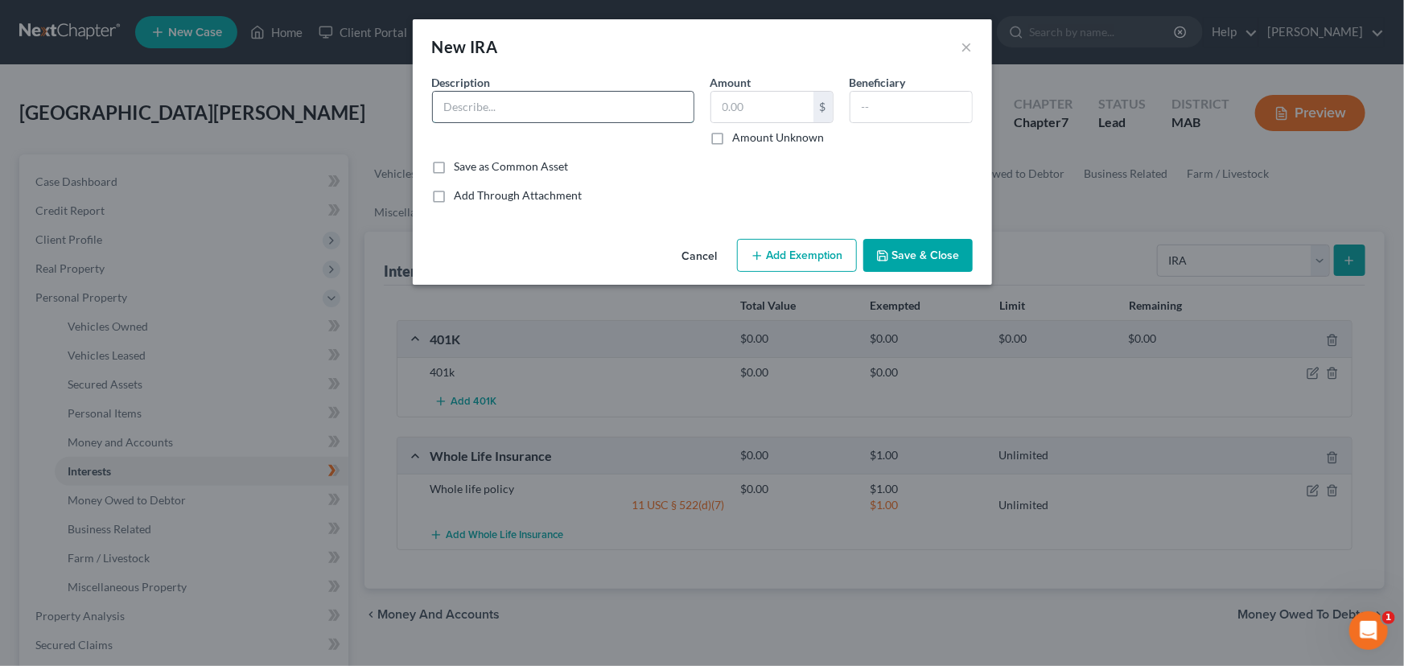
click at [475, 107] on input "text" at bounding box center [563, 107] width 261 height 31
type input "[PERSON_NAME] 403 IRA"
click at [900, 253] on button "Save & Close" at bounding box center [917, 256] width 109 height 34
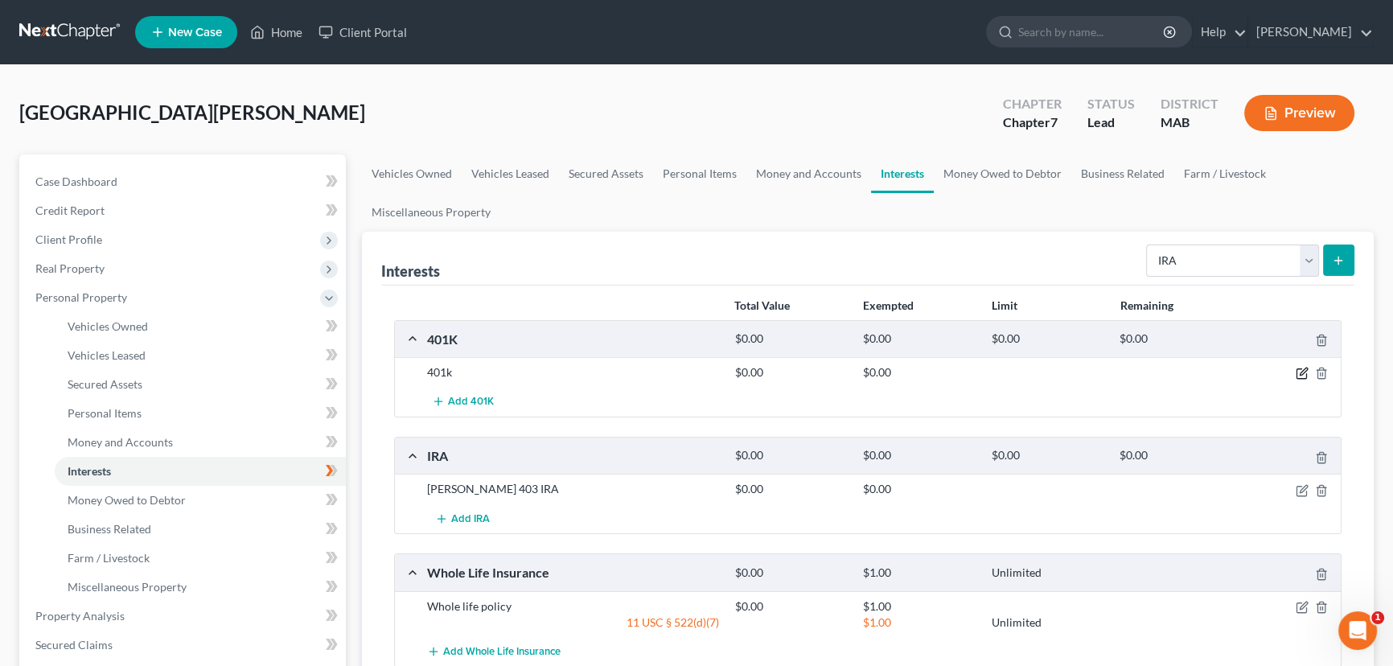
click at [1299, 371] on icon "button" at bounding box center [1302, 373] width 13 height 13
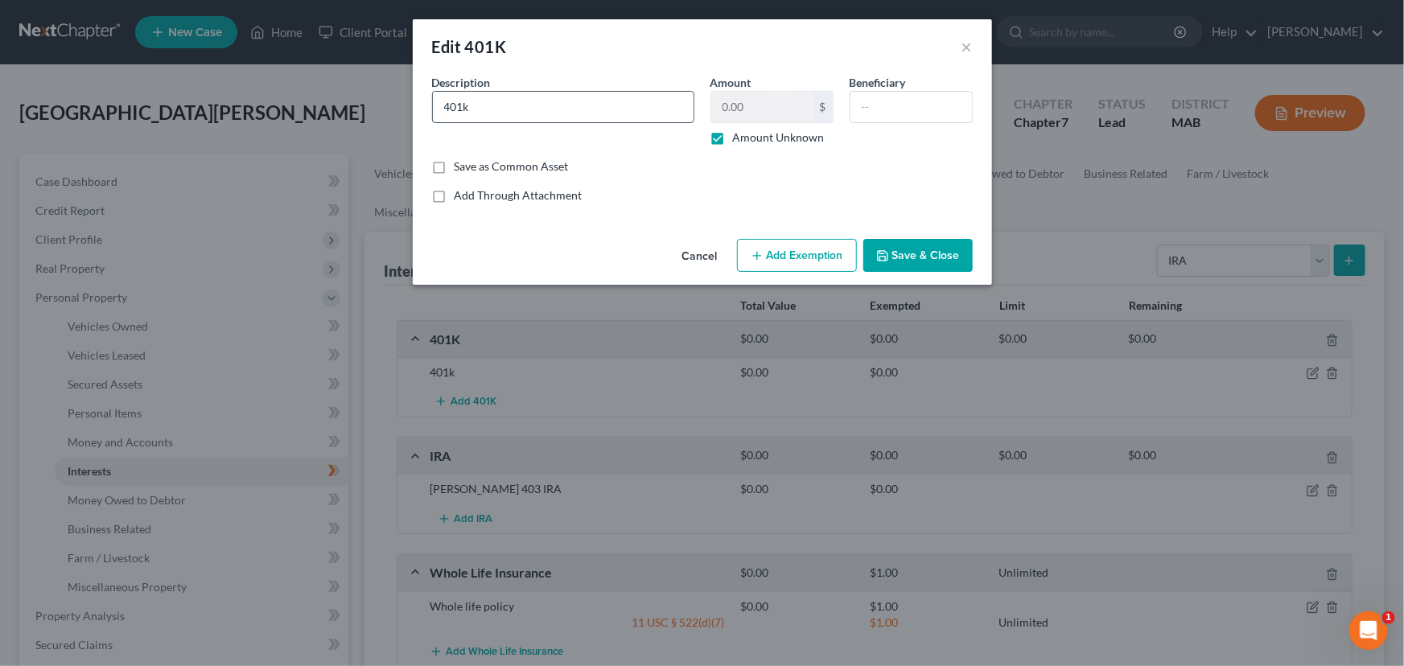
drag, startPoint x: 495, startPoint y: 114, endPoint x: 442, endPoint y: 109, distance: 52.6
click at [442, 109] on input "401k" at bounding box center [563, 107] width 261 height 31
type input "5"
type input "403b plan"
click at [914, 245] on button "Save & Close" at bounding box center [917, 256] width 109 height 34
